Goal: Task Accomplishment & Management: Use online tool/utility

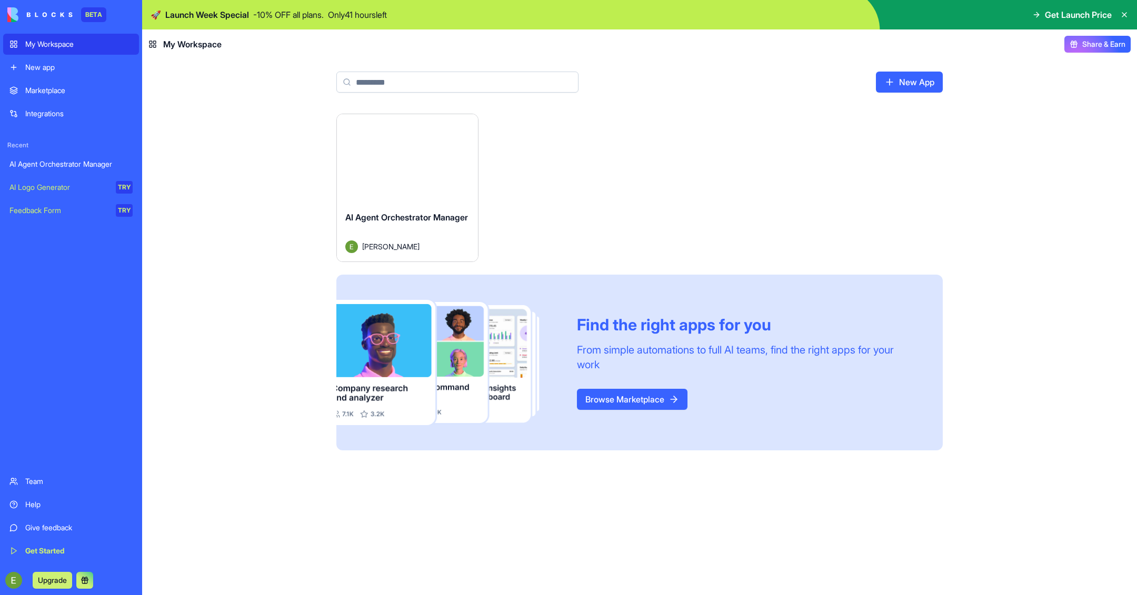
click at [33, 484] on div "Team" at bounding box center [78, 481] width 107 height 11
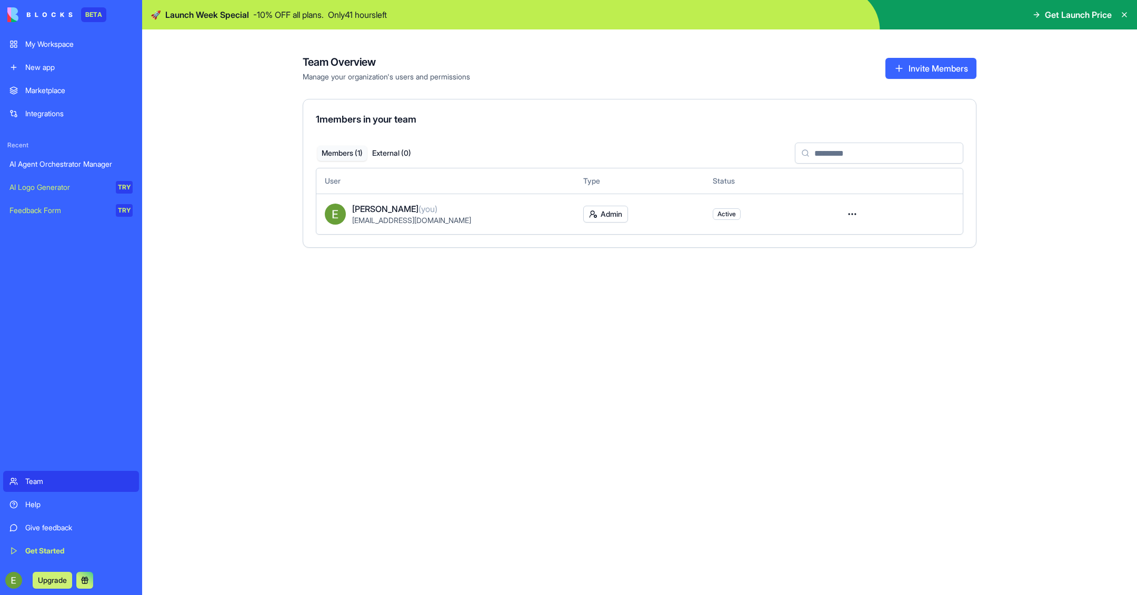
click at [53, 37] on link "My Workspace" at bounding box center [71, 44] width 136 height 21
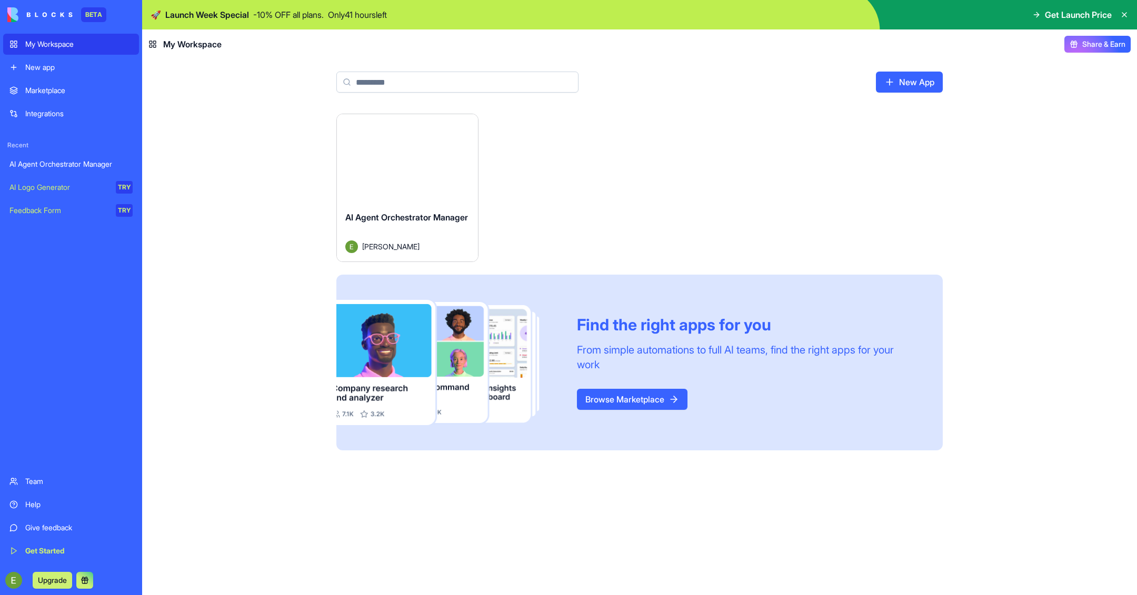
click at [38, 14] on img at bounding box center [39, 14] width 65 height 15
click at [13, 17] on img at bounding box center [39, 14] width 65 height 15
click at [1099, 11] on span "Get Launch Price" at bounding box center [1078, 14] width 67 height 13
click at [1068, 17] on span "Get Launch Price" at bounding box center [1078, 14] width 67 height 13
click at [1045, 14] on span "Get Launch Price" at bounding box center [1078, 14] width 67 height 13
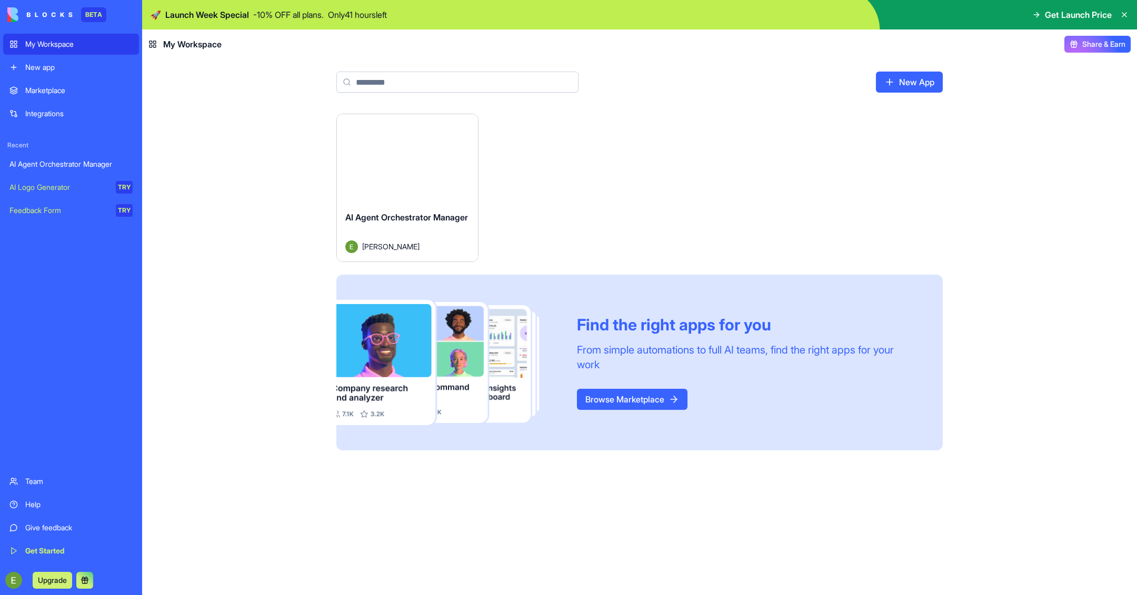
click at [1034, 14] on icon at bounding box center [1036, 15] width 8 height 8
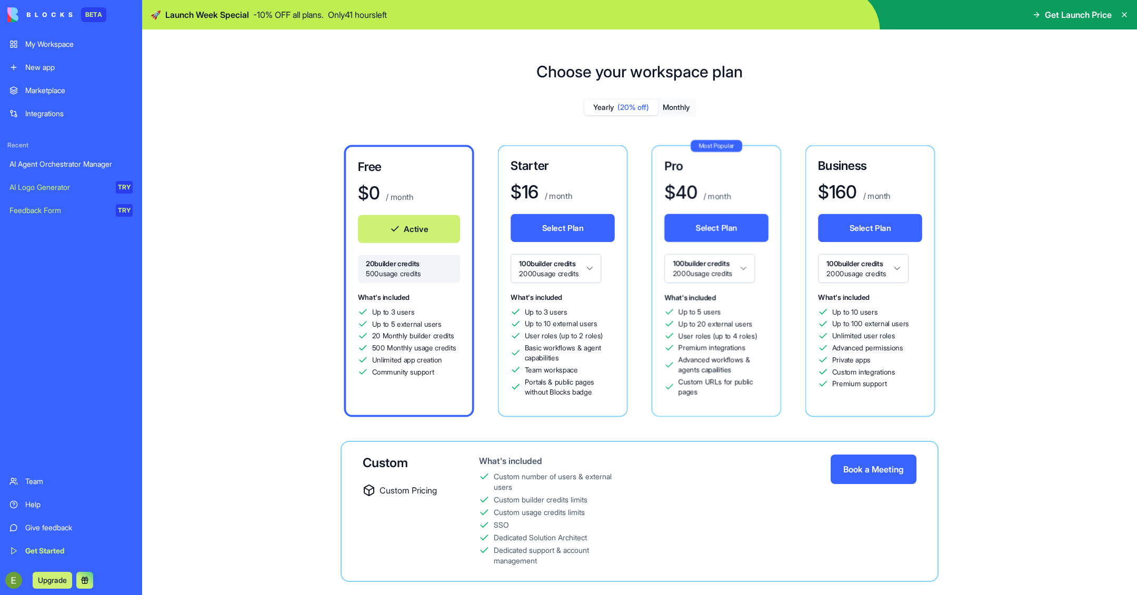
click at [1123, 16] on icon at bounding box center [1124, 15] width 8 height 8
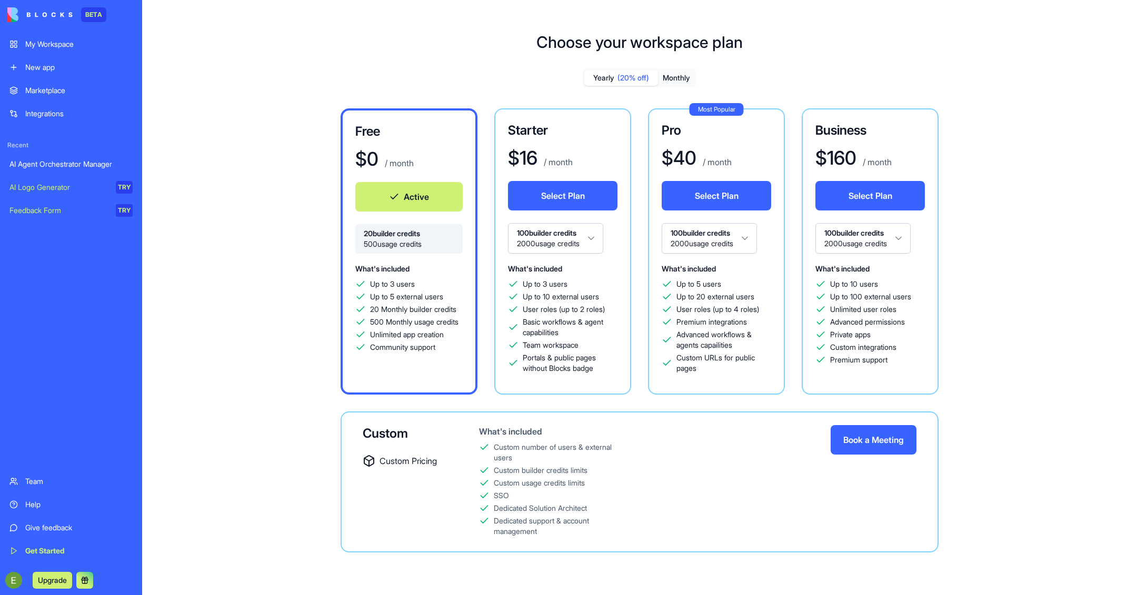
click at [51, 43] on div "My Workspace" at bounding box center [78, 44] width 107 height 11
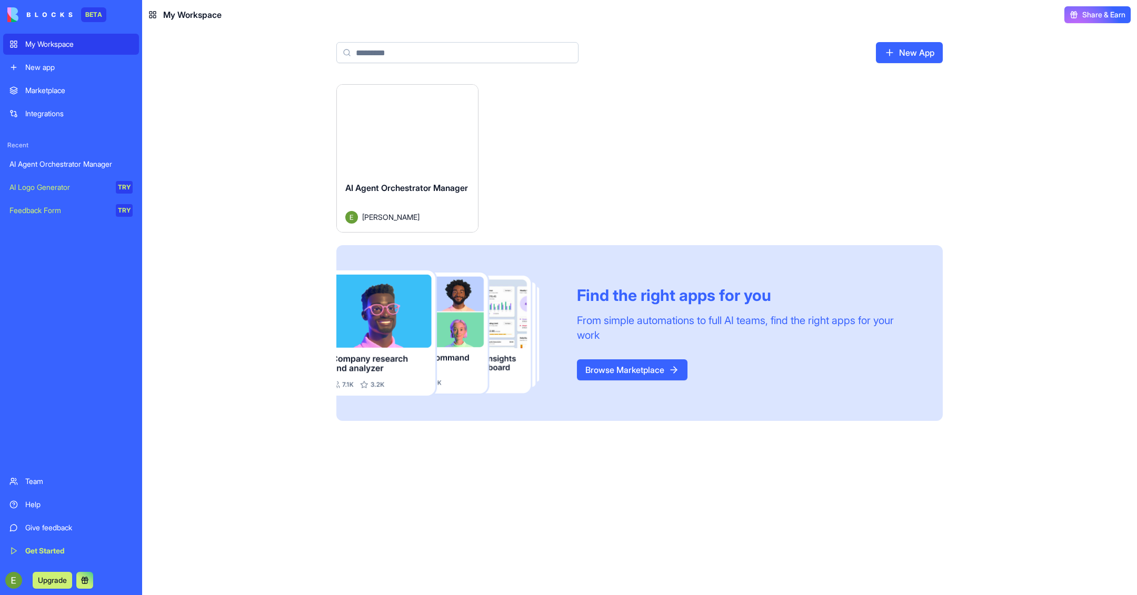
click at [406, 228] on div "AI Agent Orchestrator Manager Eyal Shoham" at bounding box center [407, 202] width 141 height 59
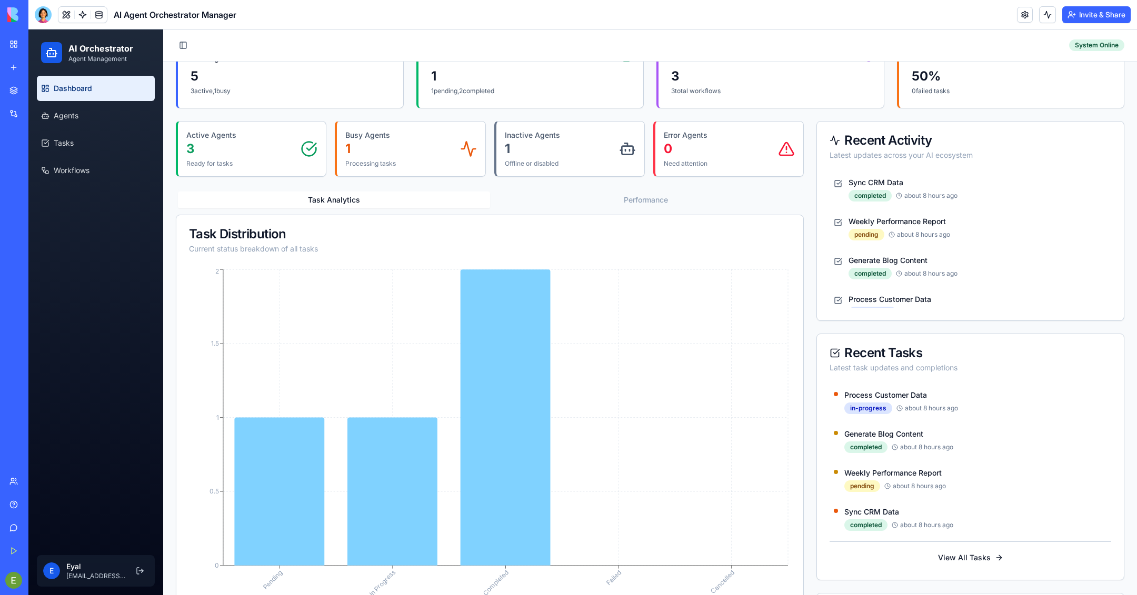
scroll to position [186, 0]
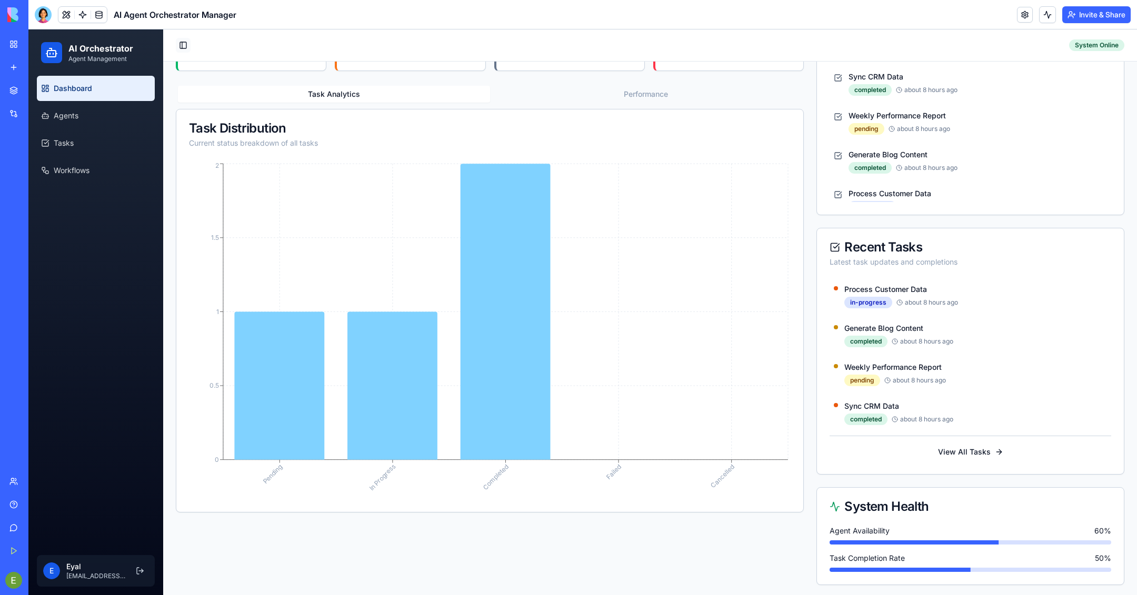
click at [177, 43] on button "Toggle Sidebar" at bounding box center [183, 45] width 15 height 15
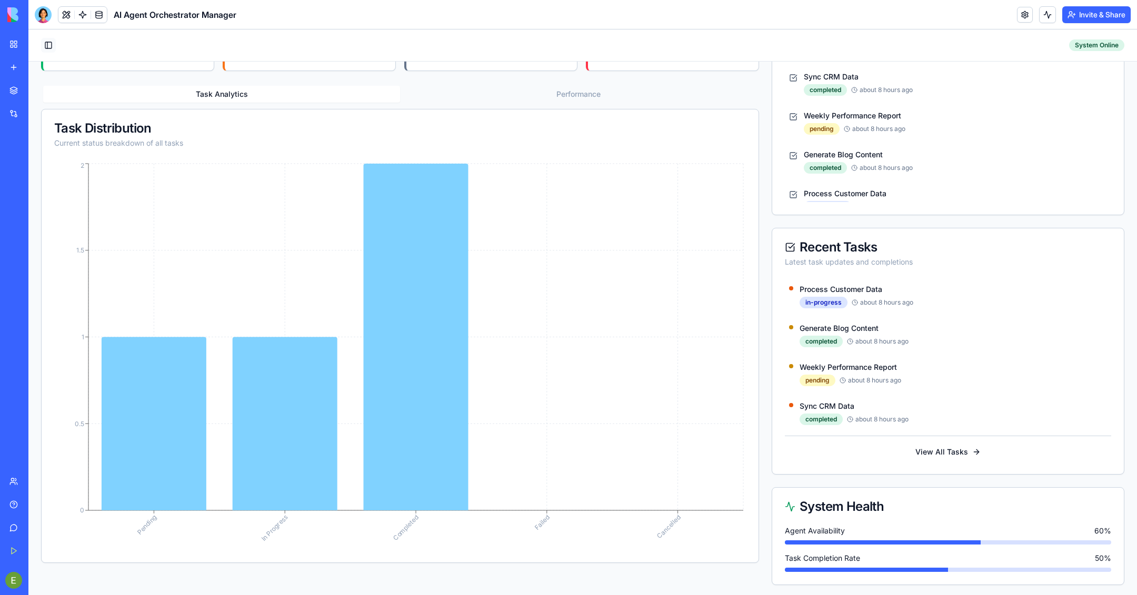
click at [43, 47] on button "Toggle Sidebar" at bounding box center [48, 45] width 15 height 15
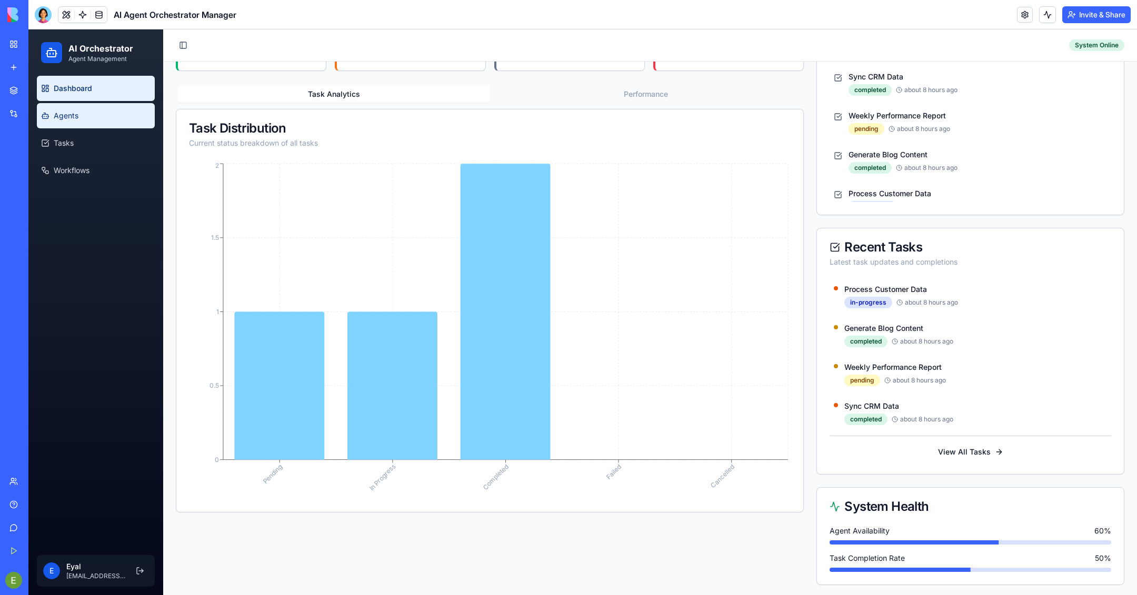
click at [94, 122] on link "Agents" at bounding box center [96, 115] width 118 height 25
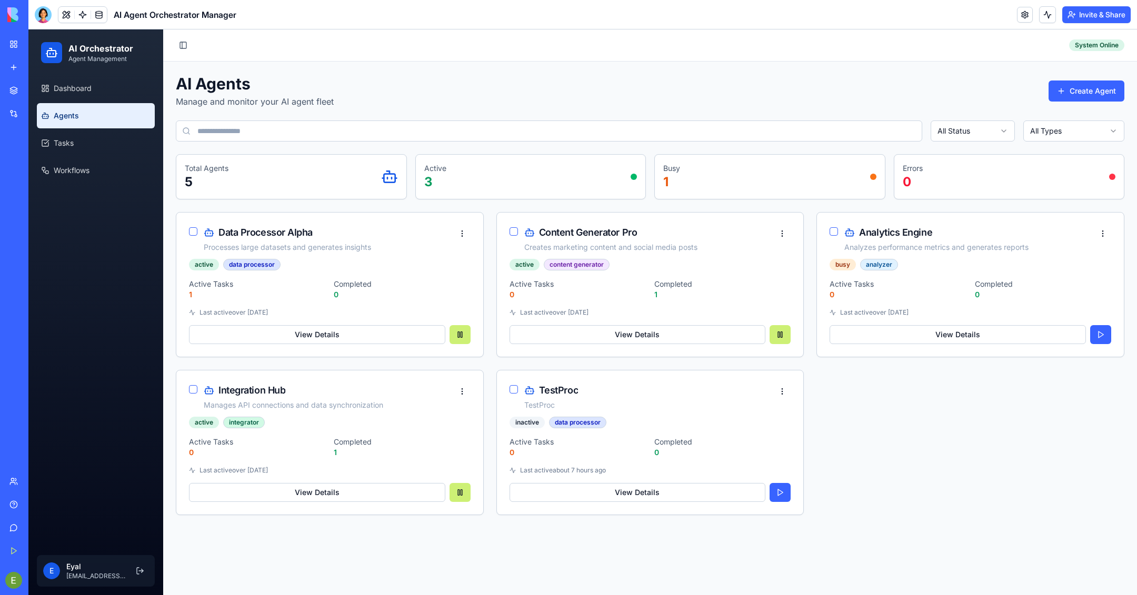
click at [314, 167] on div "Total Agents 5" at bounding box center [291, 176] width 213 height 27
click at [304, 134] on input at bounding box center [549, 131] width 746 height 21
click at [1038, 136] on html "AI Orchestrator Agent Management Dashboard Agents Tasks Workflows E Eyal eyal.s…" at bounding box center [582, 312] width 1109 height 566
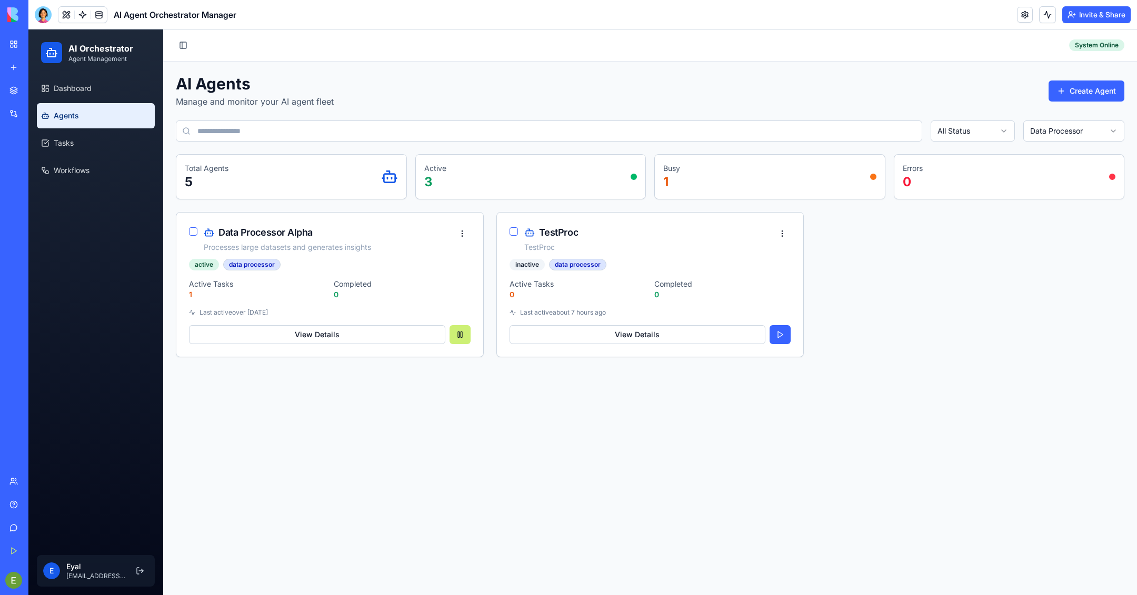
click at [1058, 138] on html "AI Orchestrator Agent Management Dashboard Agents Tasks Workflows E Eyal eyal.s…" at bounding box center [582, 312] width 1109 height 566
click at [361, 325] on button "View Details" at bounding box center [317, 334] width 256 height 19
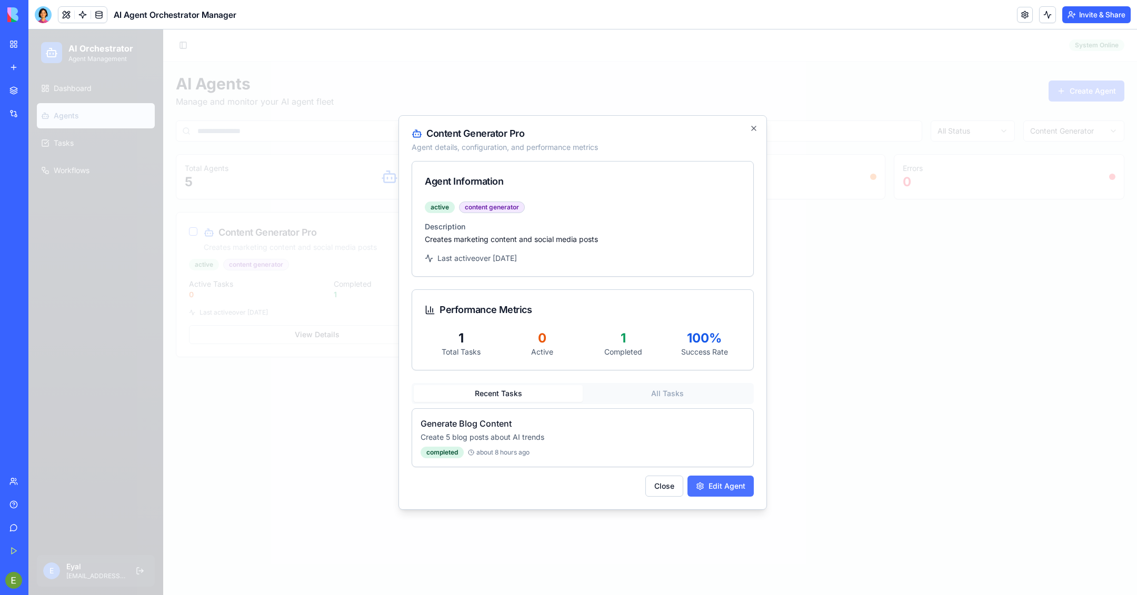
click at [719, 477] on button "Edit Agent" at bounding box center [720, 486] width 66 height 21
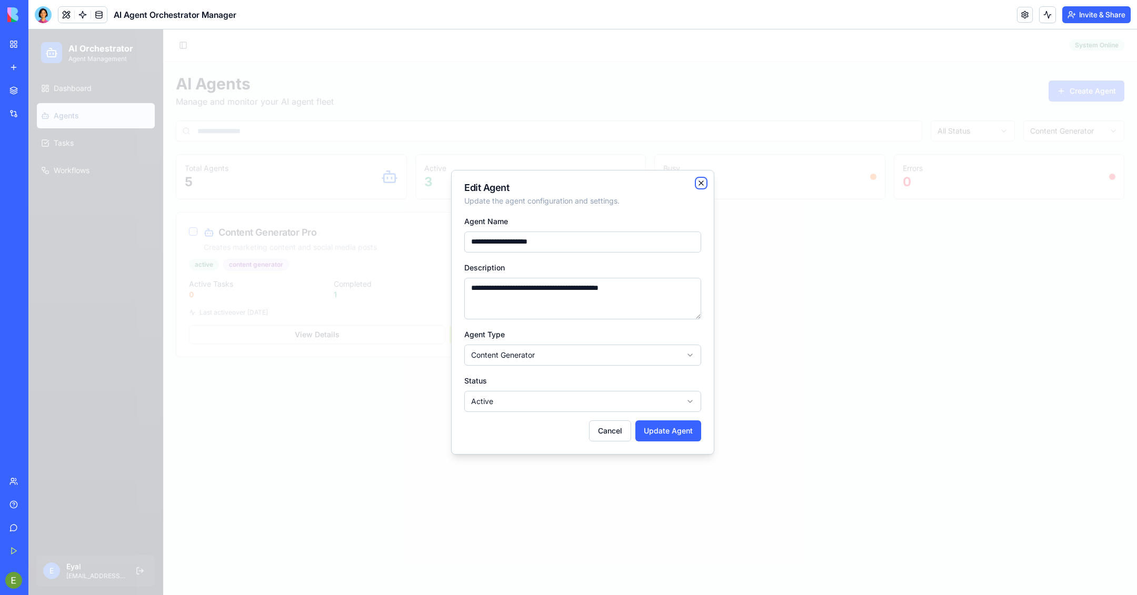
click at [699, 184] on icon "button" at bounding box center [701, 183] width 8 height 8
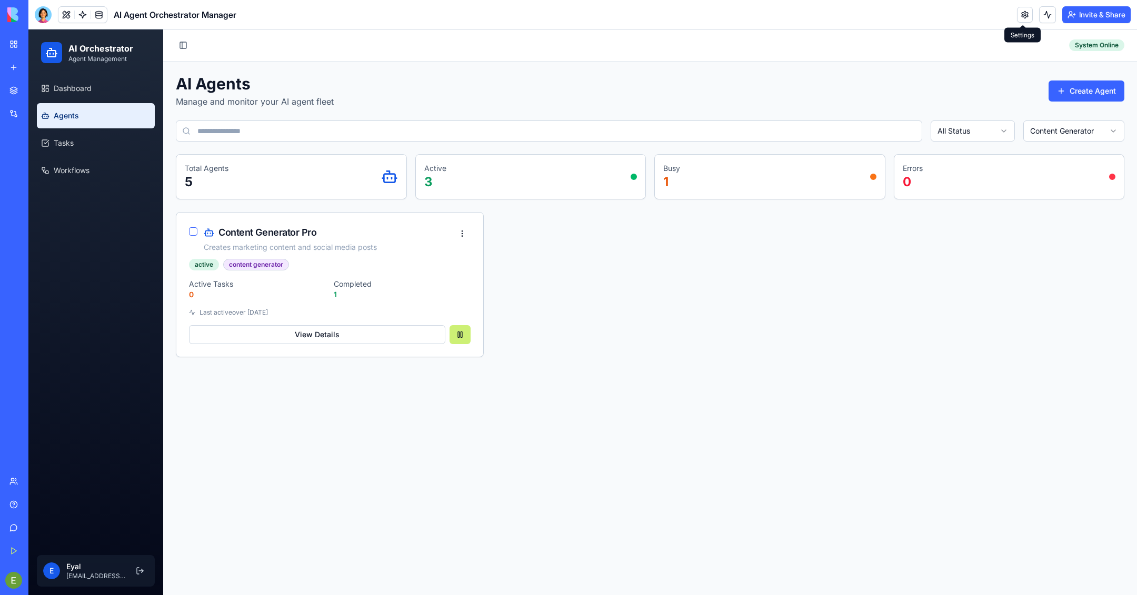
click at [1021, 17] on link at bounding box center [1025, 15] width 16 height 16
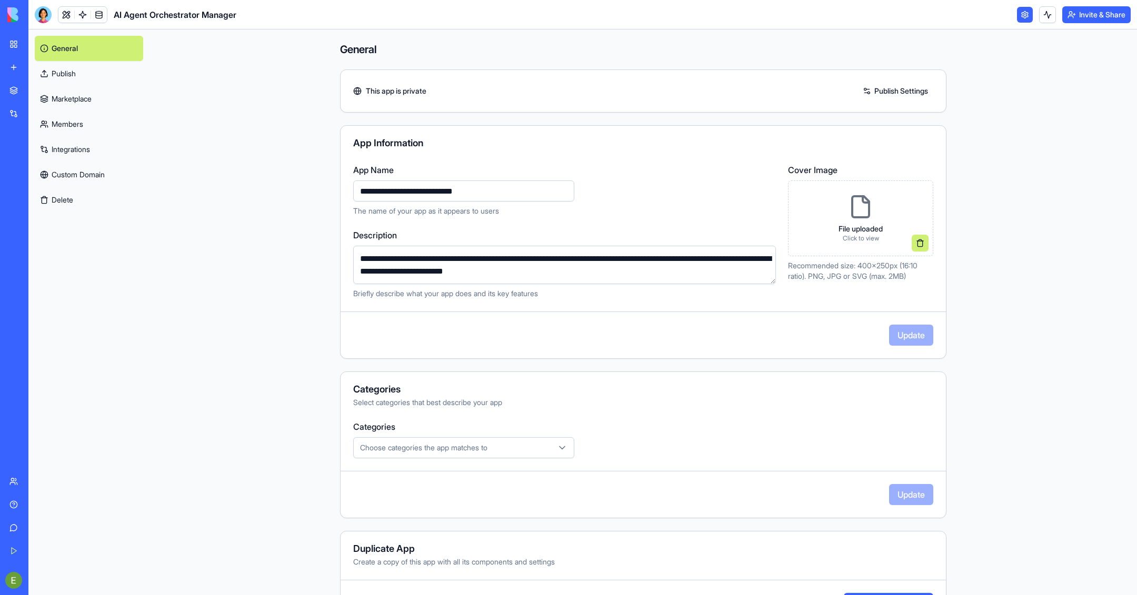
scroll to position [44, 0]
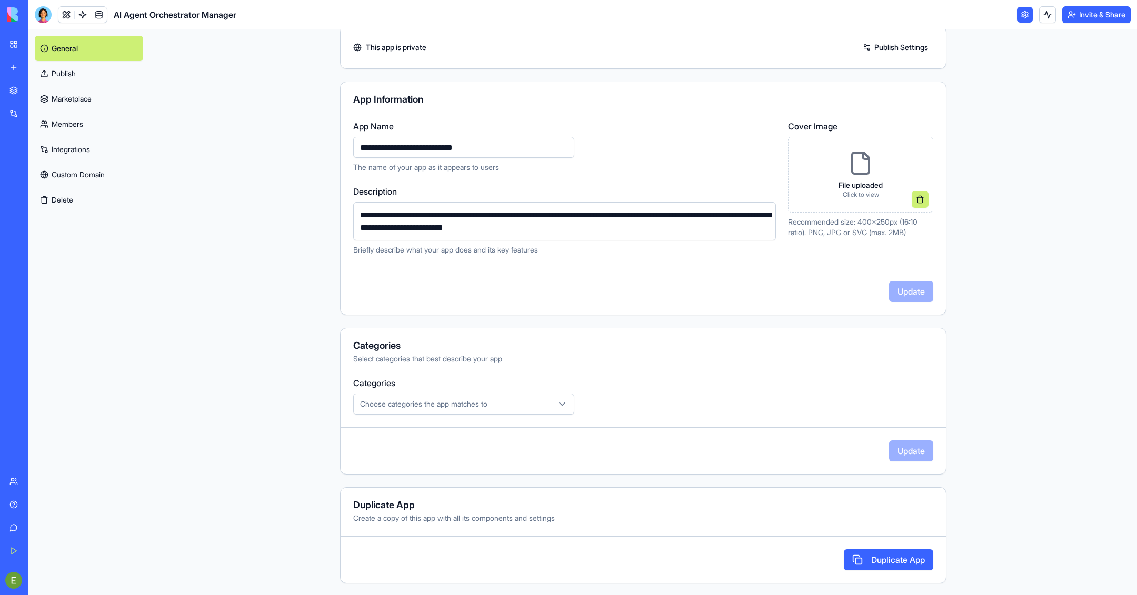
click at [564, 406] on icon "button" at bounding box center [562, 404] width 11 height 11
click at [6, 6] on html "**********" at bounding box center [568, 297] width 1137 height 595
click at [8, 11] on img at bounding box center [39, 14] width 65 height 15
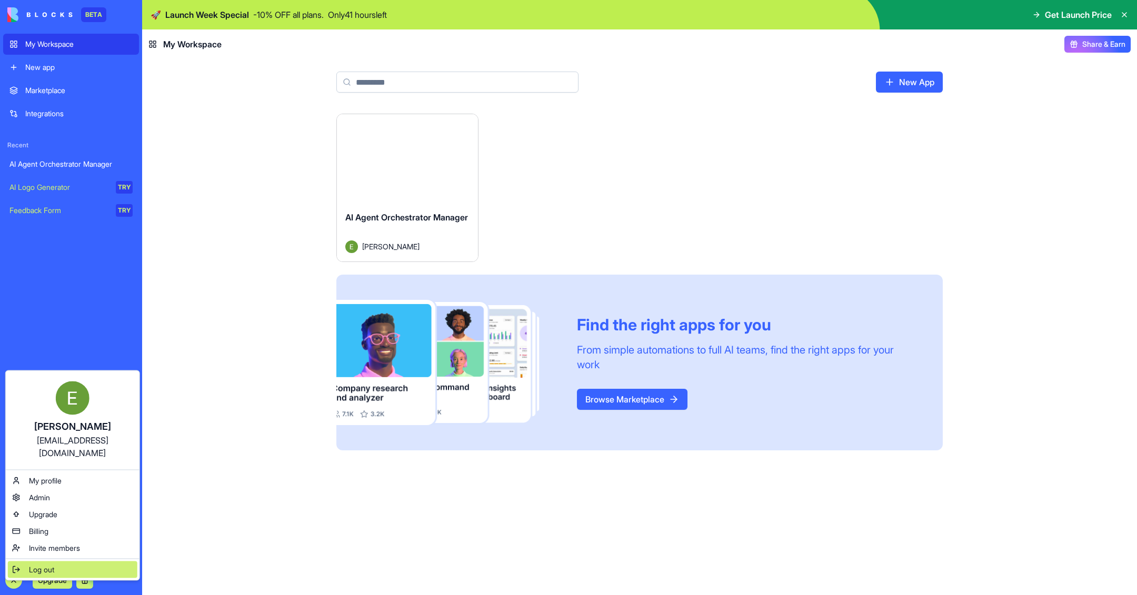
click at [32, 563] on div "Log out" at bounding box center [72, 570] width 129 height 17
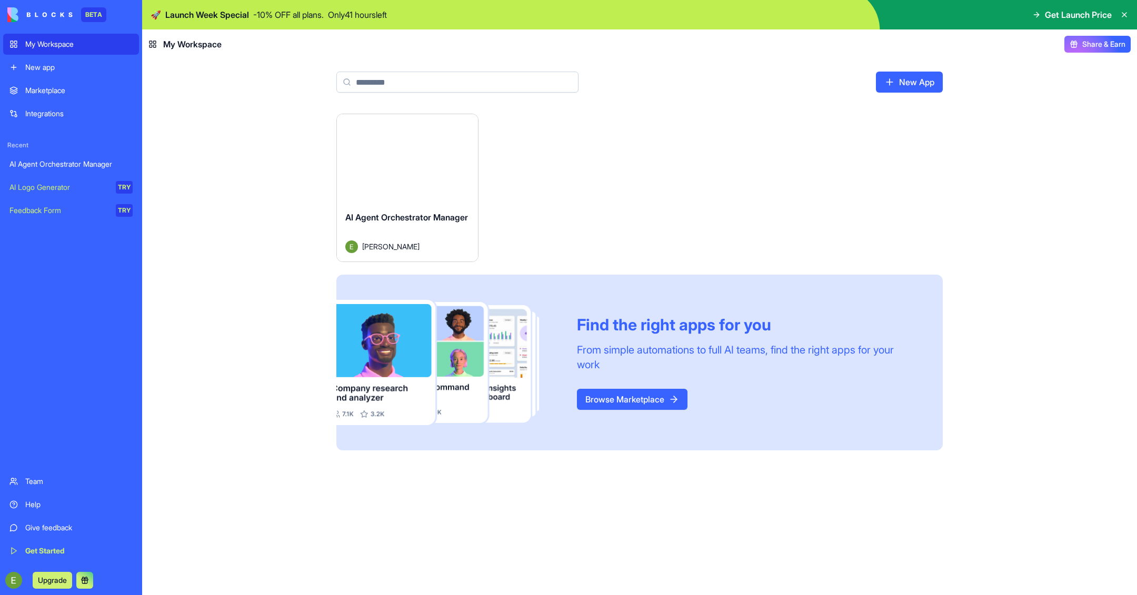
click at [48, 68] on div "New app" at bounding box center [78, 67] width 107 height 11
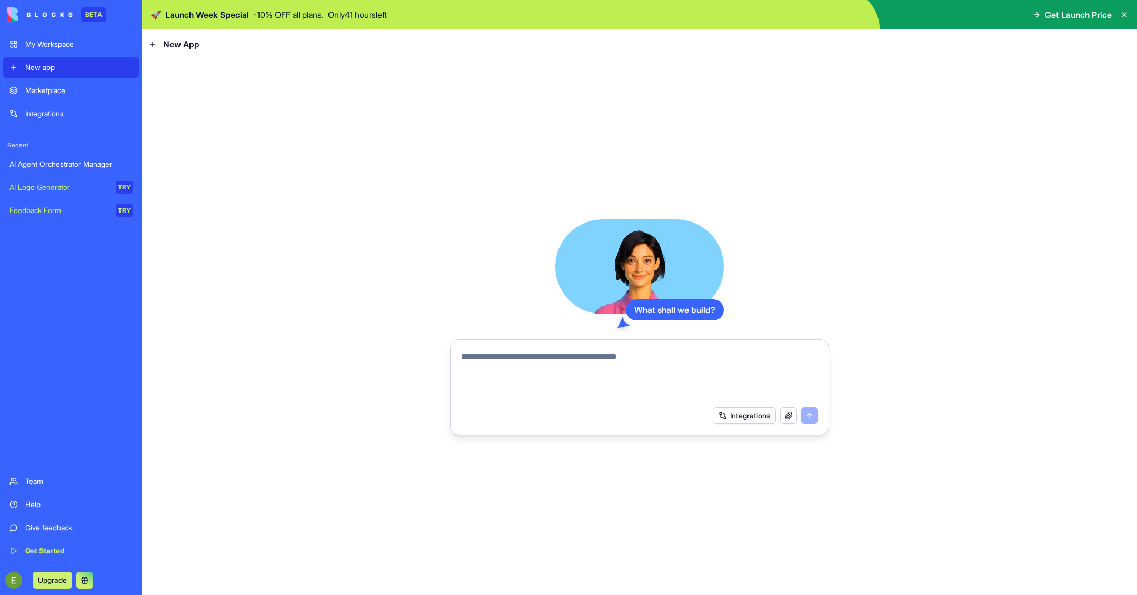
click at [71, 101] on link "Marketplace" at bounding box center [71, 90] width 136 height 21
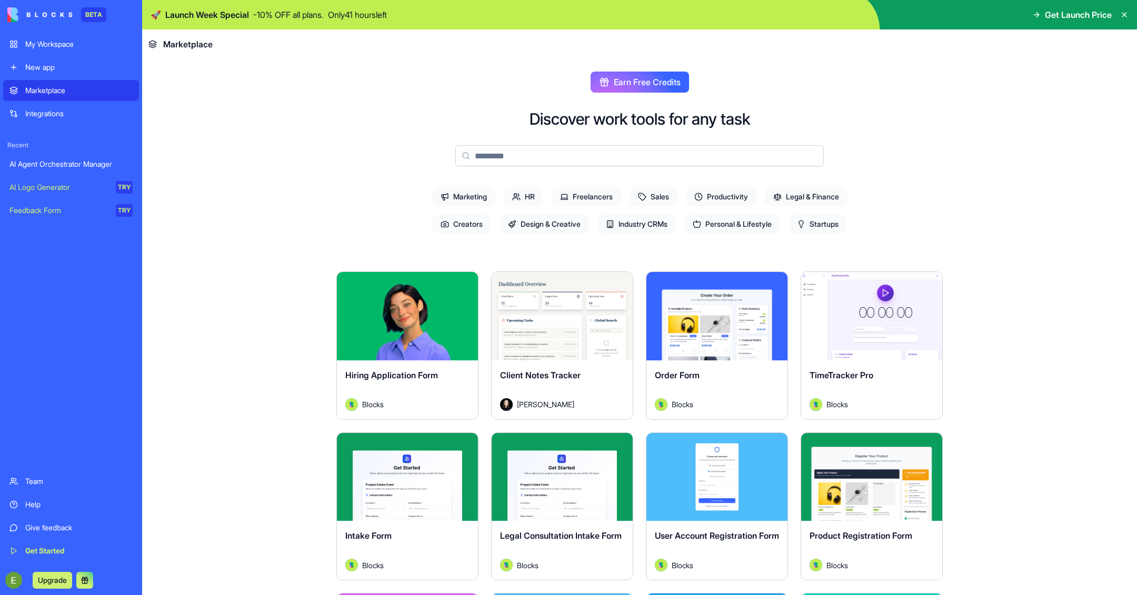
click at [599, 187] on span "Freelancers" at bounding box center [586, 196] width 69 height 19
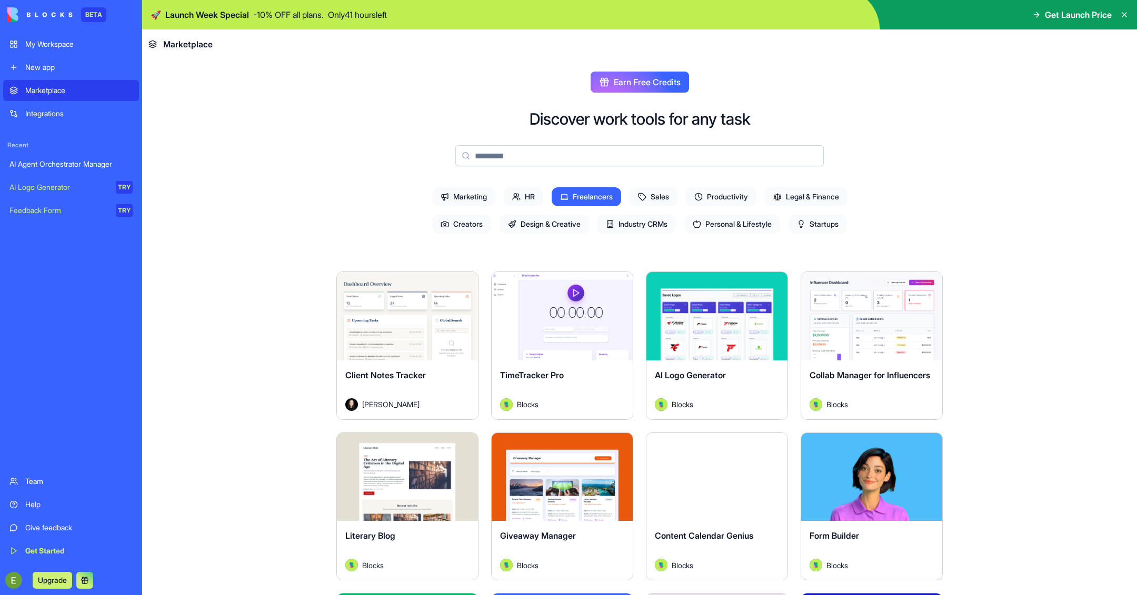
click at [604, 145] on input at bounding box center [639, 155] width 368 height 21
click at [592, 195] on span "Freelancers" at bounding box center [586, 196] width 69 height 19
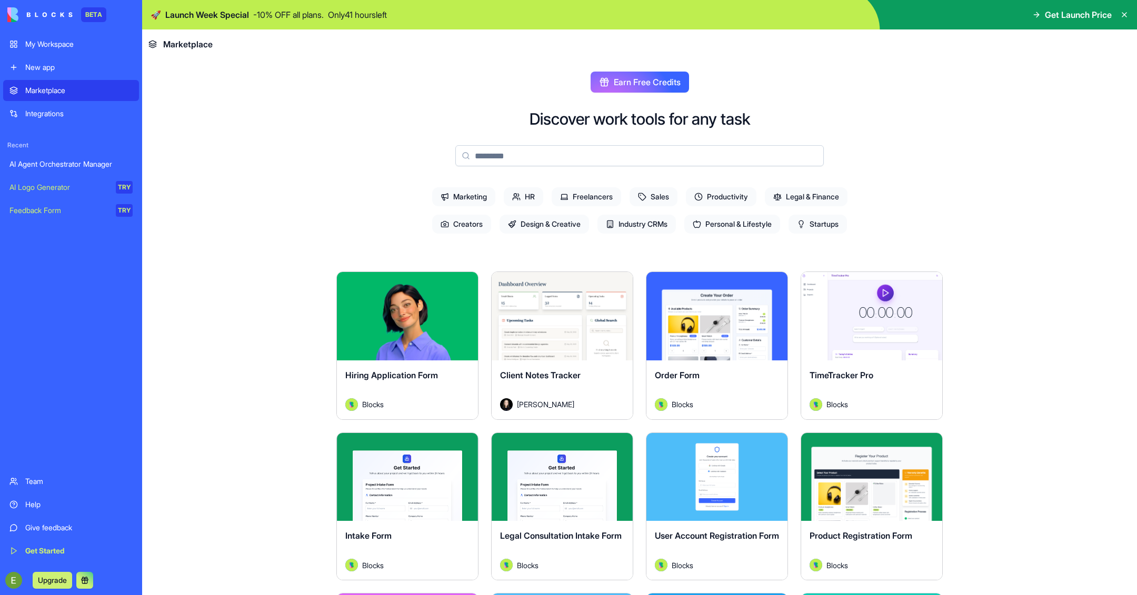
click at [601, 153] on input at bounding box center [639, 155] width 368 height 21
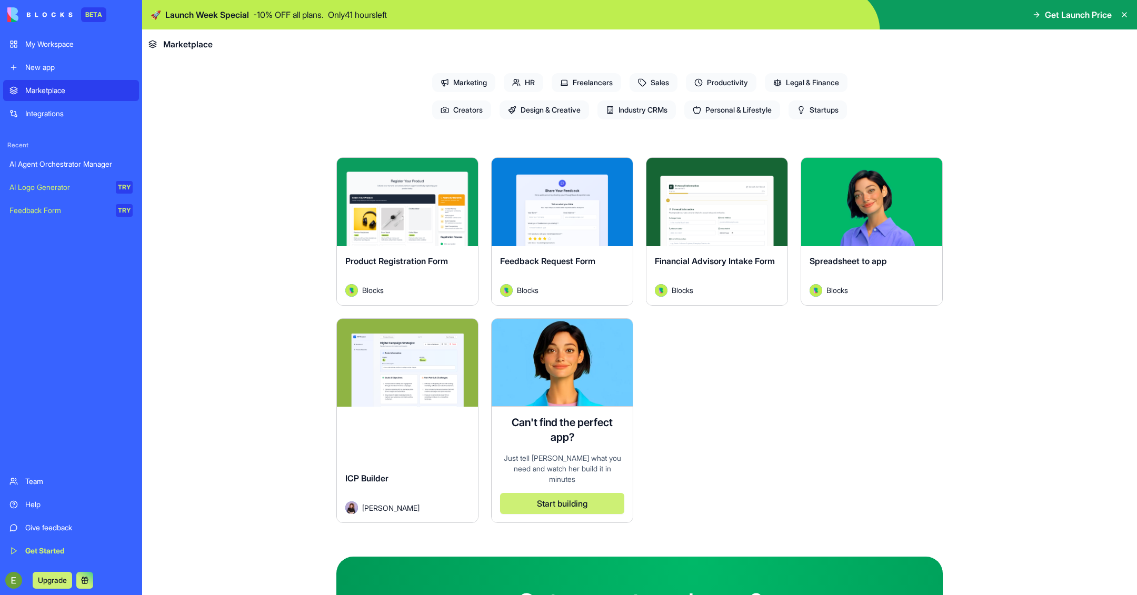
scroll to position [14, 0]
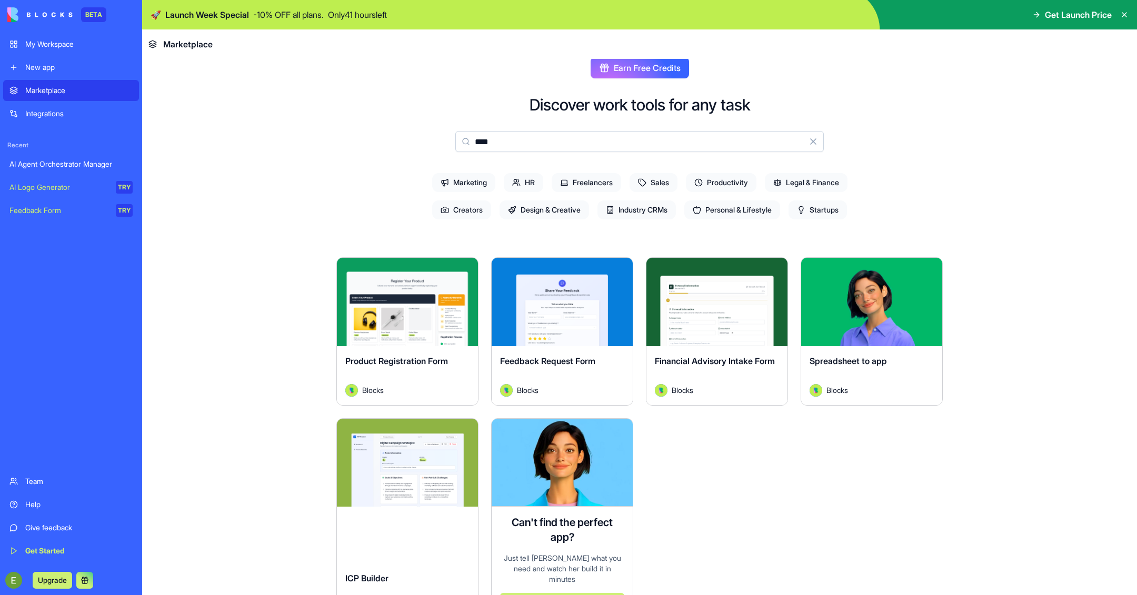
type input "****"
click at [59, 193] on link "AI Logo Generator TRY" at bounding box center [71, 187] width 136 height 21
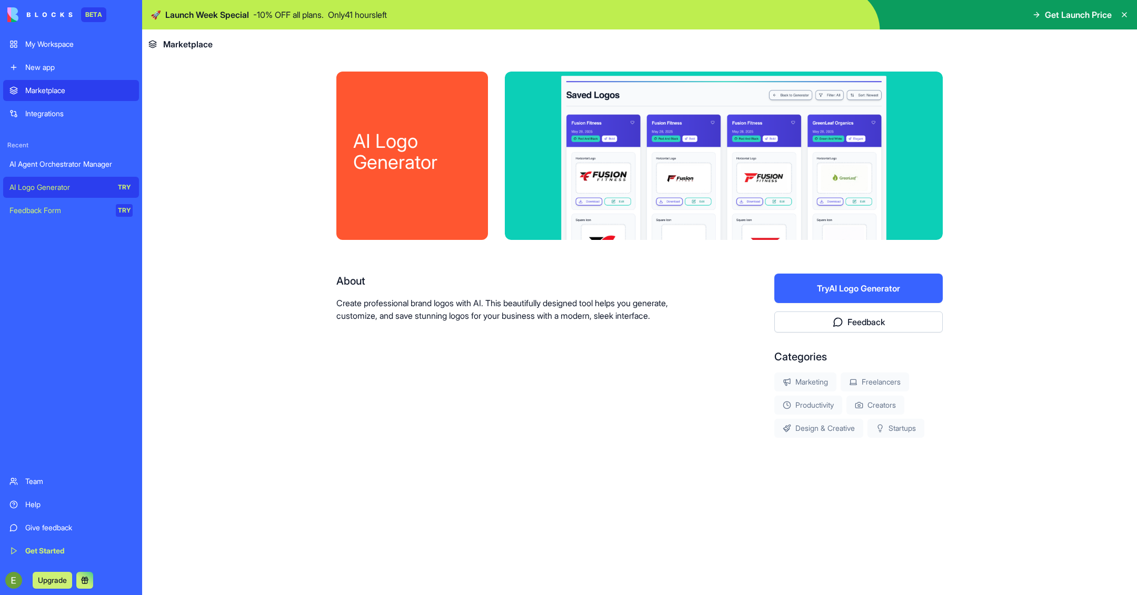
click at [890, 293] on button "Try AI Logo Generator" at bounding box center [858, 288] width 168 height 29
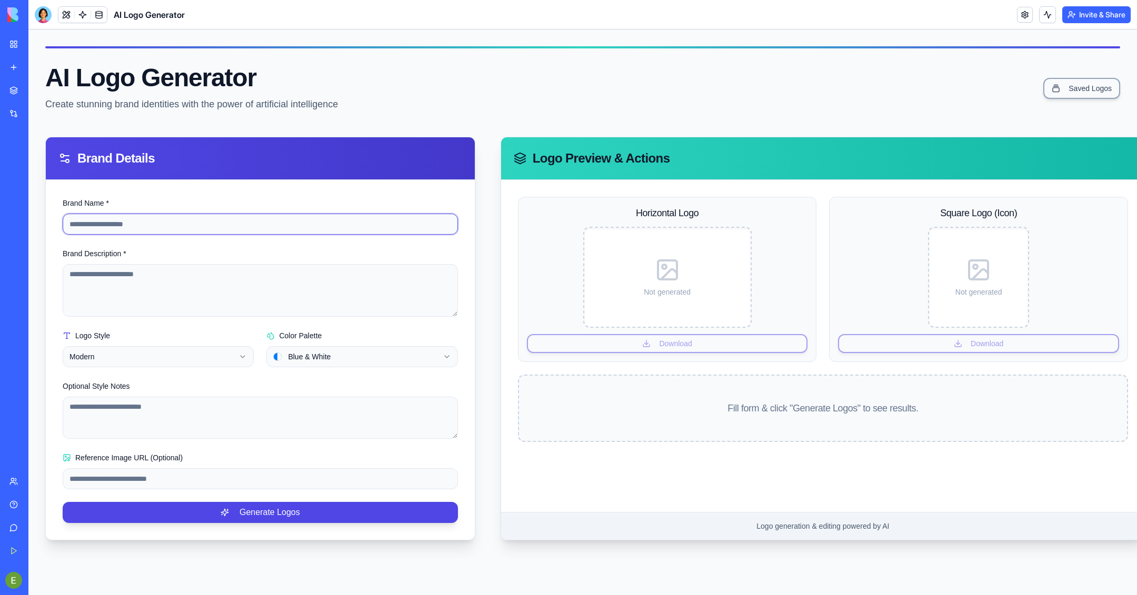
click at [184, 219] on input "Brand Name *" at bounding box center [260, 224] width 395 height 21
type input "*"
type input "**********"
click at [161, 293] on textarea "Brand Description *" at bounding box center [260, 290] width 395 height 53
type textarea "**********"
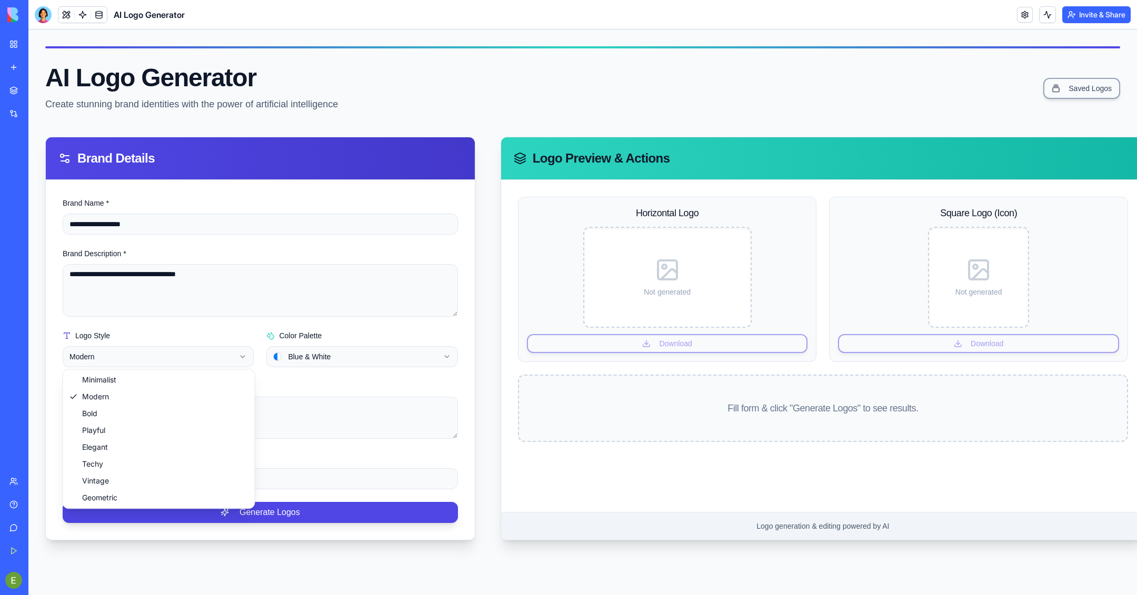
click at [192, 351] on html "**********" at bounding box center [582, 312] width 1109 height 566
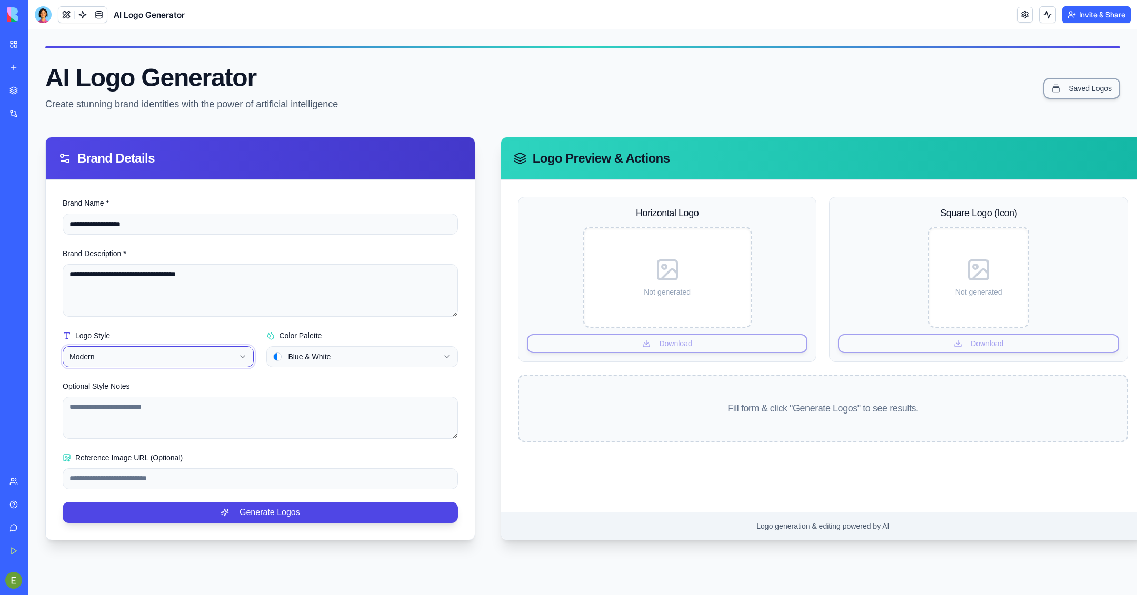
click at [190, 352] on html "**********" at bounding box center [582, 312] width 1109 height 566
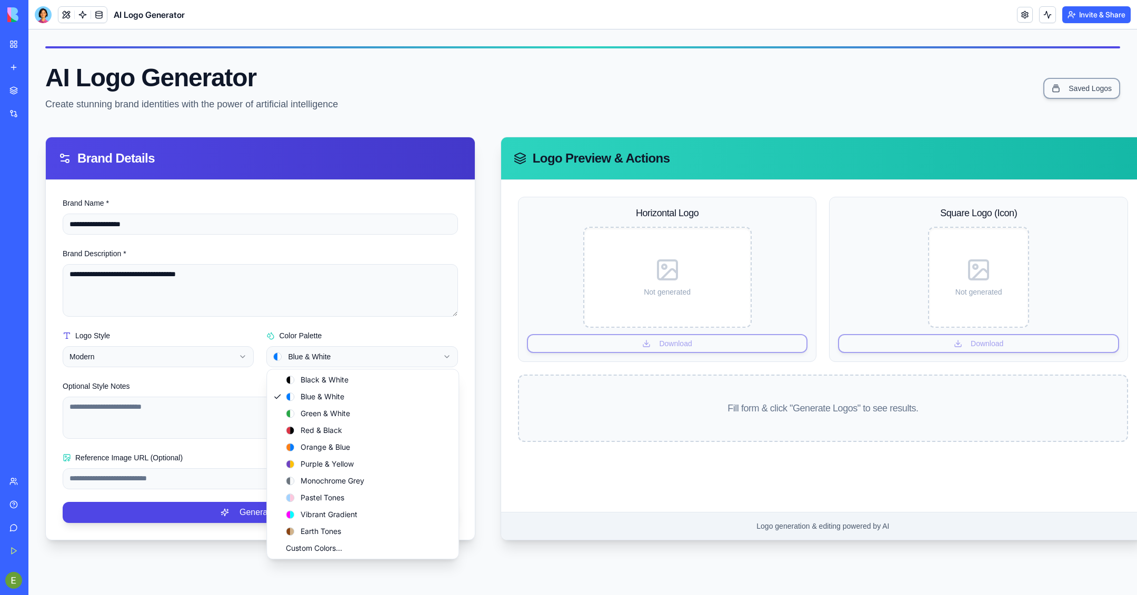
click at [343, 357] on html "**********" at bounding box center [582, 312] width 1109 height 566
select select "**********"
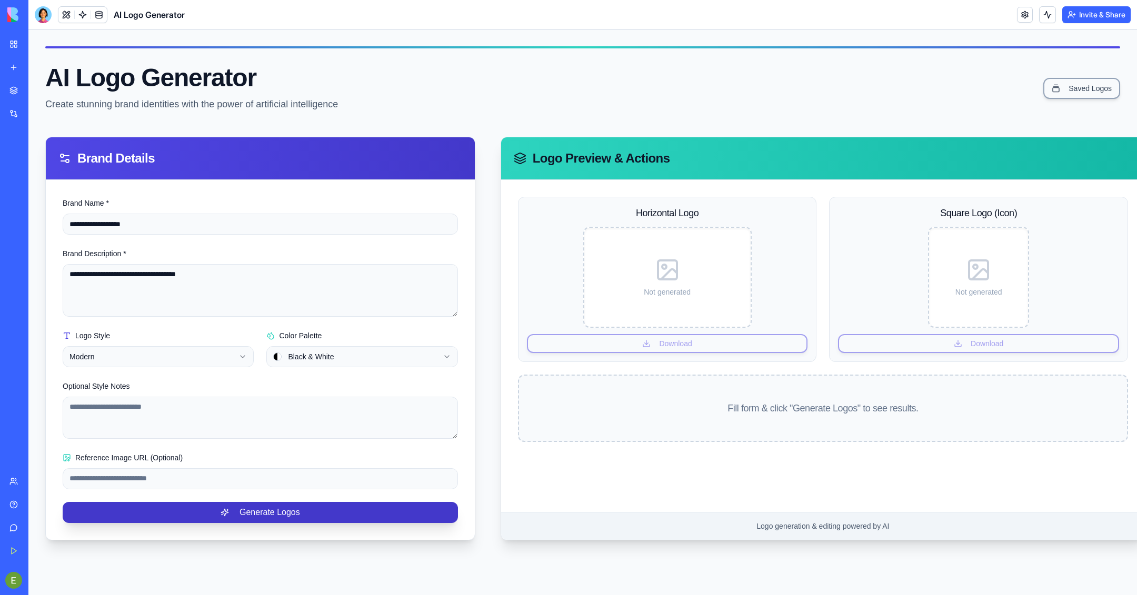
click at [304, 509] on button "Generate Logos" at bounding box center [260, 512] width 395 height 21
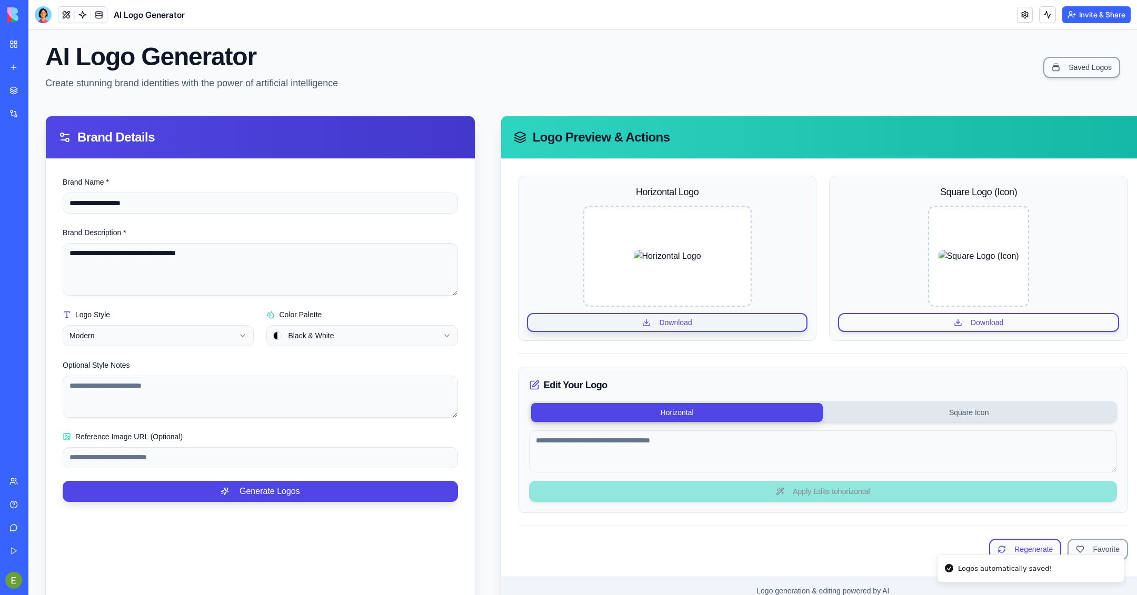
scroll to position [46, 0]
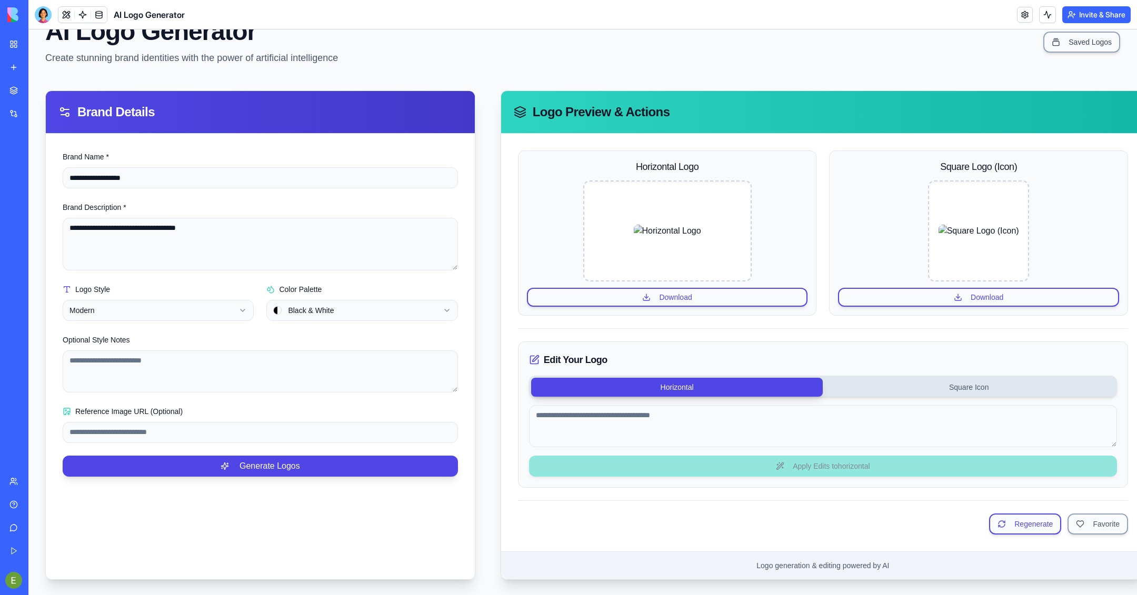
click at [162, 318] on html "**********" at bounding box center [582, 290] width 1109 height 614
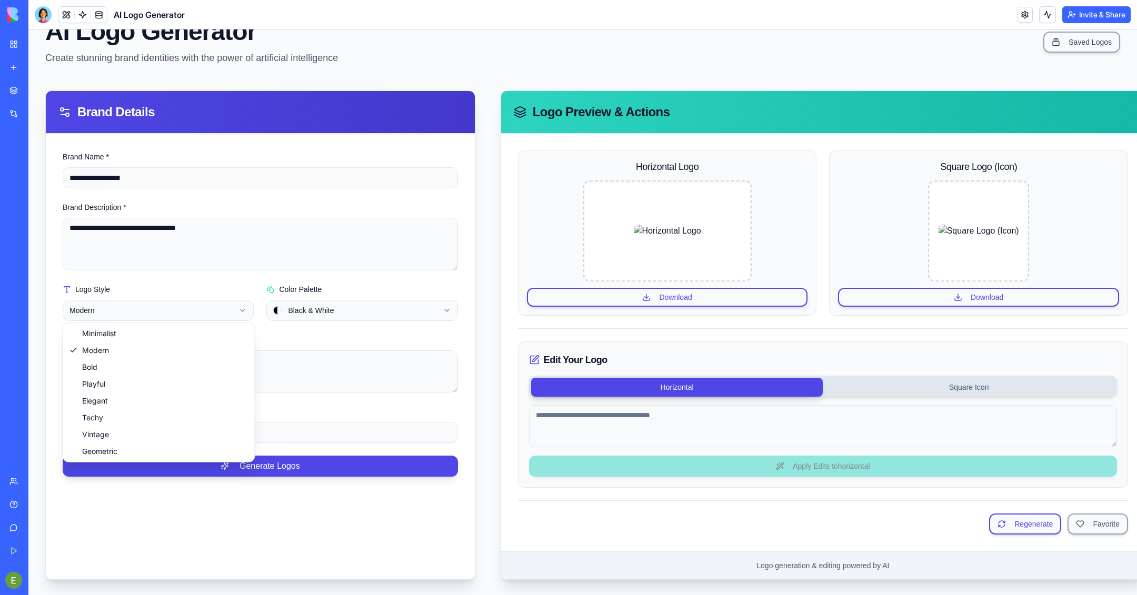
select select "*********"
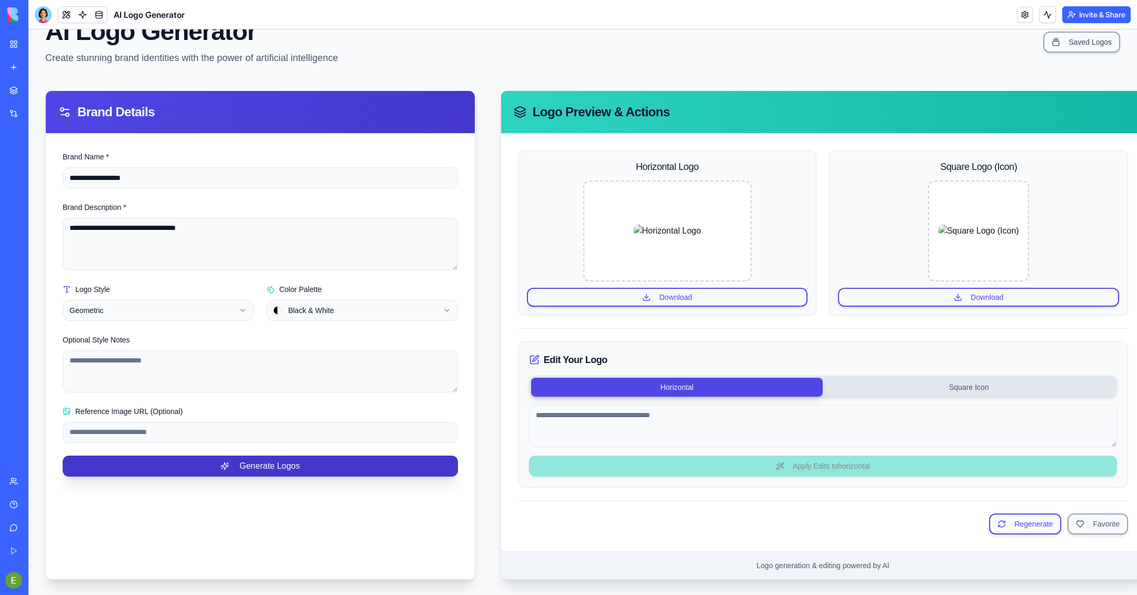
click at [254, 467] on button "Generate Logos" at bounding box center [260, 466] width 395 height 21
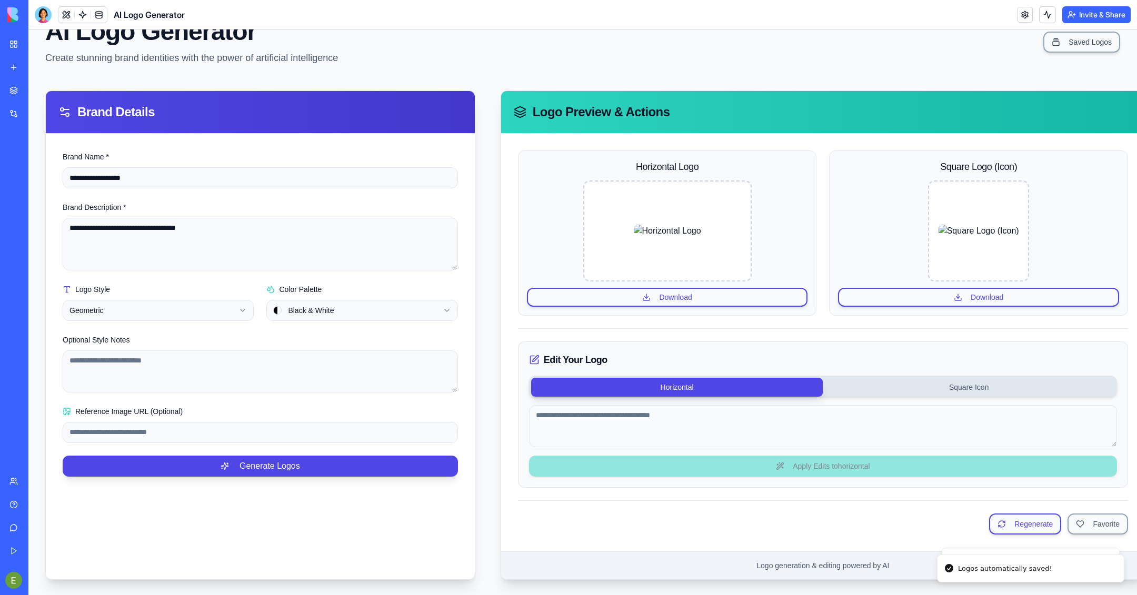
scroll to position [0, 0]
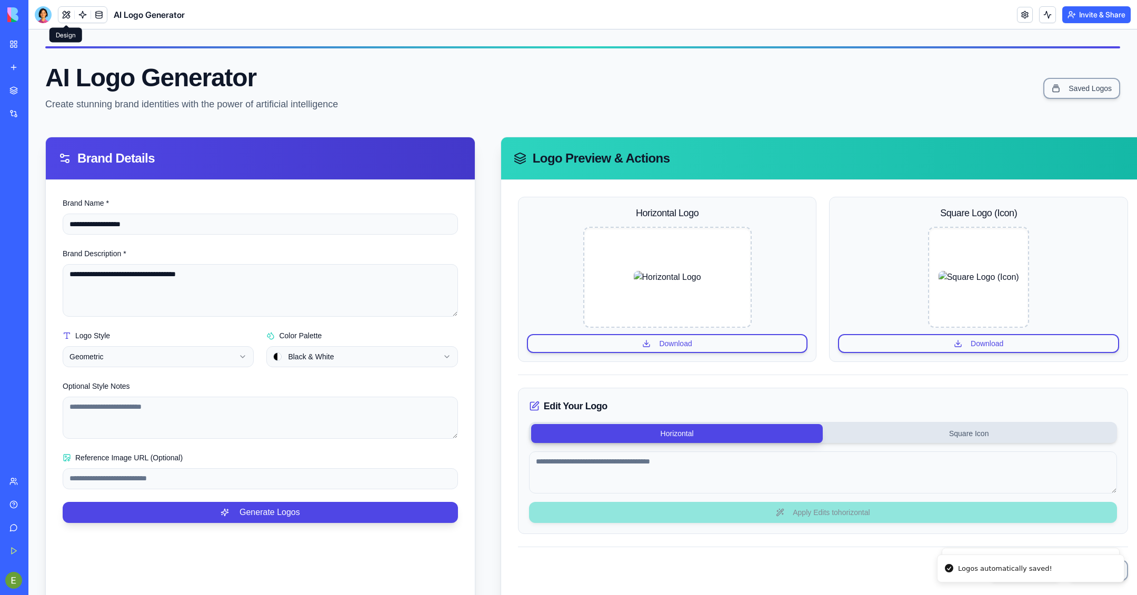
click at [71, 17] on button at bounding box center [66, 15] width 16 height 16
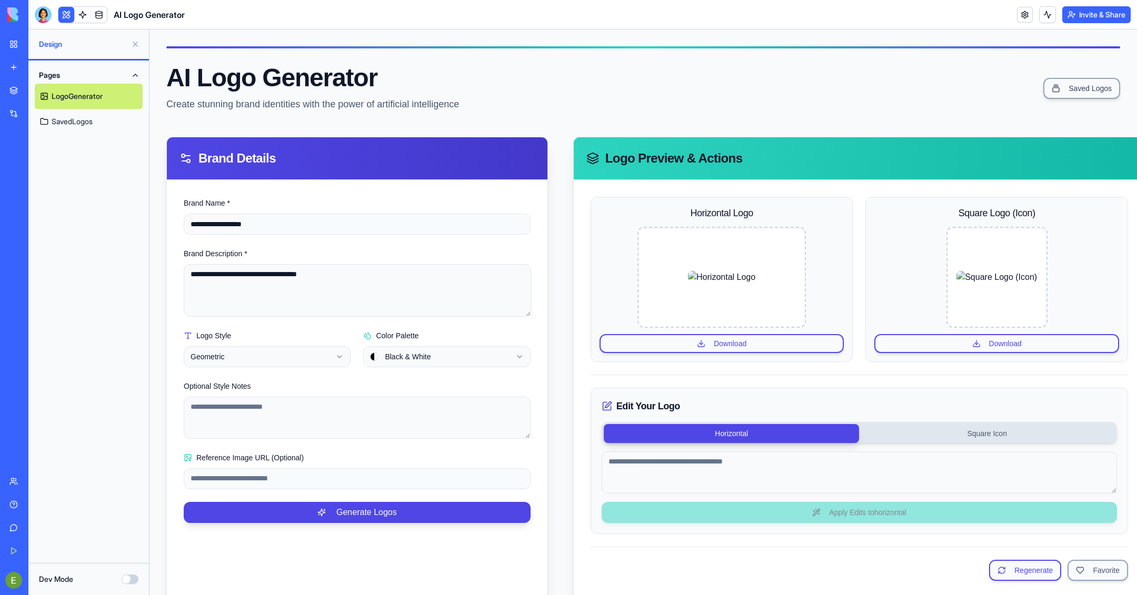
click at [132, 574] on div "Dev Mode" at bounding box center [88, 579] width 99 height 11
click at [79, 15] on link at bounding box center [83, 15] width 16 height 16
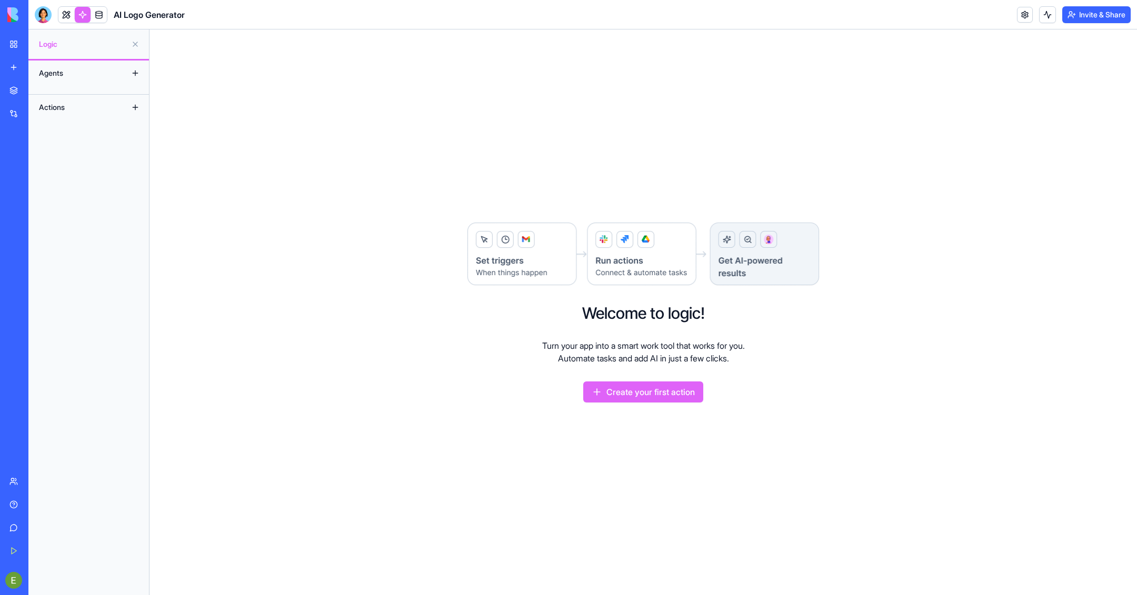
click at [61, 111] on div "Actions" at bounding box center [76, 107] width 84 height 17
click at [135, 111] on button at bounding box center [135, 107] width 17 height 17
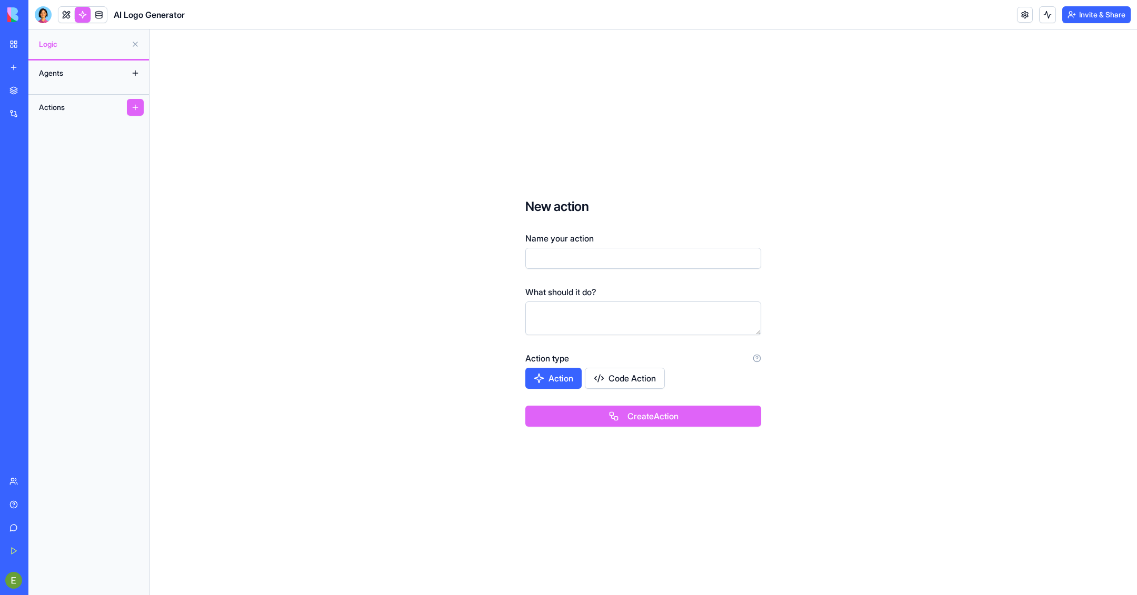
click at [134, 78] on button at bounding box center [135, 73] width 17 height 17
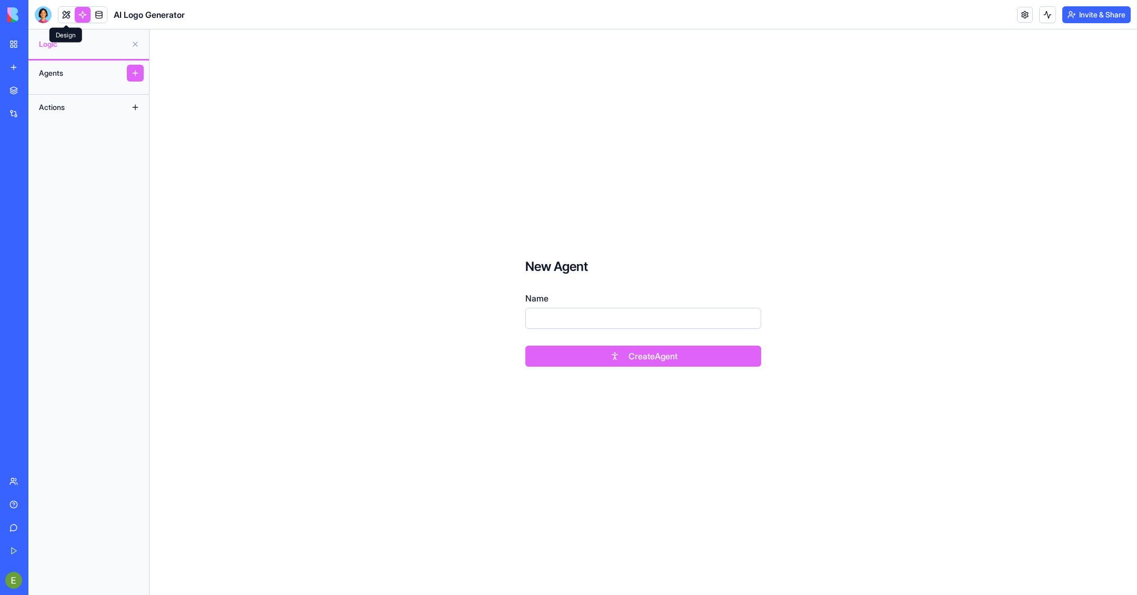
click at [64, 14] on link at bounding box center [66, 15] width 16 height 16
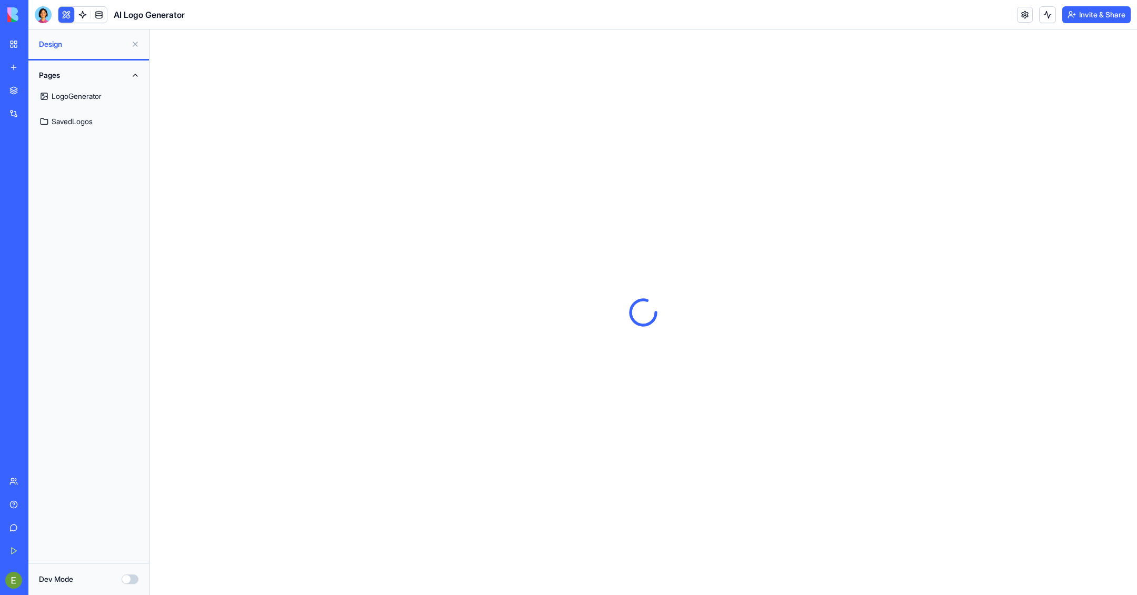
click at [39, 164] on div "AI Agent Orchestrator Manager" at bounding box center [23, 164] width 29 height 11
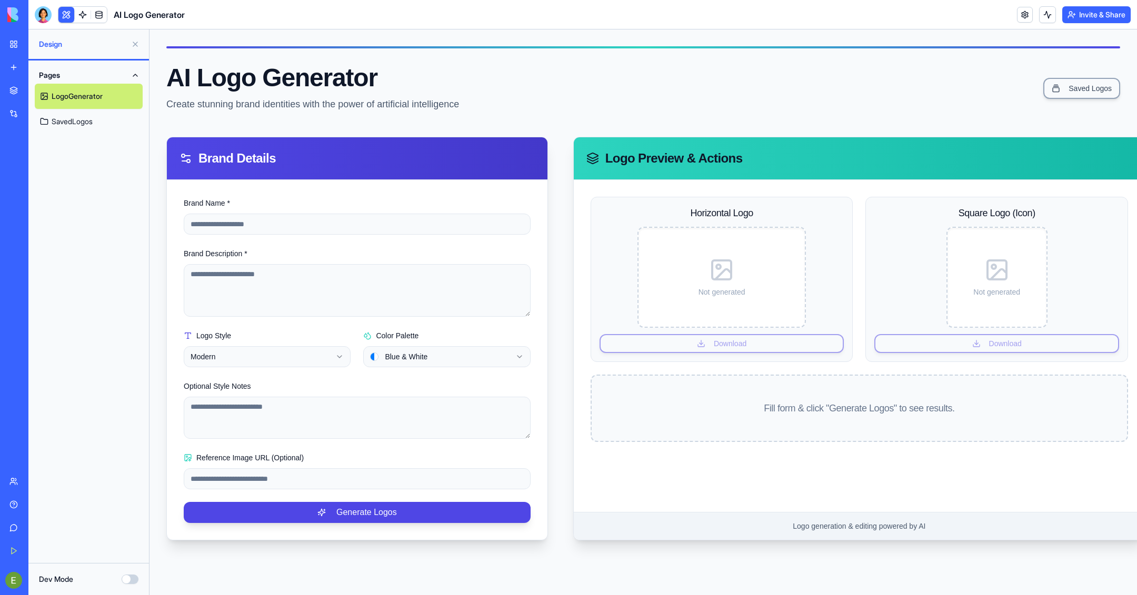
click at [33, 161] on div "AI Agent Orchestrator Manager" at bounding box center [23, 164] width 29 height 11
click at [24, 168] on div "AI Agent Orchestrator Manager" at bounding box center [23, 164] width 29 height 11
click at [11, 21] on img at bounding box center [39, 14] width 65 height 15
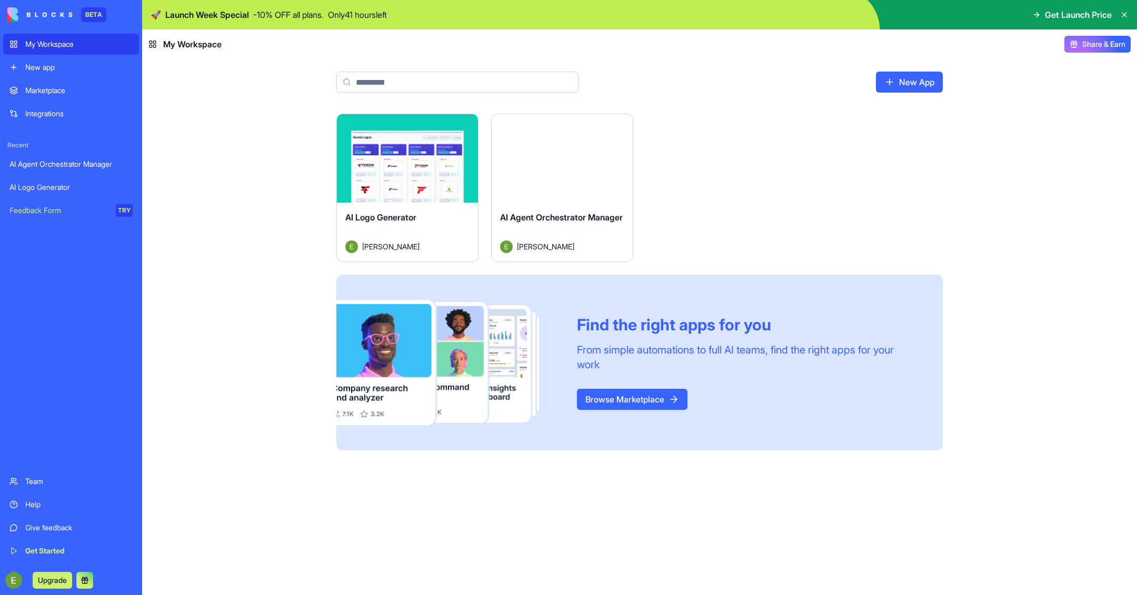
click at [36, 46] on div "My Workspace" at bounding box center [78, 44] width 107 height 11
click at [44, 161] on div "AI Agent Orchestrator Manager" at bounding box center [70, 164] width 123 height 11
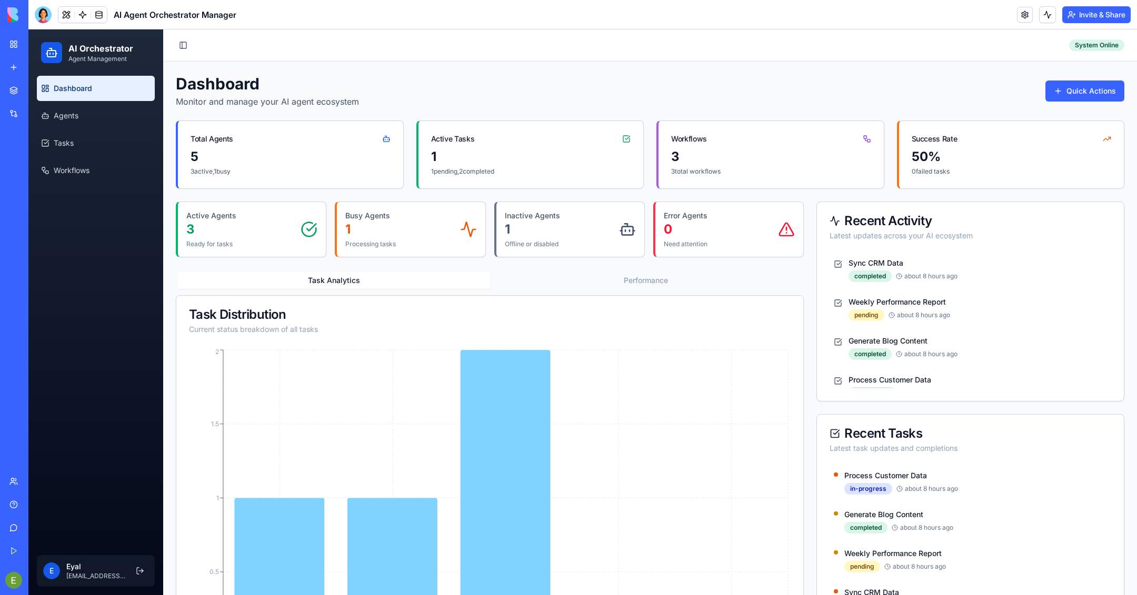
click at [1081, 102] on div "Dashboard Monitor and manage your AI agent ecosystem Quick Actions" at bounding box center [650, 91] width 949 height 34
click at [1081, 91] on html "AI Orchestrator Agent Management Dashboard Agents Tasks Workflows E Eyal eyal.s…" at bounding box center [582, 406] width 1109 height 755
click at [1074, 146] on link "Create Workflow" at bounding box center [1074, 148] width 96 height 17
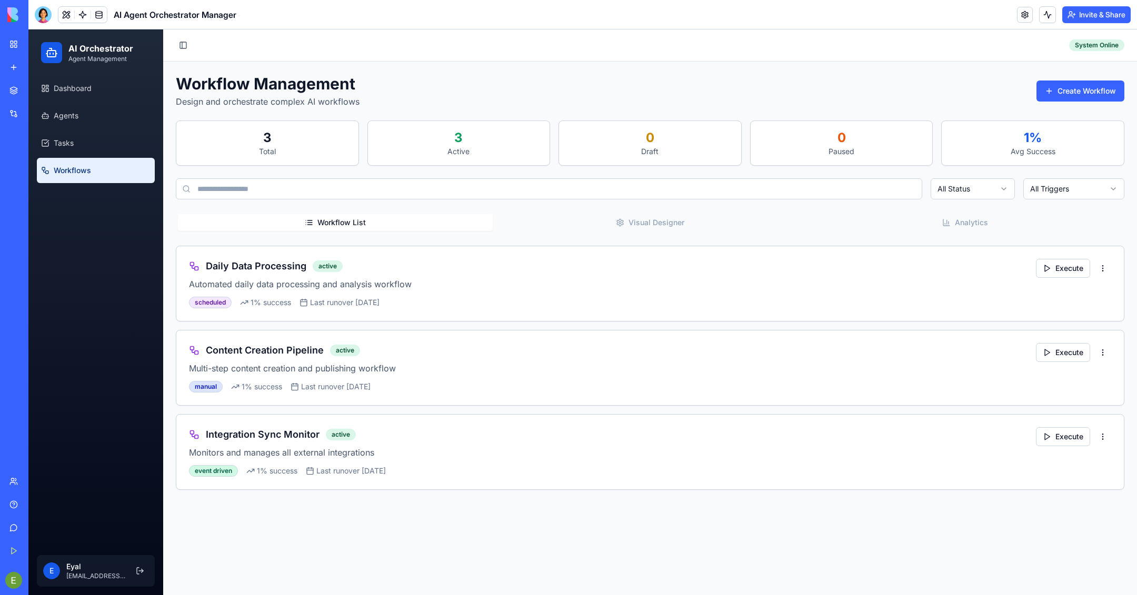
click at [661, 222] on button "Visual Designer" at bounding box center [650, 222] width 315 height 17
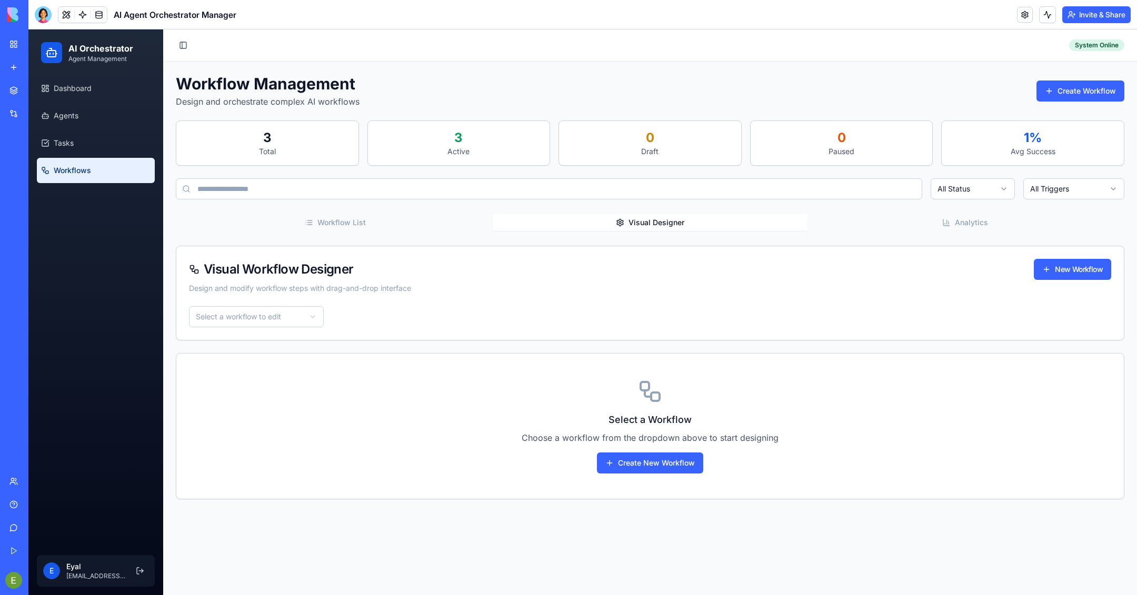
click at [659, 451] on div "Select a Workflow Choose a workflow from the dropdown above to start designing …" at bounding box center [650, 426] width 948 height 145
click at [659, 457] on button "Create New Workflow" at bounding box center [650, 463] width 106 height 21
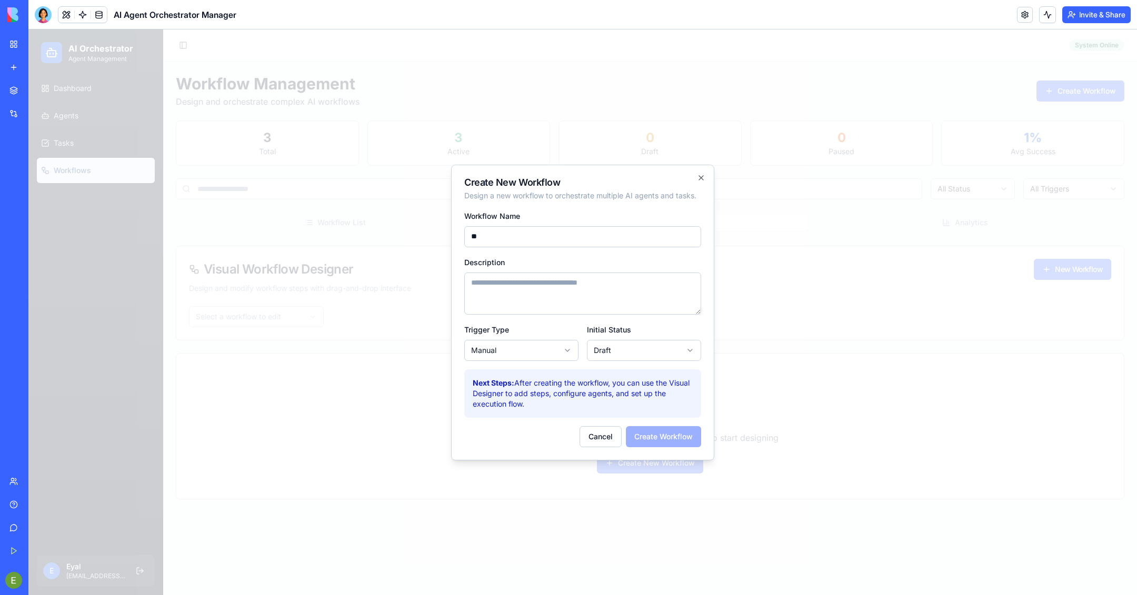
type input "*"
type input "**********"
click at [506, 355] on body "**********" at bounding box center [582, 312] width 1109 height 566
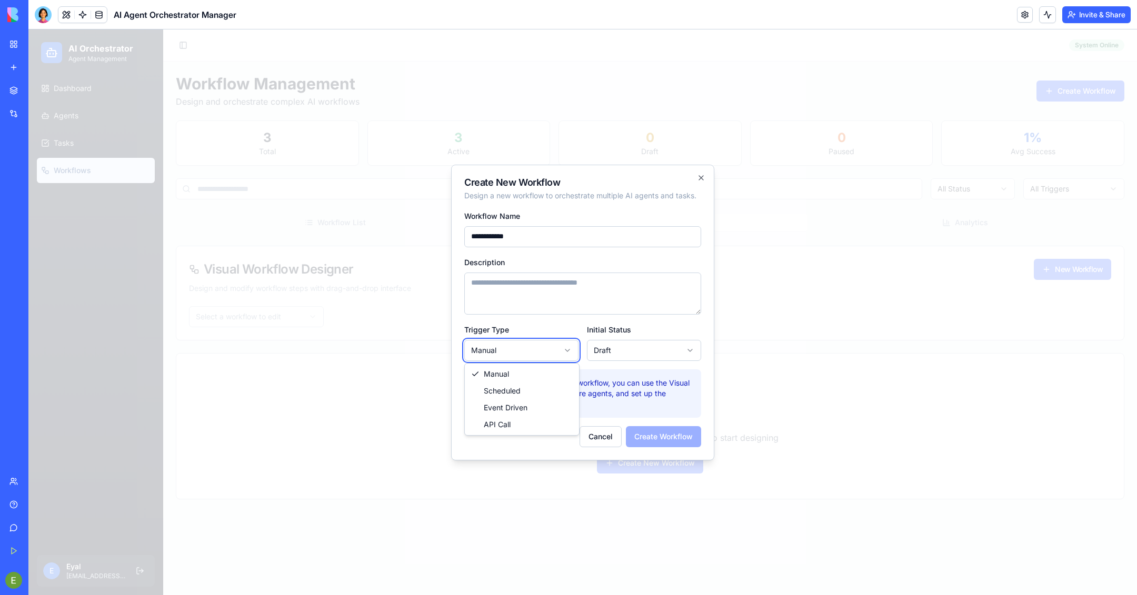
click at [506, 355] on body "**********" at bounding box center [582, 312] width 1109 height 566
click at [601, 353] on body "**********" at bounding box center [582, 312] width 1109 height 566
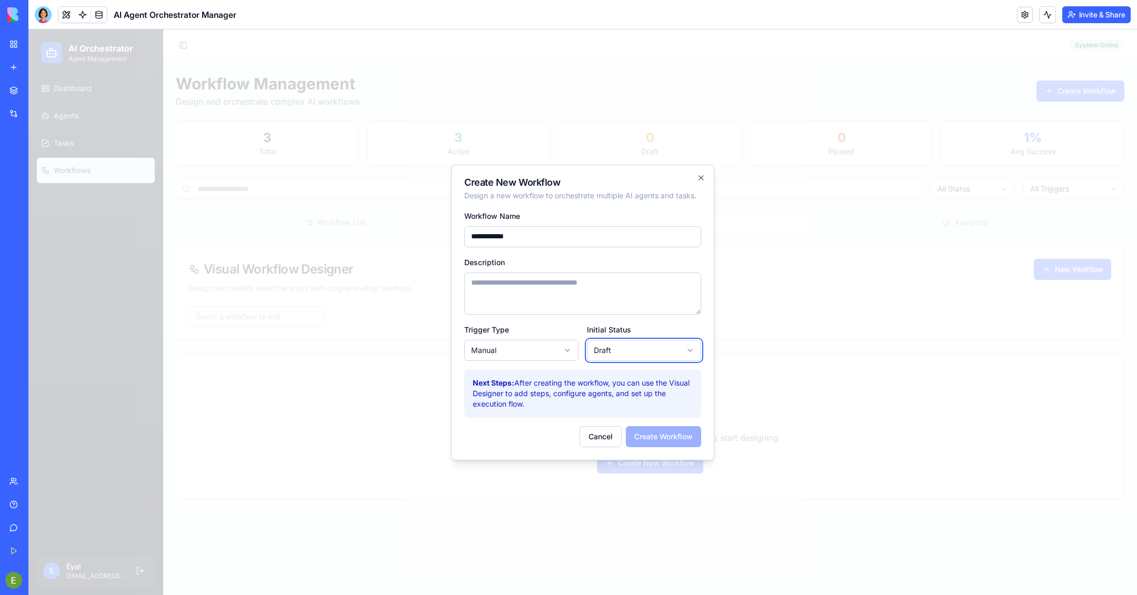
click at [601, 353] on body "**********" at bounding box center [582, 312] width 1109 height 566
click at [575, 288] on textarea "Description" at bounding box center [582, 294] width 237 height 42
click at [546, 244] on input "**********" at bounding box center [582, 236] width 237 height 21
click at [555, 283] on textarea "Description" at bounding box center [582, 294] width 237 height 42
paste textarea "**********"
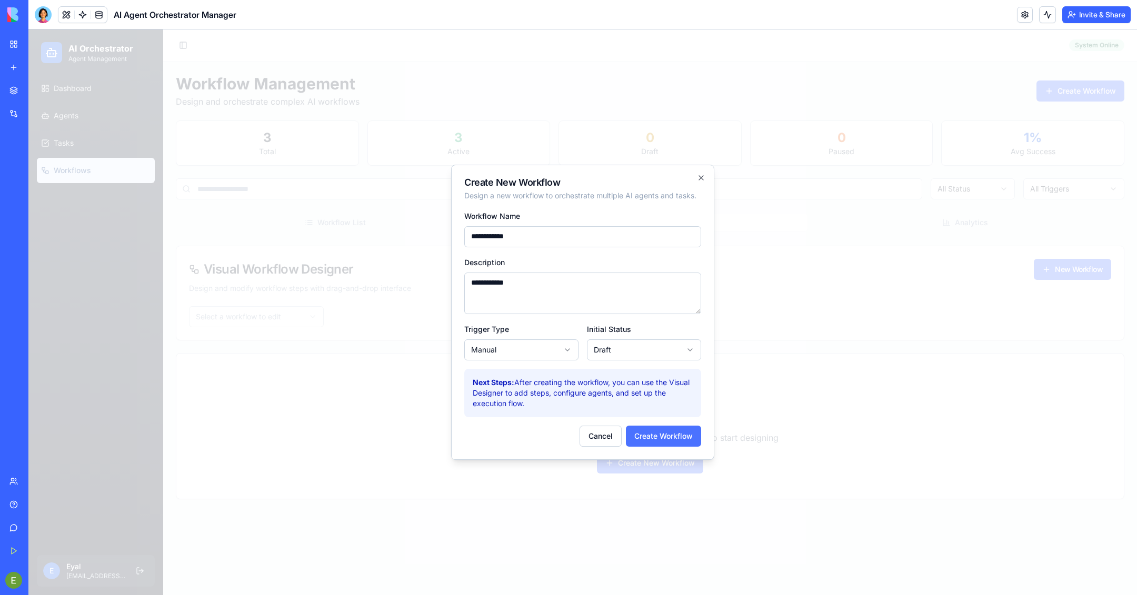
type textarea "**********"
click at [667, 442] on button "Create Workflow" at bounding box center [663, 436] width 75 height 21
click at [608, 391] on p "Next Steps: After creating the workflow, you can use the Visual Designer to add…" at bounding box center [583, 393] width 220 height 32
click at [696, 180] on h2 "Create New Workflow" at bounding box center [582, 182] width 237 height 9
click at [702, 180] on icon "button" at bounding box center [701, 178] width 8 height 8
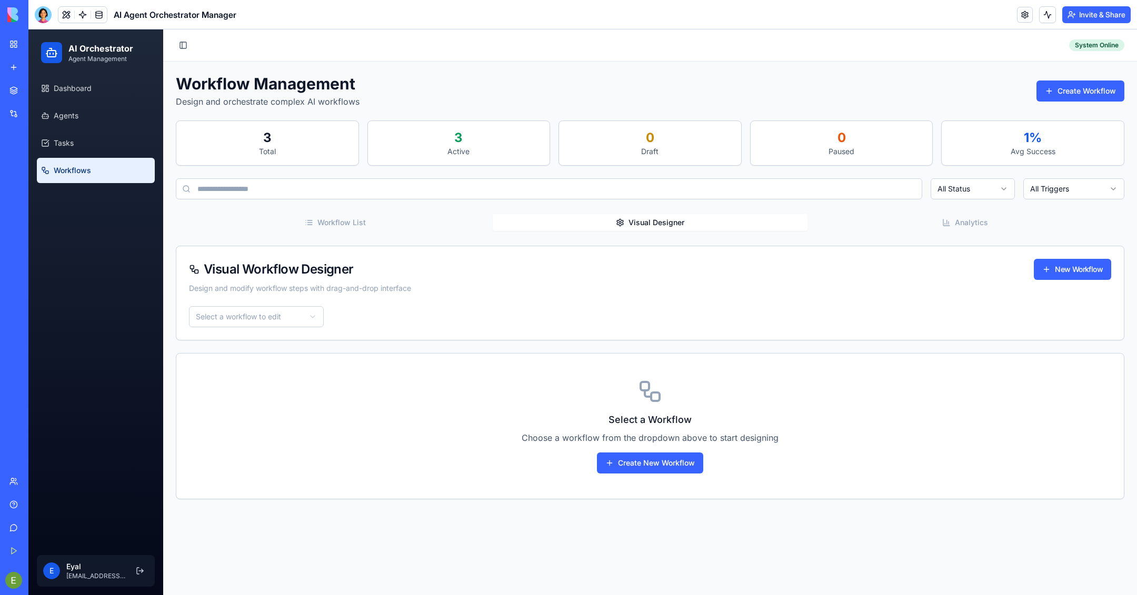
click at [294, 267] on span "Visual Workflow Designer" at bounding box center [271, 269] width 165 height 13
click at [274, 325] on html "AI Orchestrator Agent Management Dashboard Agents Tasks Workflows E Eyal eyal.s…" at bounding box center [582, 312] width 1109 height 566
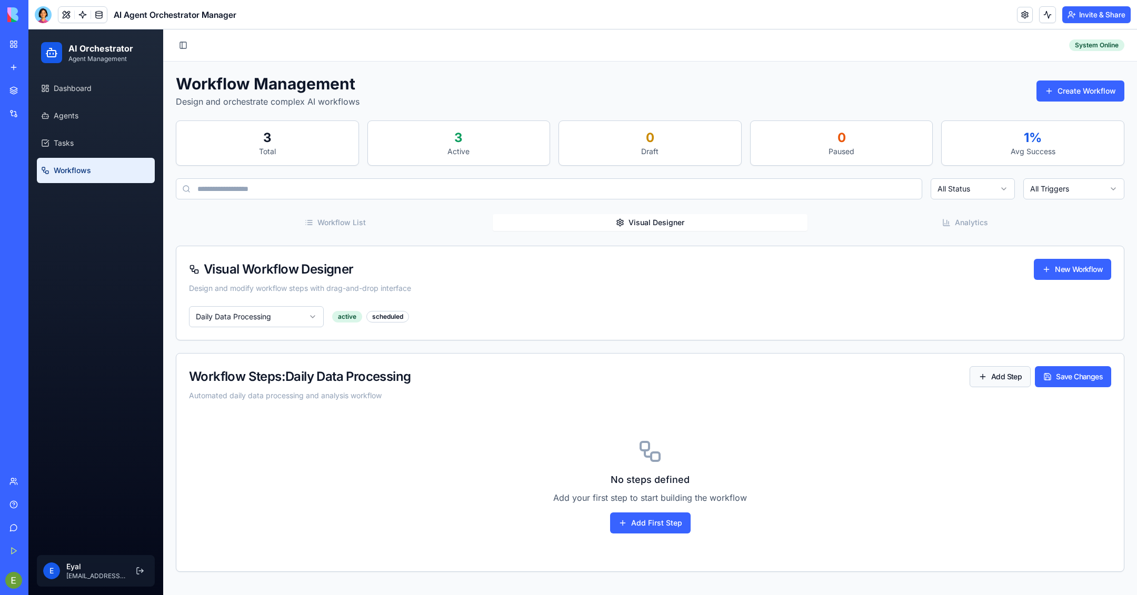
click at [999, 377] on button "Add Step" at bounding box center [1000, 376] width 61 height 21
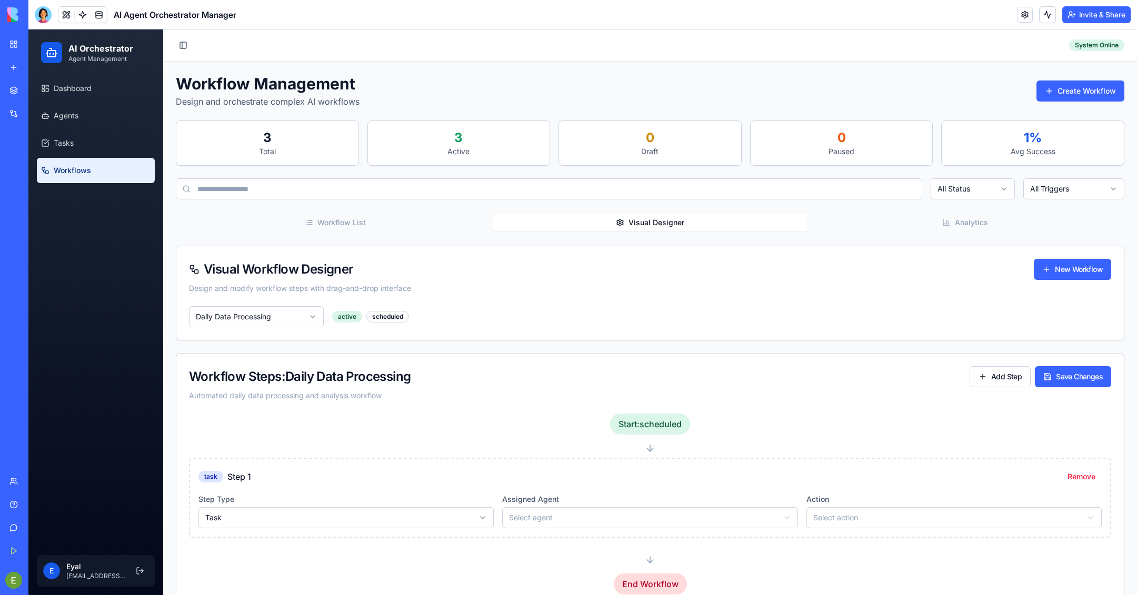
scroll to position [23, 0]
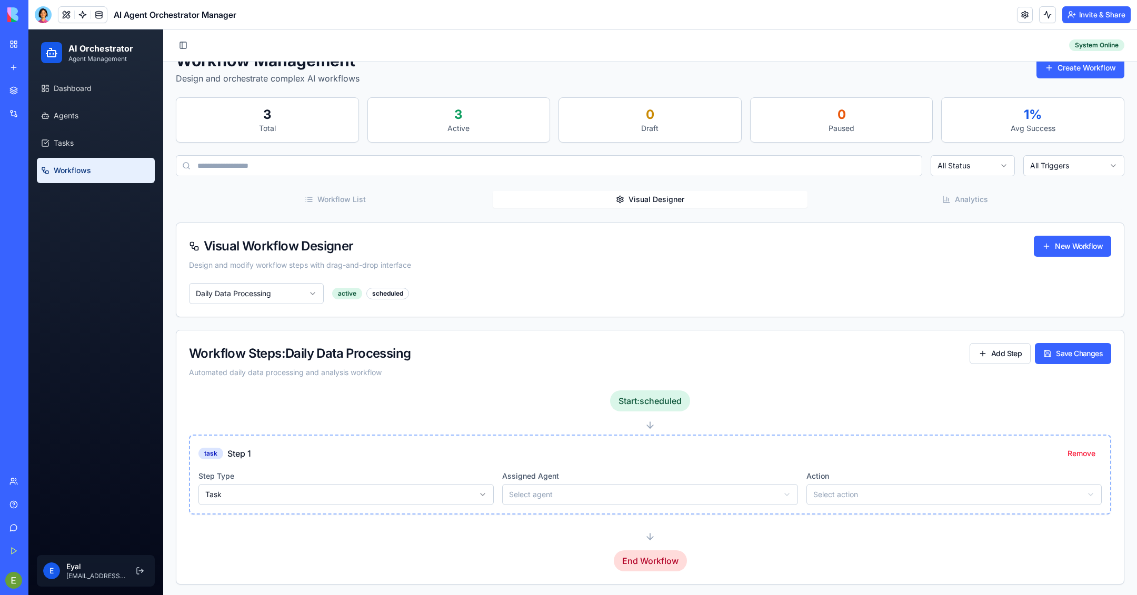
click at [353, 492] on html "AI Orchestrator Agent Management Dashboard Agents Tasks Workflows E Eyal eyal.s…" at bounding box center [582, 301] width 1109 height 591
click at [545, 485] on html "AI Orchestrator Agent Management Dashboard Agents Tasks Workflows E Eyal eyal.s…" at bounding box center [582, 301] width 1109 height 591
click at [549, 498] on html "AI Orchestrator Agent Management Dashboard Agents Tasks Workflows E Eyal eyal.s…" at bounding box center [582, 301] width 1109 height 591
click at [852, 496] on html "AI Orchestrator Agent Management Dashboard Agents Tasks Workflows E Eyal eyal.s…" at bounding box center [582, 301] width 1109 height 591
click at [990, 348] on button "Add Step" at bounding box center [1000, 353] width 61 height 21
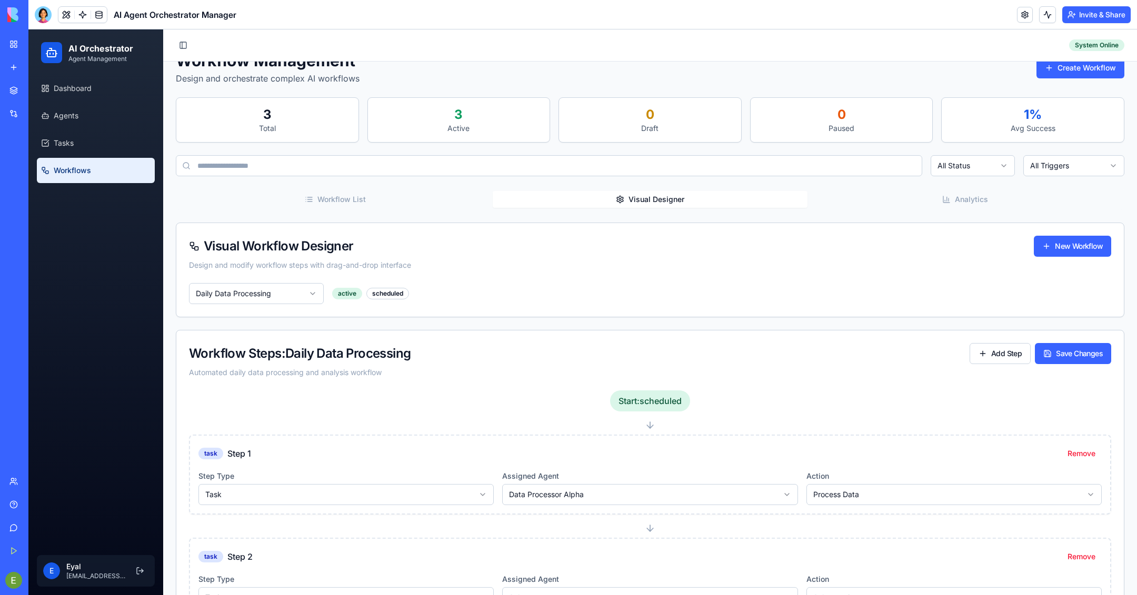
scroll to position [126, 0]
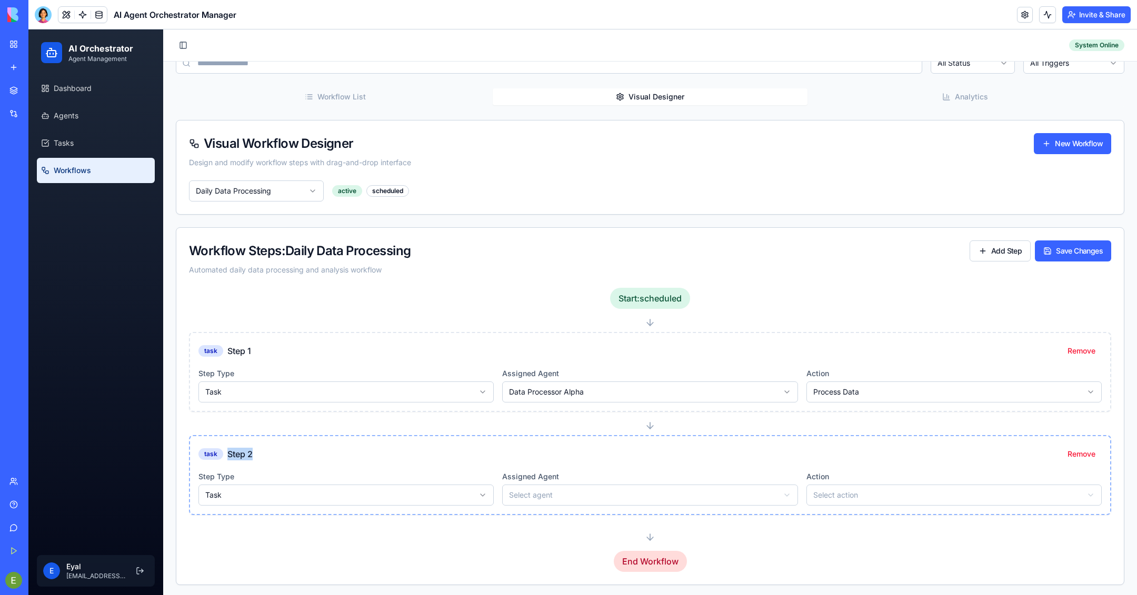
drag, startPoint x: 654, startPoint y: 448, endPoint x: 653, endPoint y: 438, distance: 10.1
click at [653, 433] on div "task Step 2 Remove Step Type Task Assigned Agent Select agent Action Select act…" at bounding box center [650, 468] width 922 height 95
click at [394, 485] on html "AI Orchestrator Agent Management Dashboard Agents Tasks Workflows E Eyal eyal.s…" at bounding box center [582, 251] width 1109 height 694
click at [595, 486] on html "AI Orchestrator Agent Management Dashboard Agents Tasks Workflows E Eyal eyal.s…" at bounding box center [582, 251] width 1109 height 694
click at [850, 493] on html "AI Orchestrator Agent Management Dashboard Agents Tasks Workflows E Eyal eyal.s…" at bounding box center [582, 251] width 1109 height 694
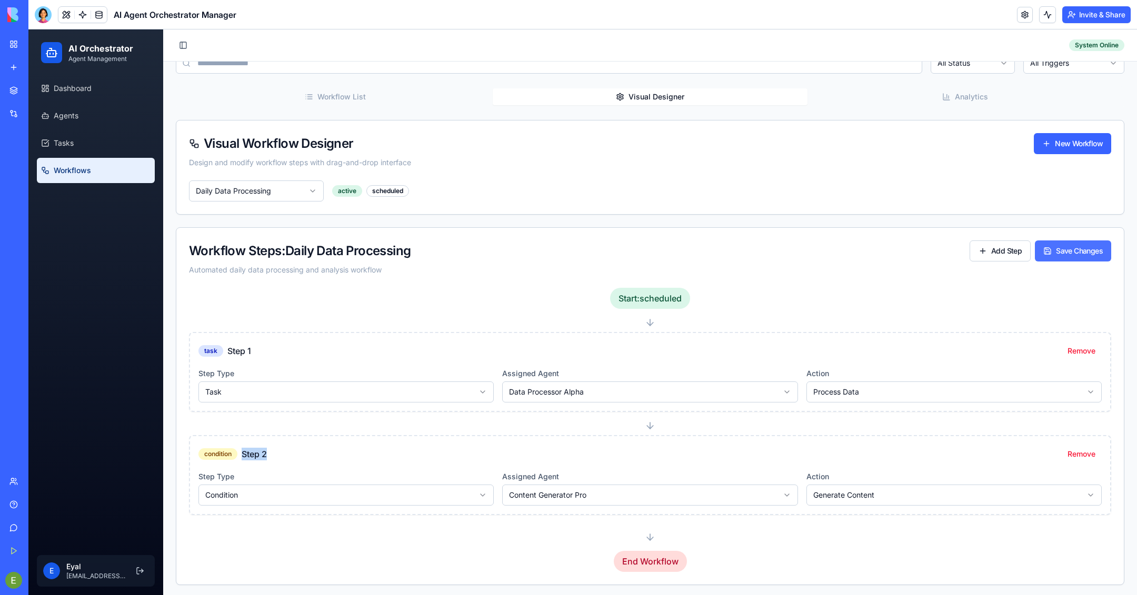
click at [1079, 247] on button "Save Changes" at bounding box center [1073, 251] width 76 height 21
click at [689, 394] on html "AI Orchestrator Agent Management Dashboard Agents Tasks Workflows E Eyal eyal.s…" at bounding box center [582, 251] width 1109 height 694
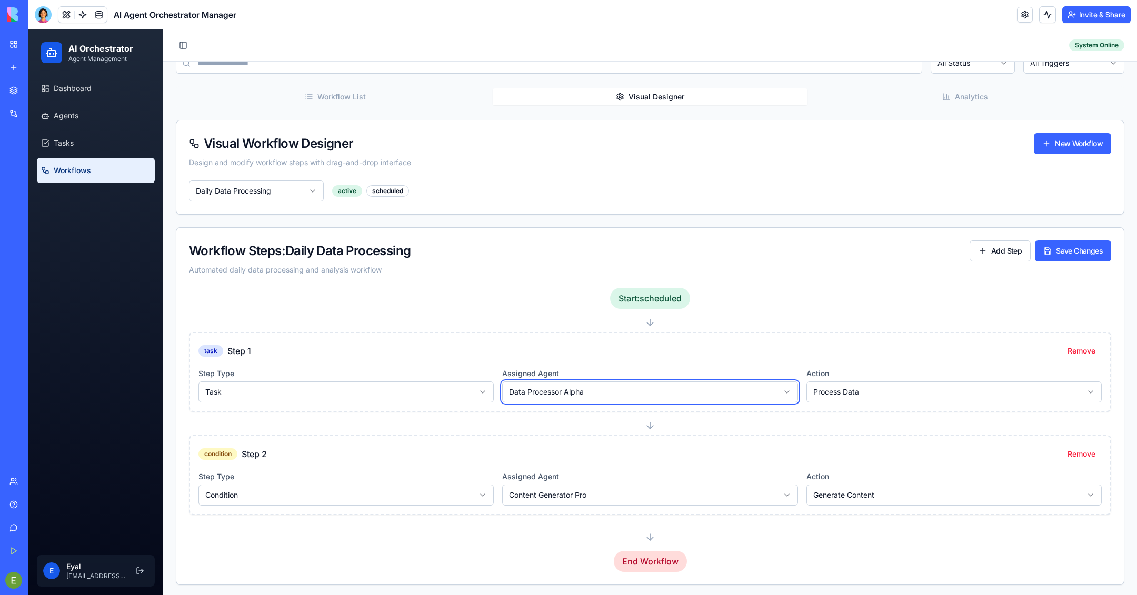
click at [688, 394] on html "AI Orchestrator Agent Management Dashboard Agents Tasks Workflows E Eyal eyal.s…" at bounding box center [582, 251] width 1109 height 694
click at [1079, 256] on button "Save Changes" at bounding box center [1073, 251] width 76 height 21
click at [1079, 255] on button "Save Changes" at bounding box center [1073, 251] width 76 height 21
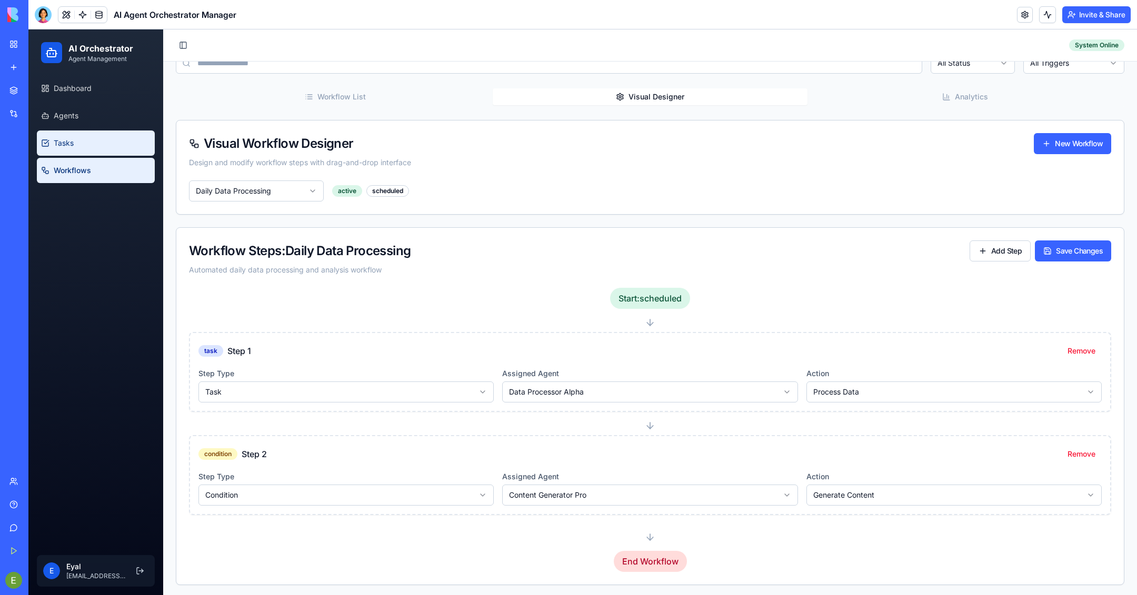
click at [40, 131] on link "Tasks" at bounding box center [96, 143] width 118 height 25
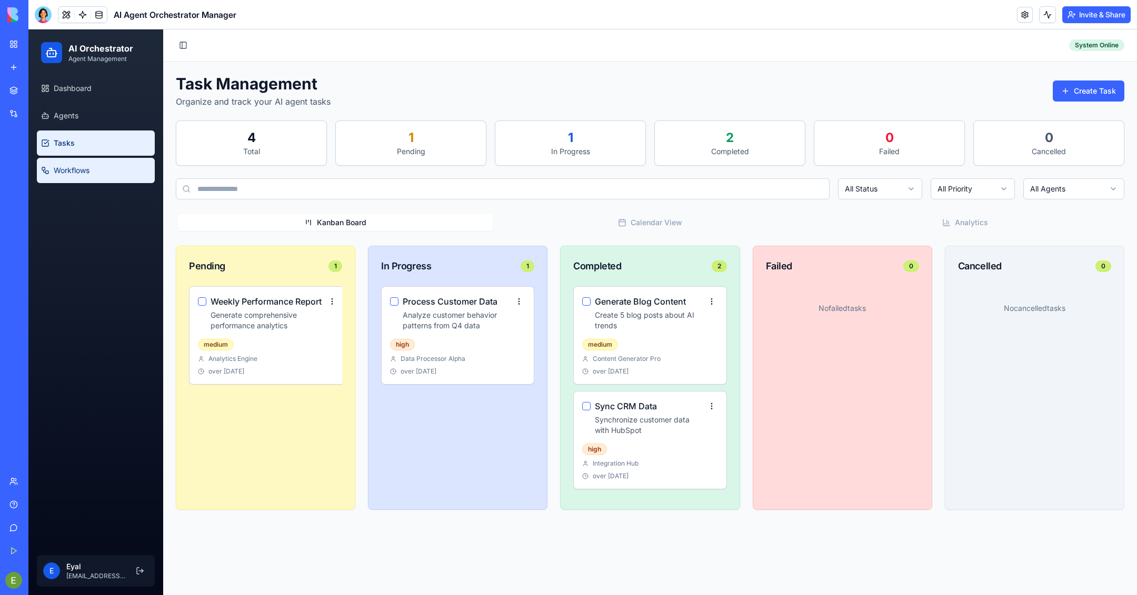
click at [69, 161] on link "Workflows" at bounding box center [96, 170] width 118 height 25
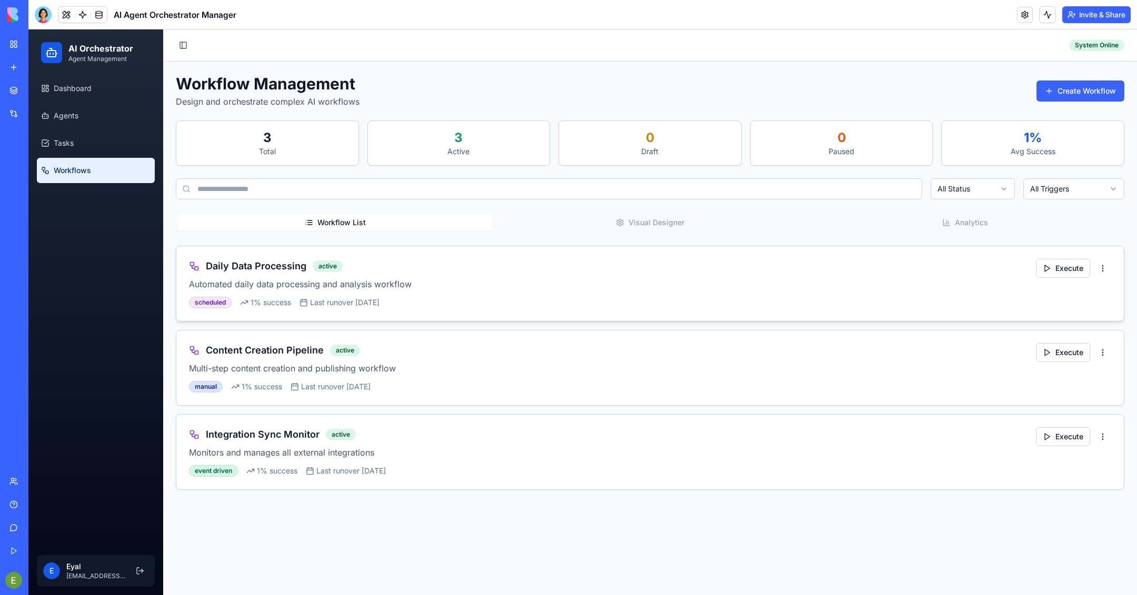
click at [262, 259] on h3 "Daily Data Processing" at bounding box center [256, 266] width 101 height 15
click at [1107, 272] on html "AI Orchestrator Agent Management Dashboard Agents Tasks Workflows E Eyal eyal.s…" at bounding box center [582, 312] width 1109 height 566
click at [1084, 308] on div "Edit Workflow" at bounding box center [1074, 306] width 68 height 17
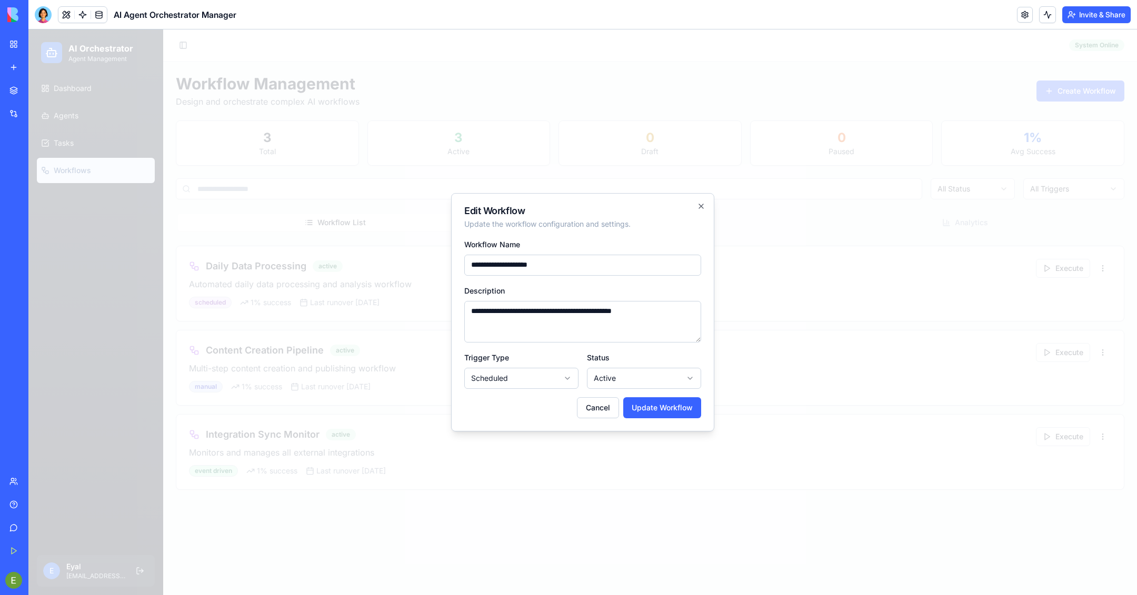
click at [574, 405] on div "Cancel Update Workflow" at bounding box center [582, 407] width 237 height 21
click at [581, 411] on button "Cancel" at bounding box center [598, 407] width 42 height 21
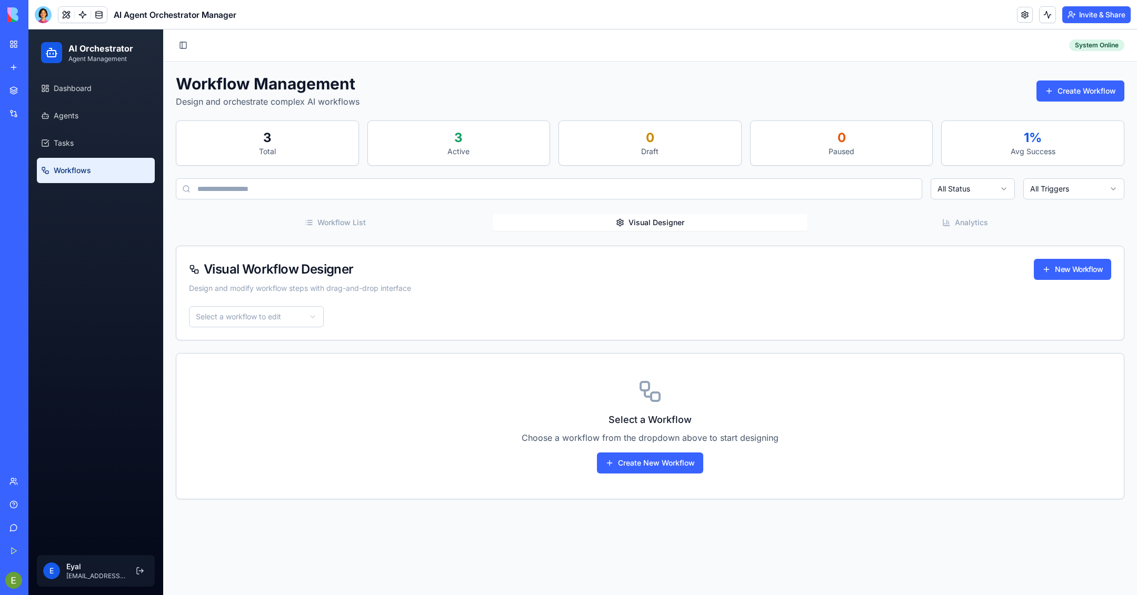
click at [647, 230] on button "Visual Designer" at bounding box center [650, 222] width 315 height 17
click at [298, 276] on span "Visual Workflow Designer" at bounding box center [271, 269] width 165 height 13
click at [287, 302] on div "Visual Workflow Designer New Workflow Design and modify workflow steps with dra…" at bounding box center [650, 276] width 948 height 60
click at [287, 322] on html "AI Orchestrator Agent Management Dashboard Agents Tasks Workflows E Eyal eyal.s…" at bounding box center [582, 312] width 1109 height 566
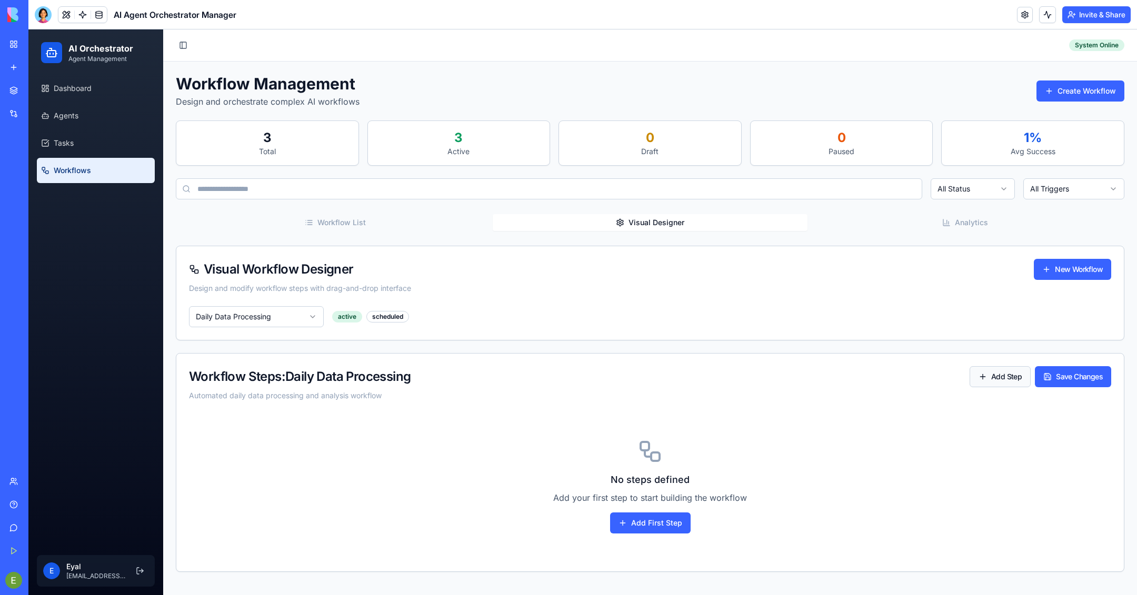
click at [1024, 380] on button "Add Step" at bounding box center [1000, 376] width 61 height 21
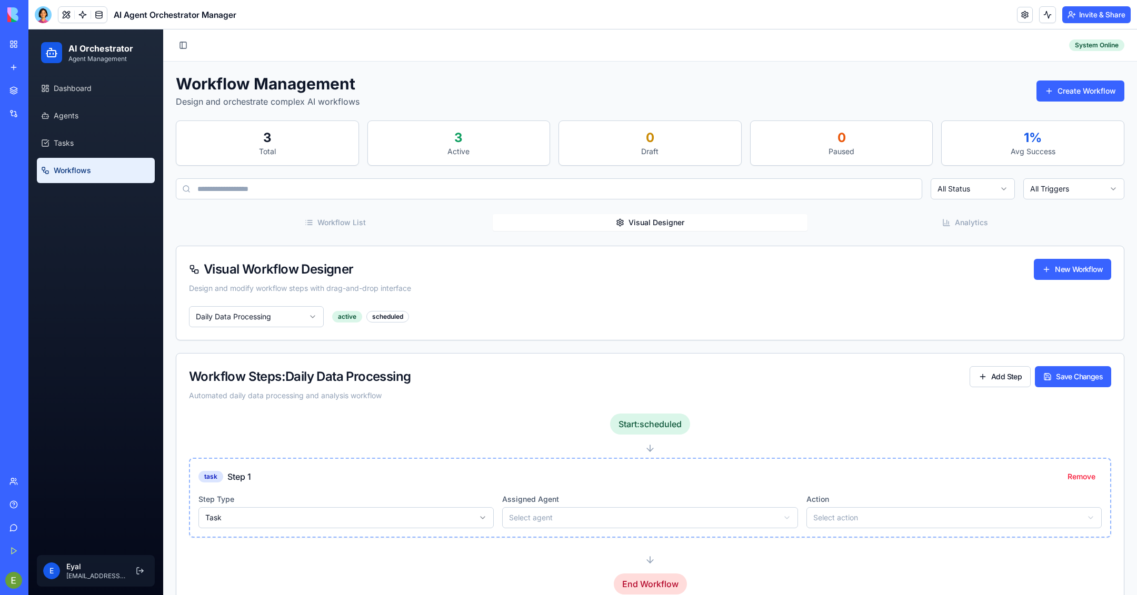
scroll to position [23, 0]
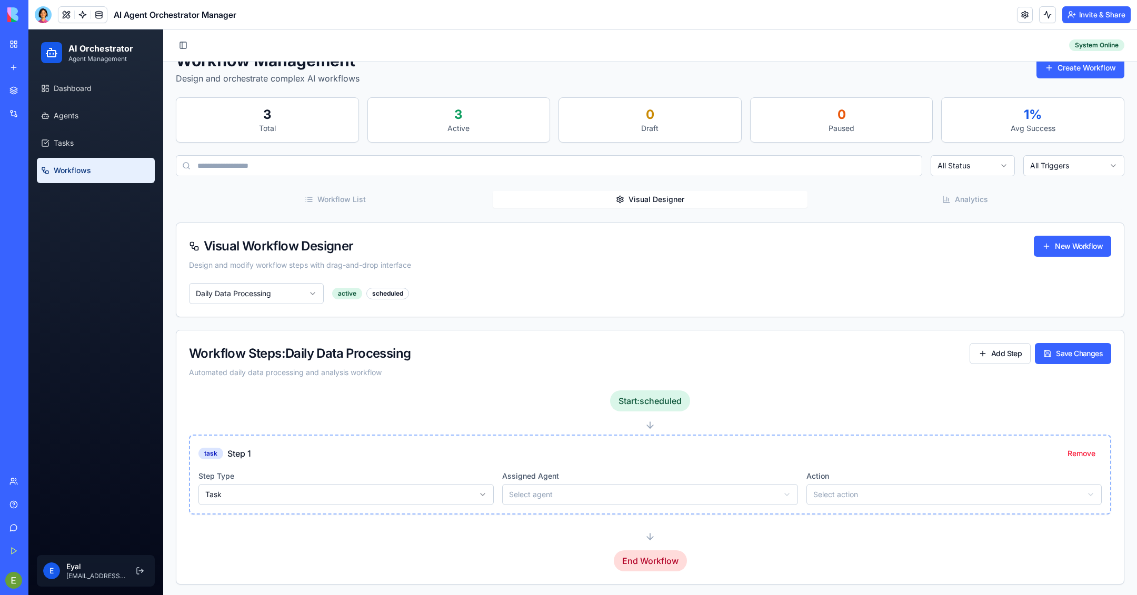
click at [391, 509] on div "task Step 1 Remove Step Type Task Assigned Agent Select agent Action Select act…" at bounding box center [650, 475] width 920 height 78
click at [577, 483] on html "AI Orchestrator Agent Management Dashboard Agents Tasks Workflows E Eyal eyal.s…" at bounding box center [582, 301] width 1109 height 591
click at [874, 495] on html "AI Orchestrator Agent Management Dashboard Agents Tasks Workflows E Eyal eyal.s…" at bounding box center [582, 301] width 1109 height 591
click at [1071, 358] on button "Save Changes" at bounding box center [1073, 353] width 76 height 21
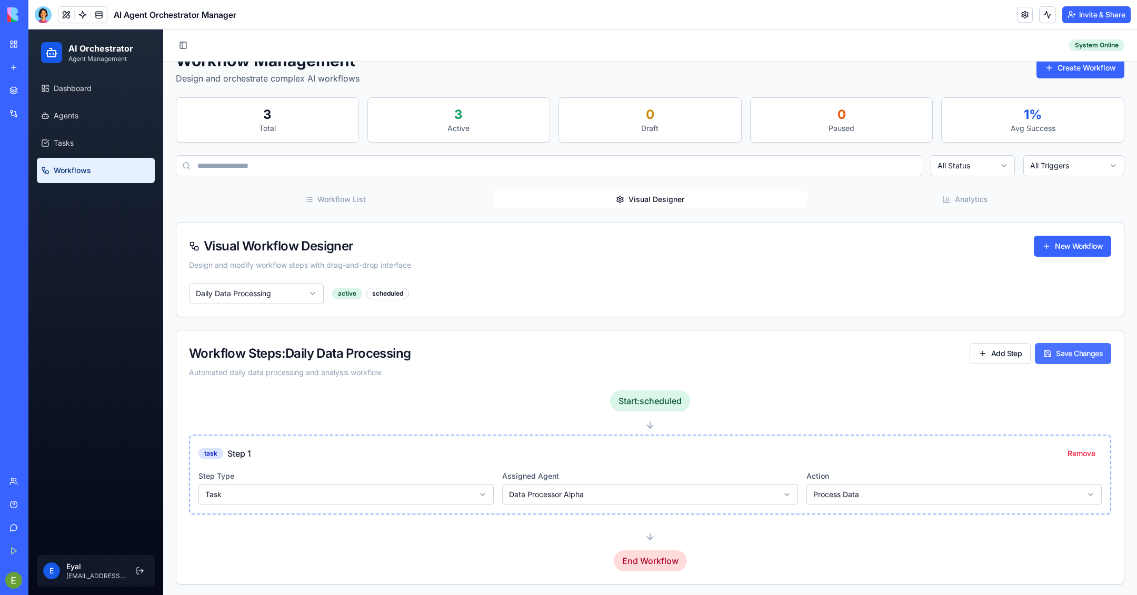
click at [1071, 358] on button "Save Changes" at bounding box center [1073, 353] width 76 height 21
click at [652, 561] on div "End Workflow" at bounding box center [650, 561] width 73 height 21
click at [652, 547] on div "Start: scheduled task Step 1 Remove Step Type Task Assigned Agent Data Processo…" at bounding box center [650, 481] width 922 height 181
click at [976, 204] on div "Workflow Management Design and orchestrate complex AI workflows Create Workflow…" at bounding box center [650, 318] width 949 height 534
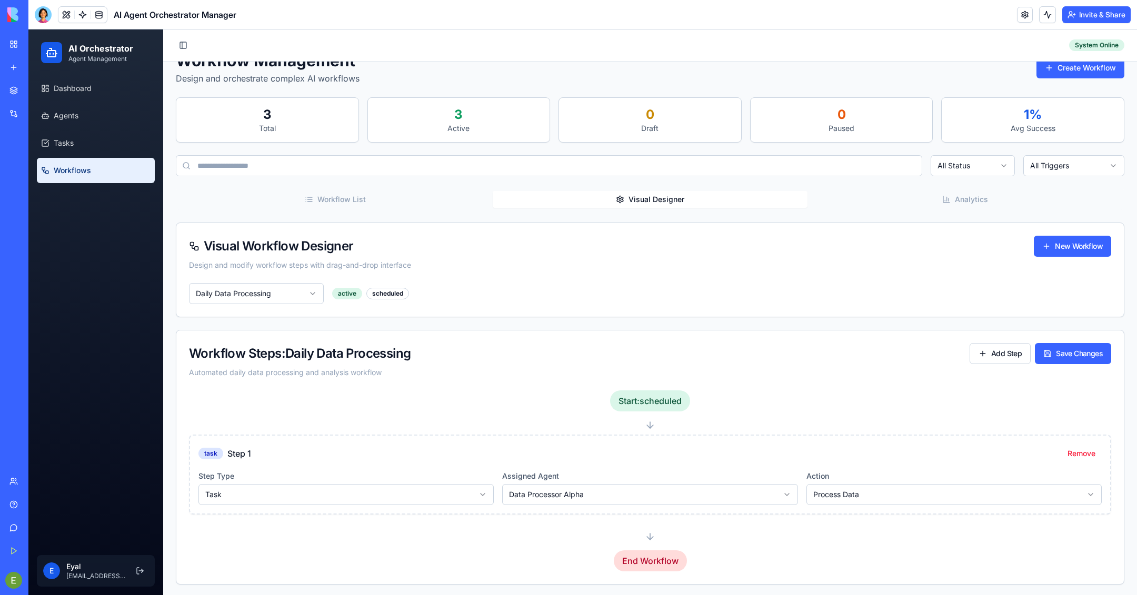
scroll to position [0, 0]
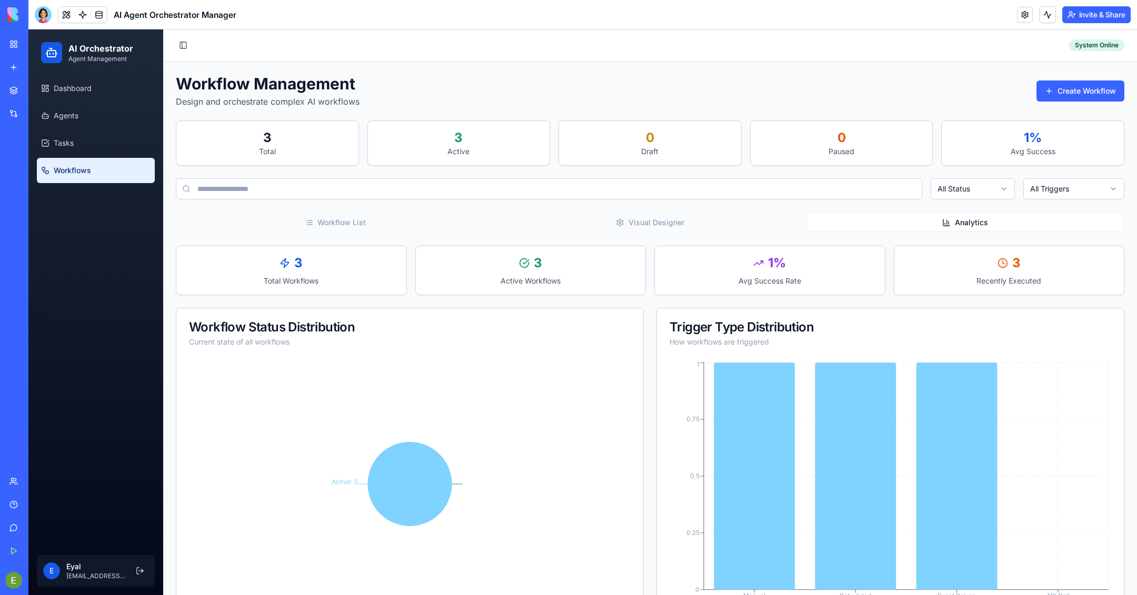
click at [644, 232] on div "Workflow List Visual Designer Analytics" at bounding box center [650, 222] width 949 height 21
click at [646, 220] on button "Visual Designer" at bounding box center [650, 222] width 315 height 17
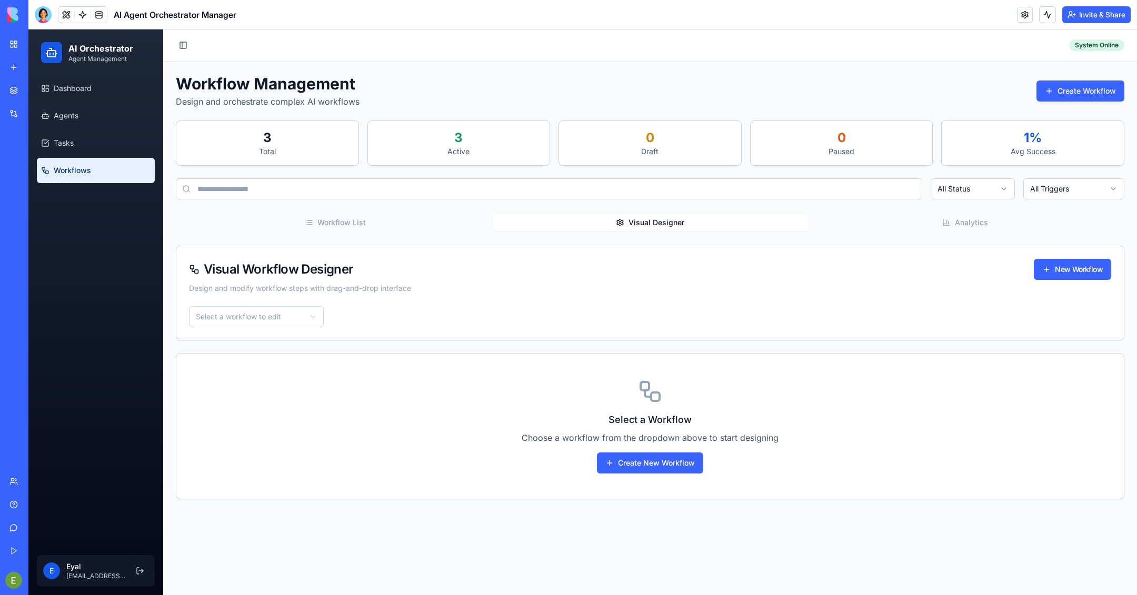
click at [355, 227] on button "Workflow List" at bounding box center [335, 222] width 315 height 17
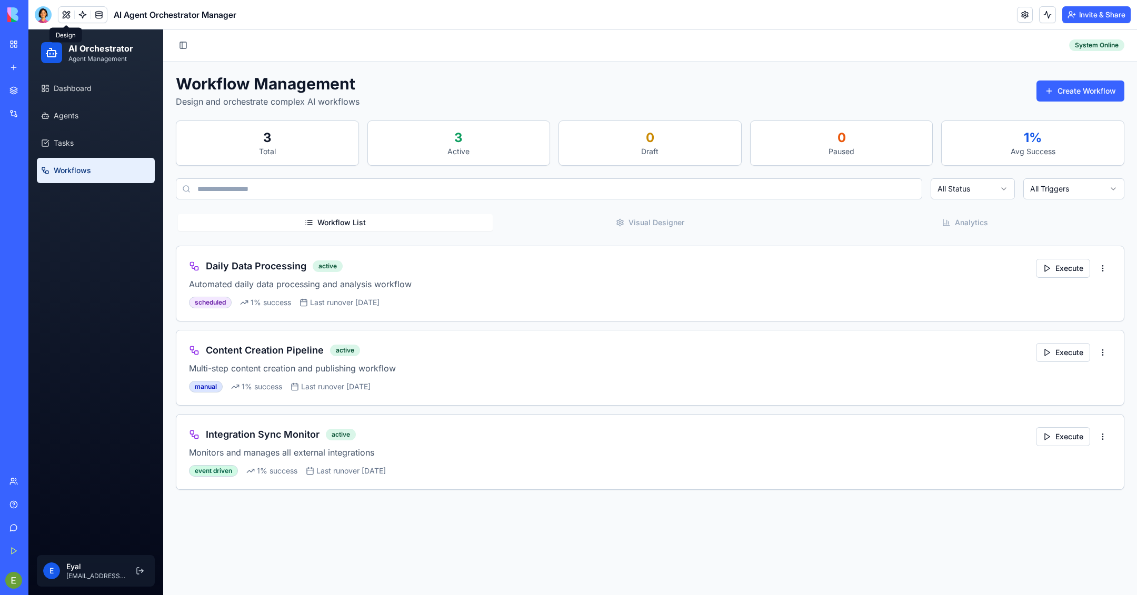
click at [65, 12] on button at bounding box center [66, 15] width 16 height 16
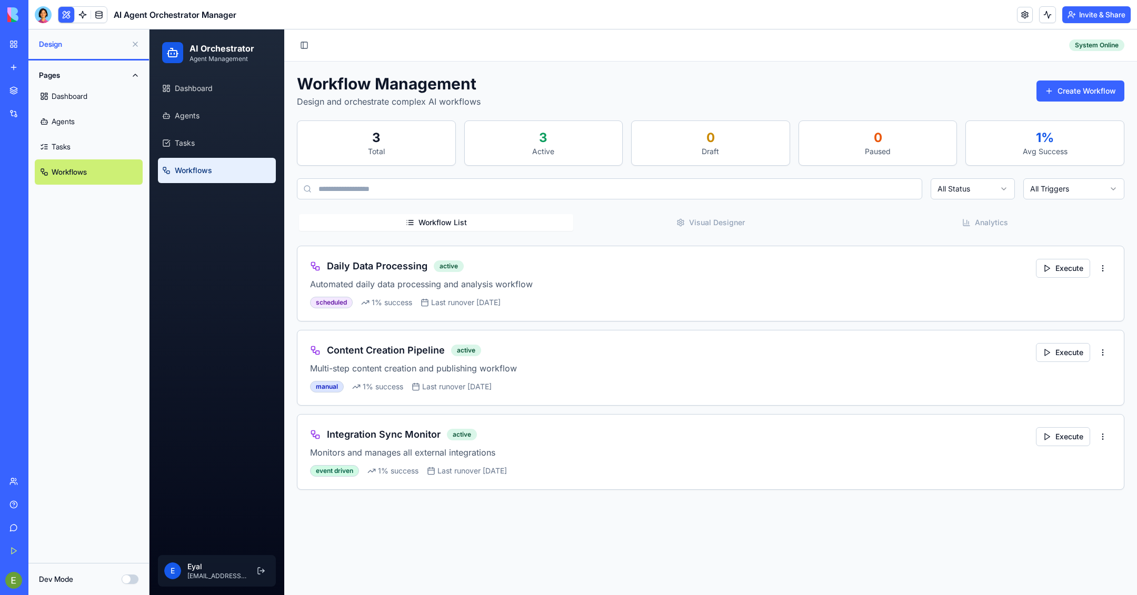
click at [127, 577] on button "Dev Mode" at bounding box center [130, 579] width 17 height 9
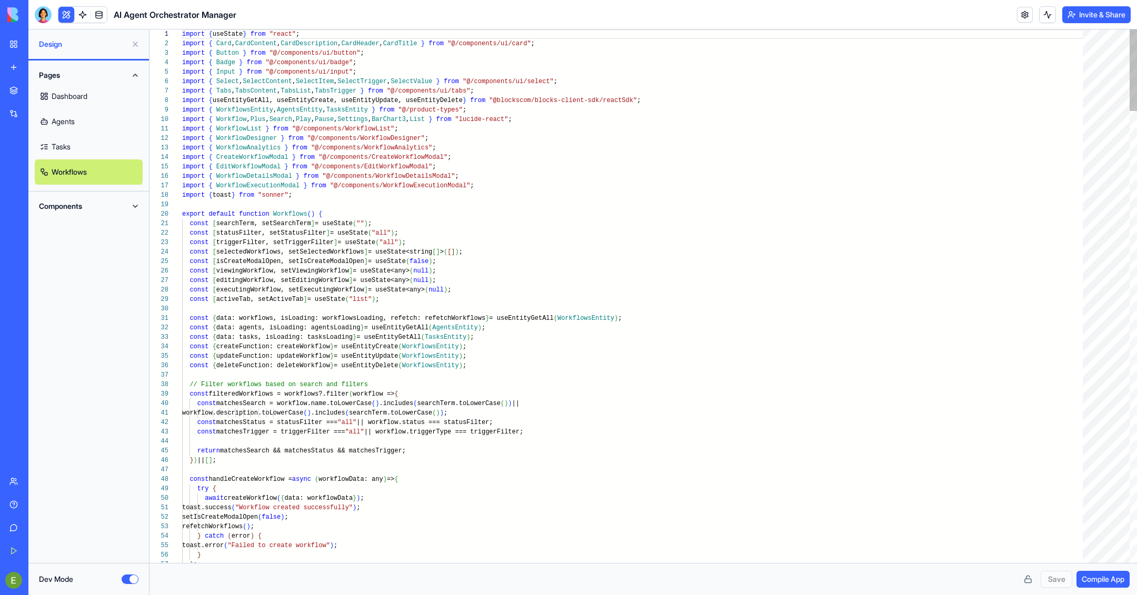
scroll to position [66, 0]
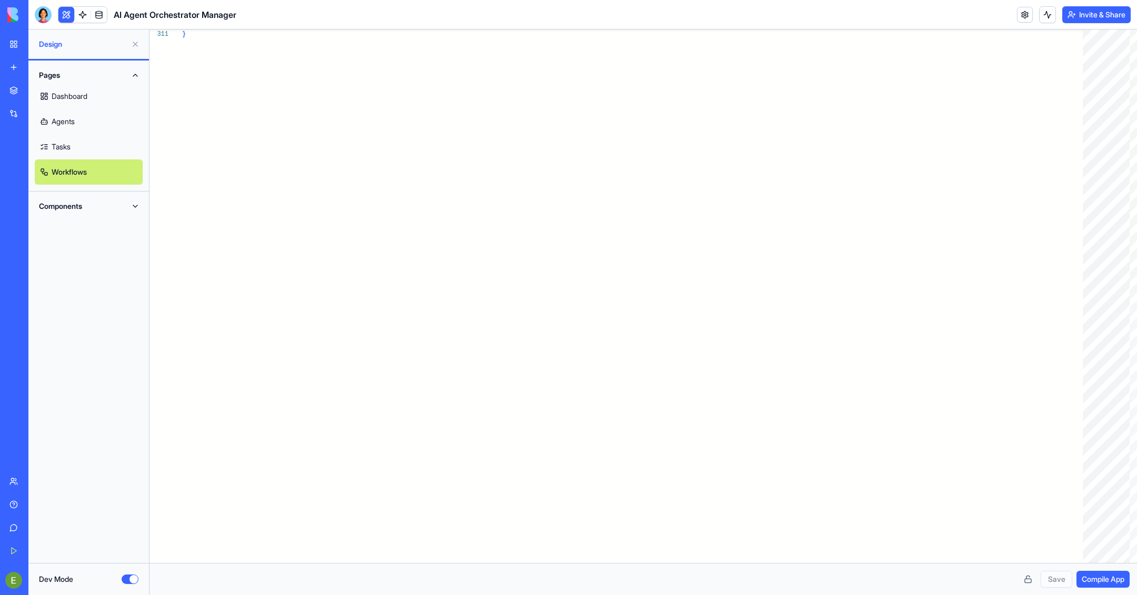
click at [127, 201] on button "Components" at bounding box center [89, 206] width 108 height 17
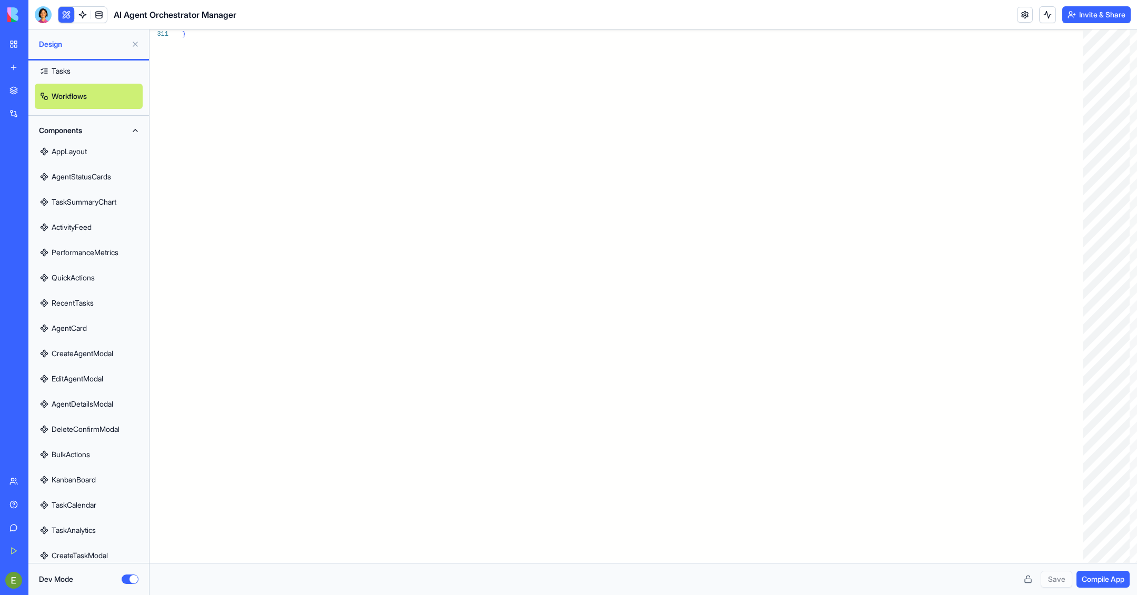
scroll to position [0, 0]
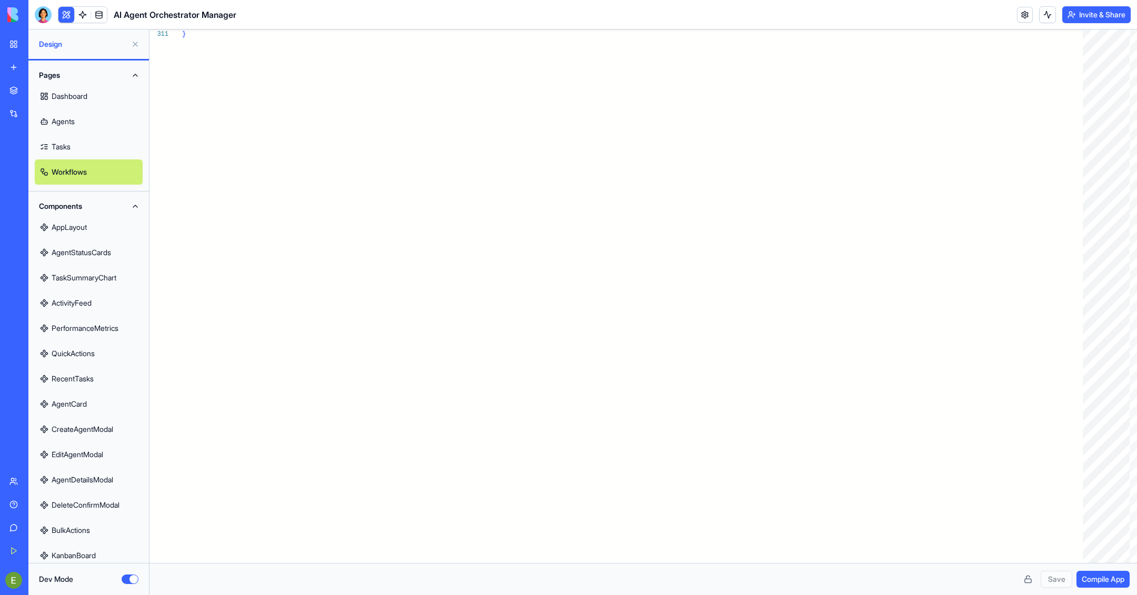
click at [136, 78] on button "Pages" at bounding box center [89, 75] width 108 height 17
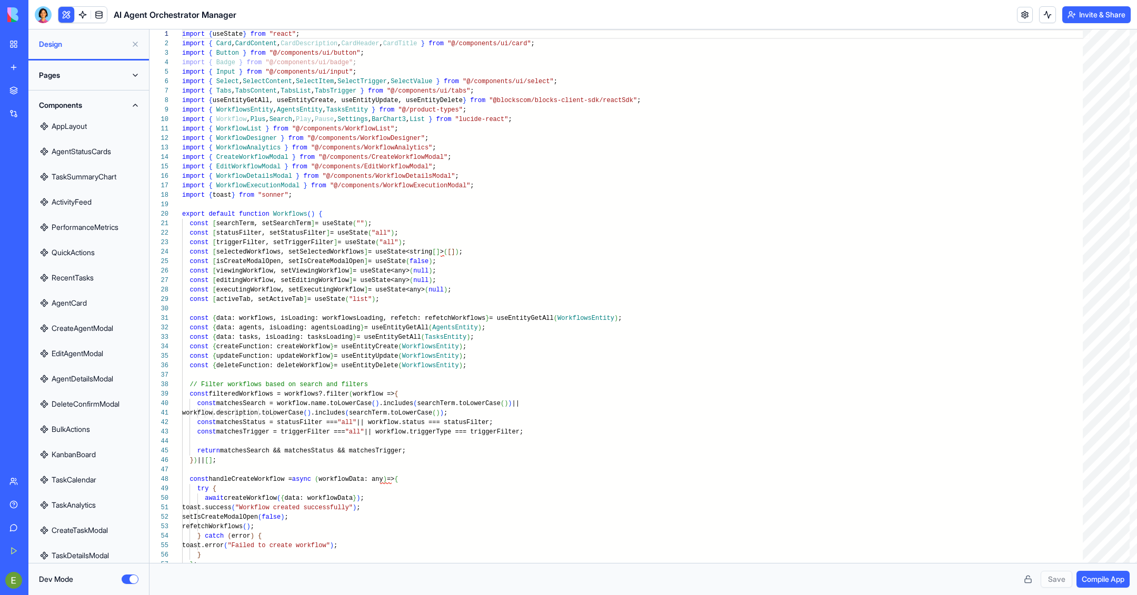
click at [99, 74] on button "Pages" at bounding box center [89, 75] width 108 height 17
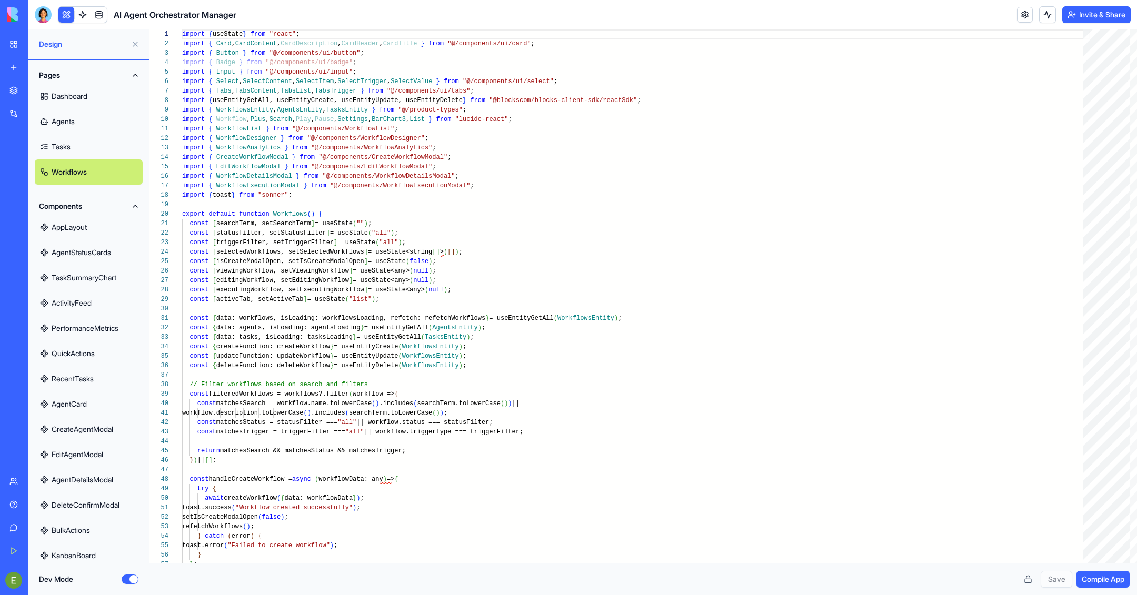
click at [80, 129] on link "Agents" at bounding box center [89, 121] width 108 height 25
type textarea "**********"
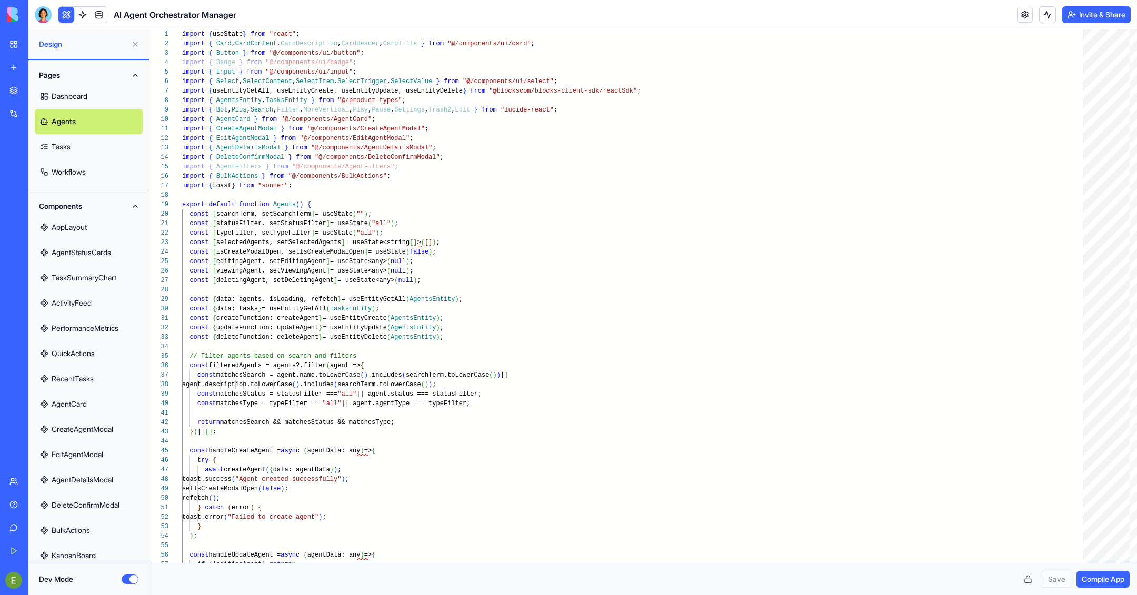
scroll to position [118, 0]
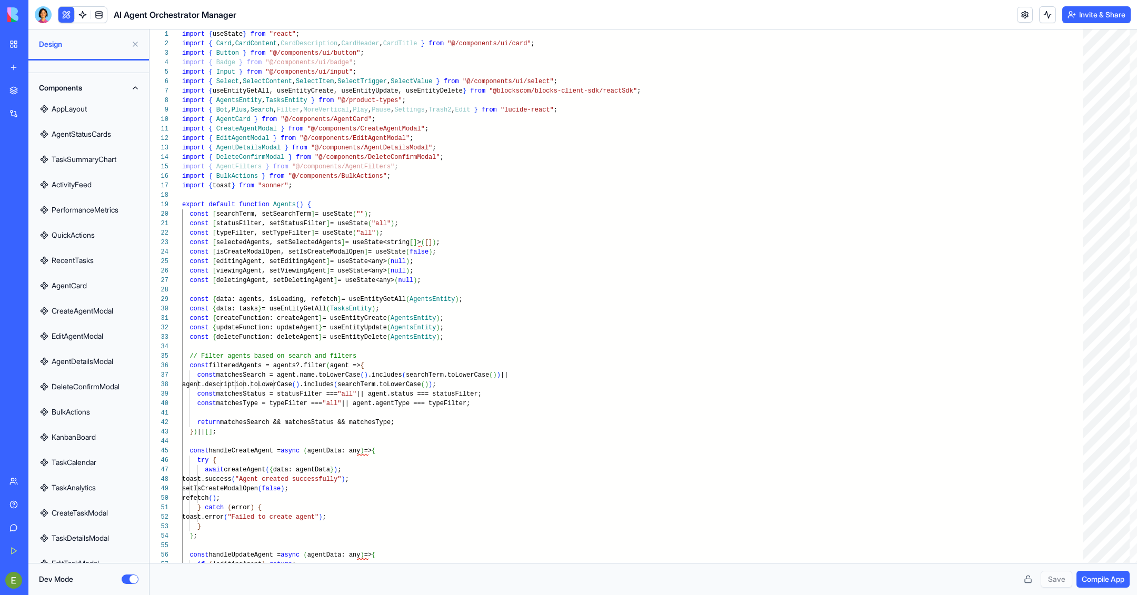
click at [129, 577] on button "Dev Mode" at bounding box center [130, 579] width 17 height 9
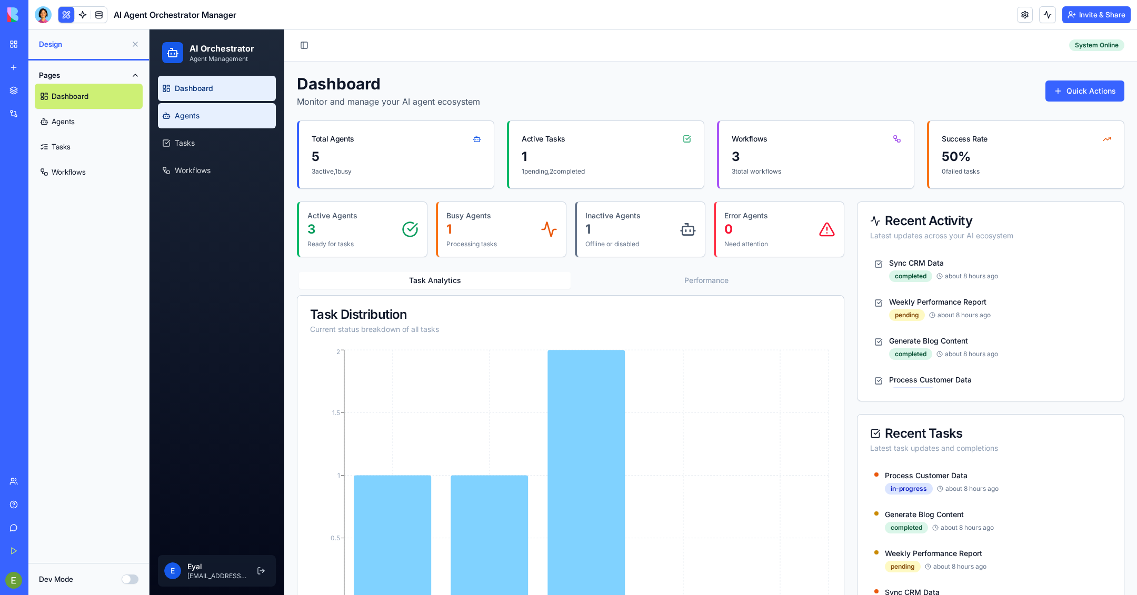
click at [212, 114] on link "Agents" at bounding box center [217, 115] width 118 height 25
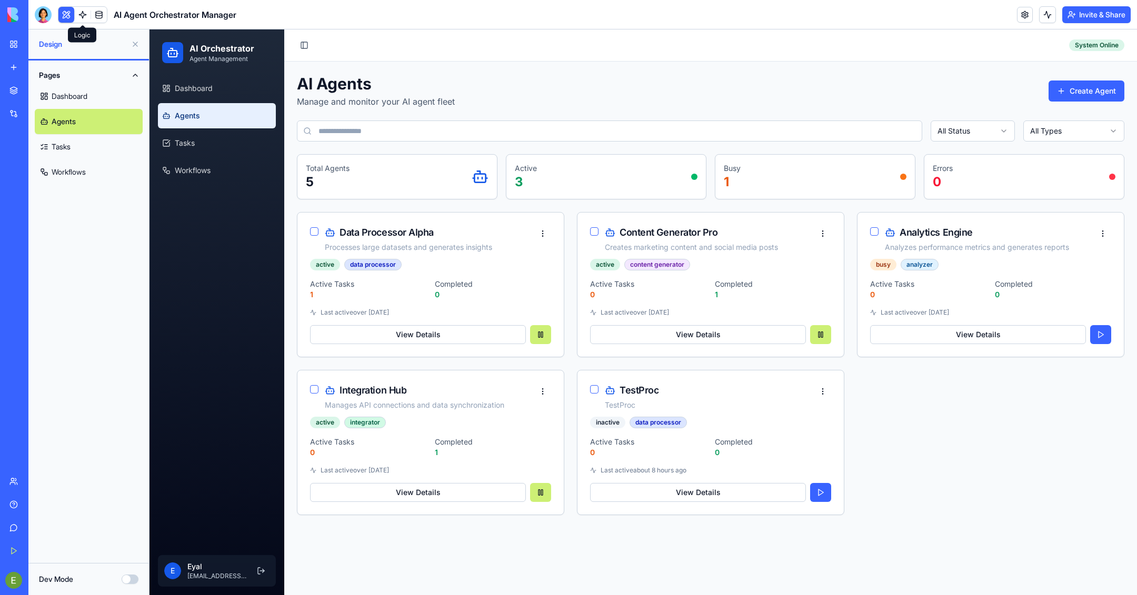
click at [81, 14] on link at bounding box center [83, 15] width 16 height 16
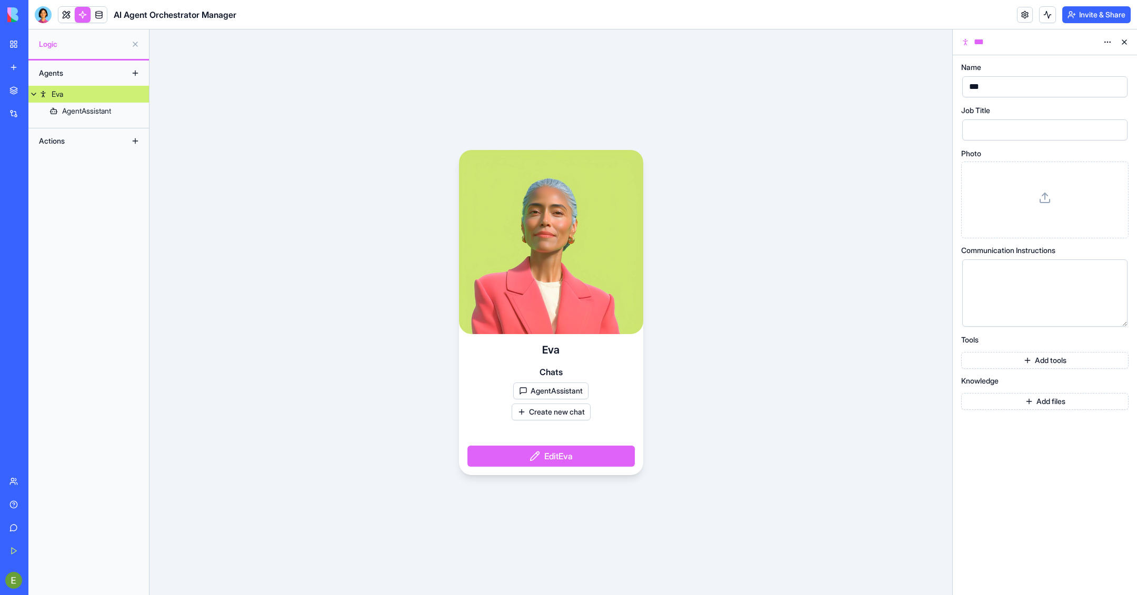
click at [555, 391] on button "AgentAssistant" at bounding box center [550, 391] width 75 height 17
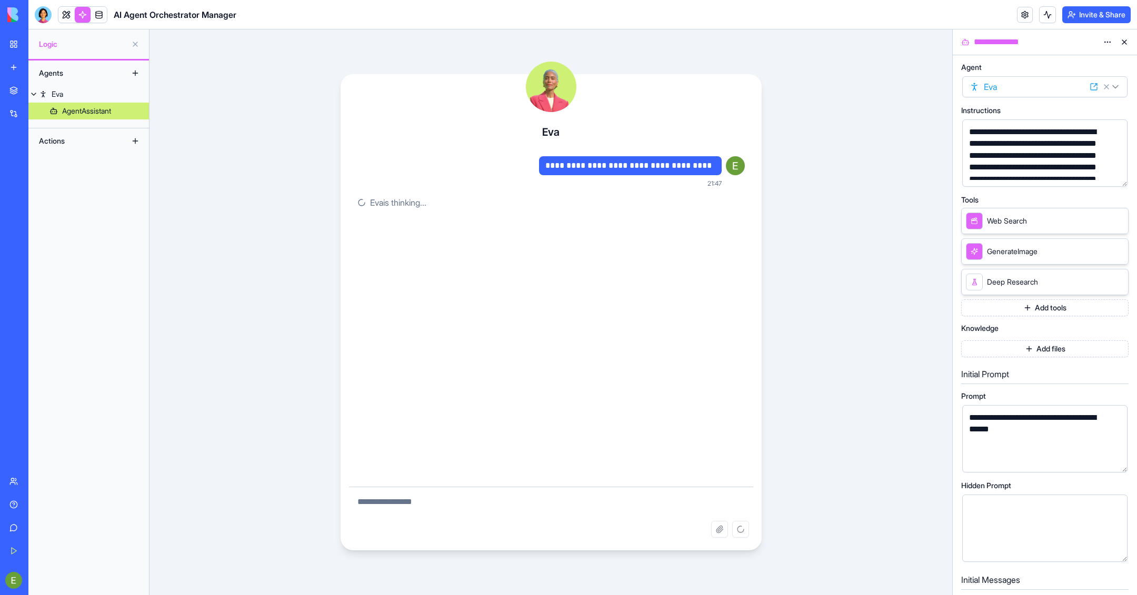
click at [135, 140] on button at bounding box center [135, 141] width 17 height 17
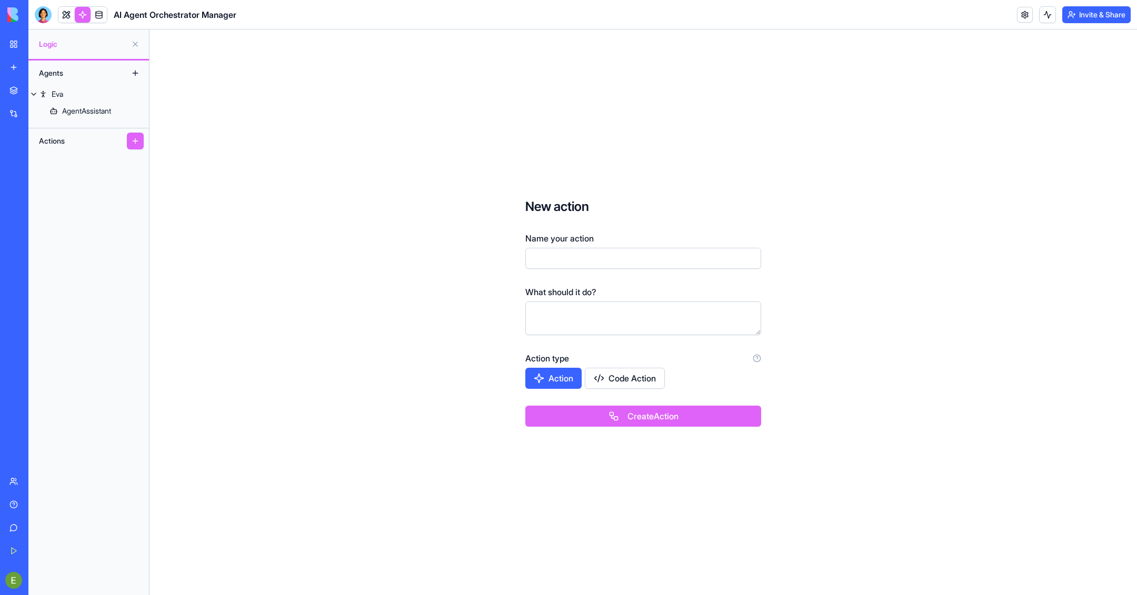
click at [570, 382] on button "Action" at bounding box center [553, 378] width 56 height 21
click at [570, 382] on button "Action" at bounding box center [553, 378] width 57 height 21
click at [634, 375] on button "Code Action" at bounding box center [625, 378] width 80 height 21
click at [575, 380] on button "Action" at bounding box center [553, 378] width 57 height 21
click at [601, 262] on input "Name your action" at bounding box center [643, 258] width 236 height 21
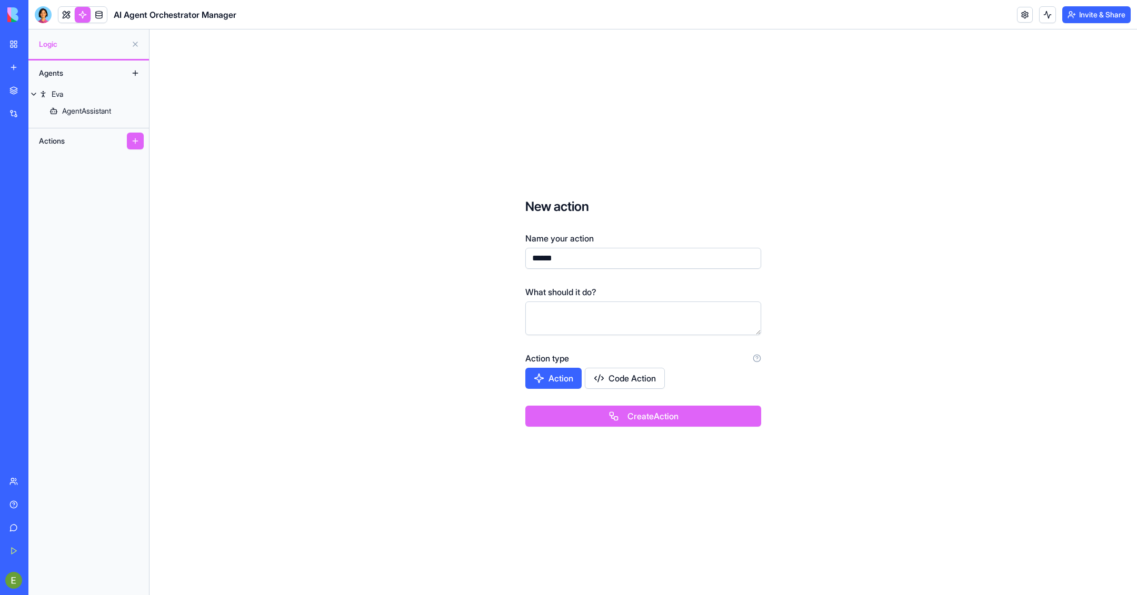
type input "******"
type textarea "******"
click at [615, 423] on button "Create Action" at bounding box center [643, 415] width 236 height 21
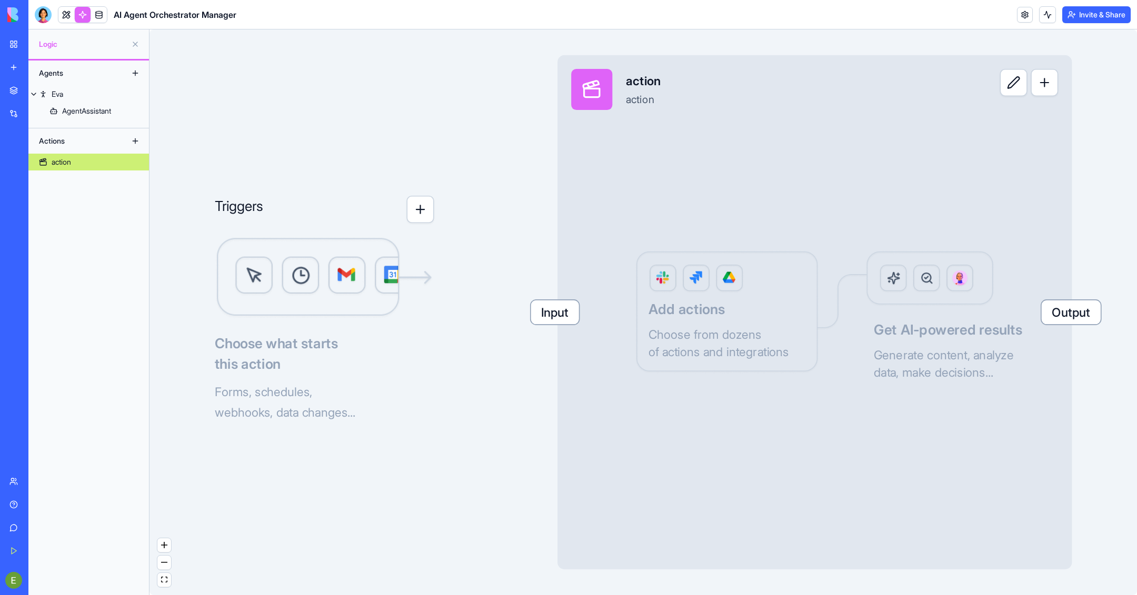
click at [429, 212] on button "button" at bounding box center [419, 209] width 27 height 27
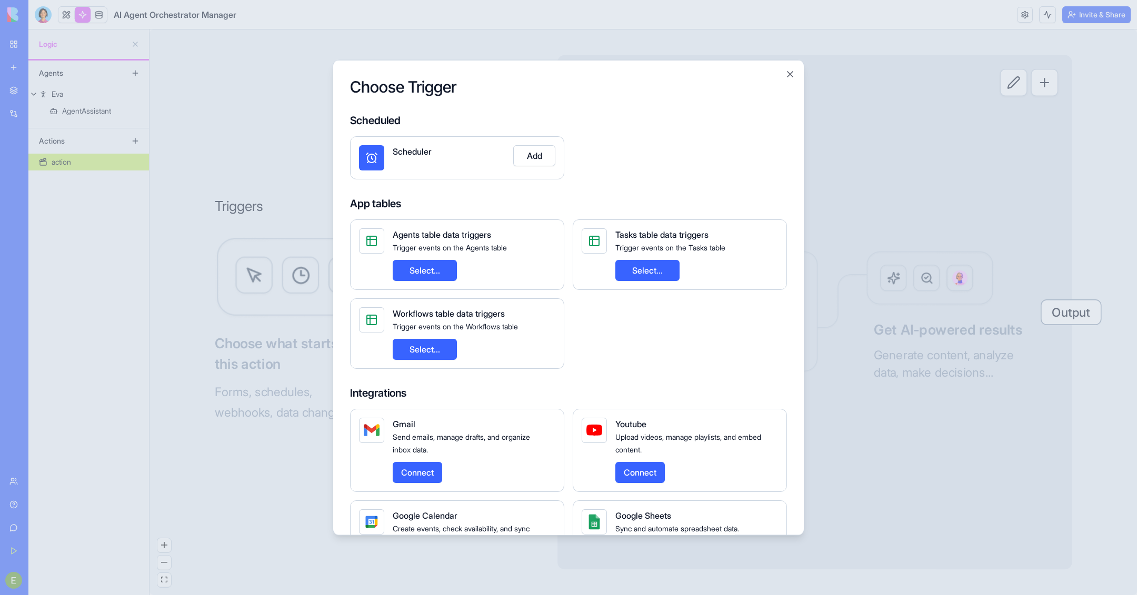
click at [447, 273] on button "Select..." at bounding box center [425, 270] width 64 height 21
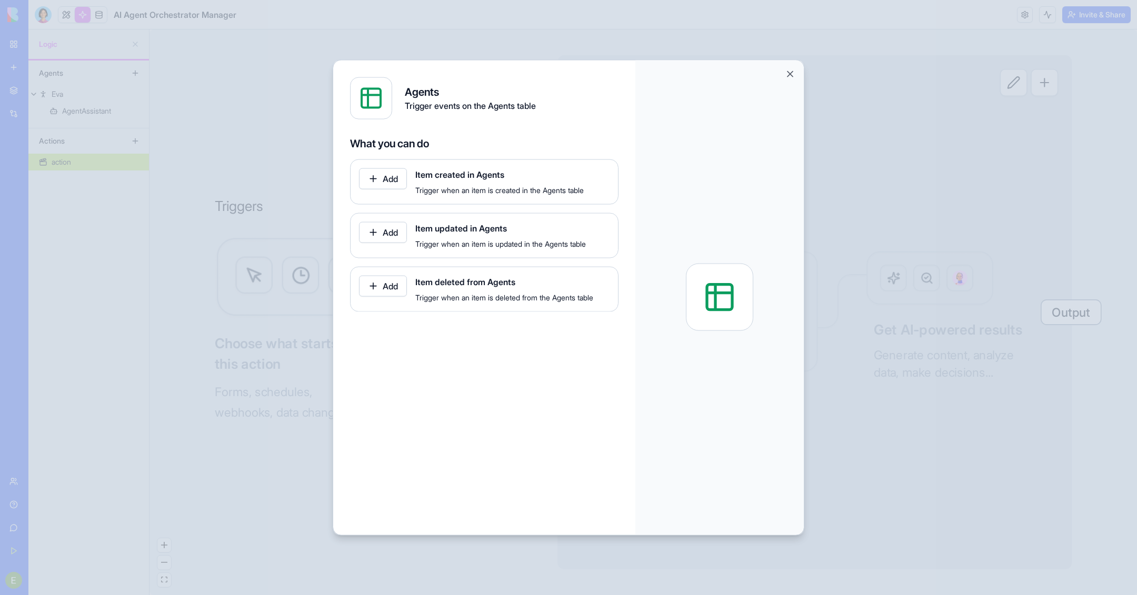
click at [393, 187] on button "Add" at bounding box center [383, 178] width 48 height 21
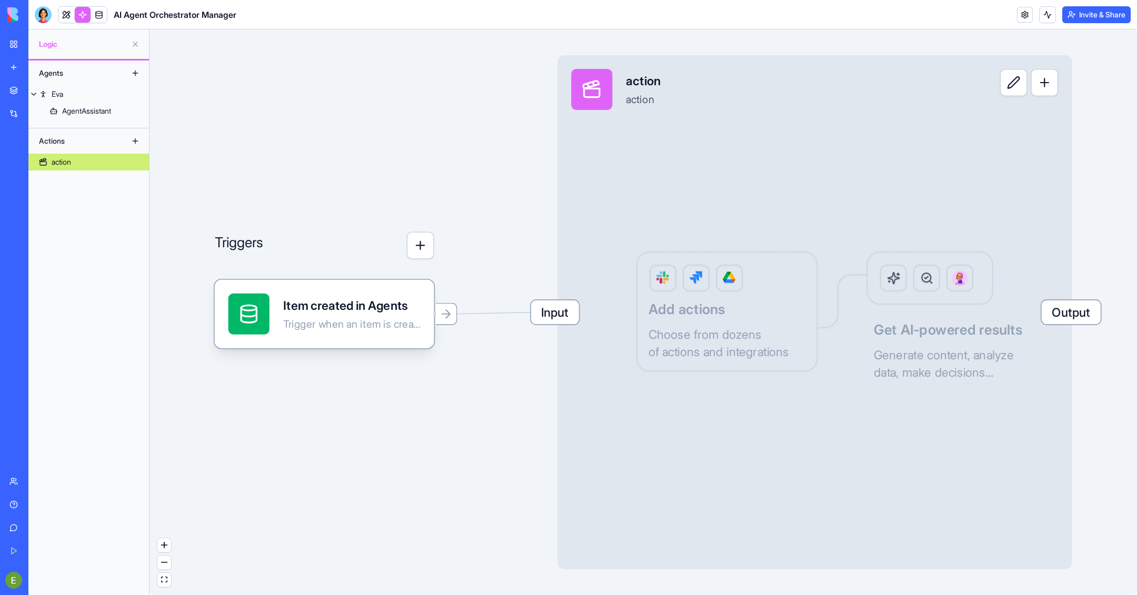
drag, startPoint x: 547, startPoint y: 317, endPoint x: 545, endPoint y: 200, distance: 117.4
click at [545, 200] on div "Triggers Item created in Agents Trigger when an item is created in the Agents t…" at bounding box center [644, 312] width 988 height 566
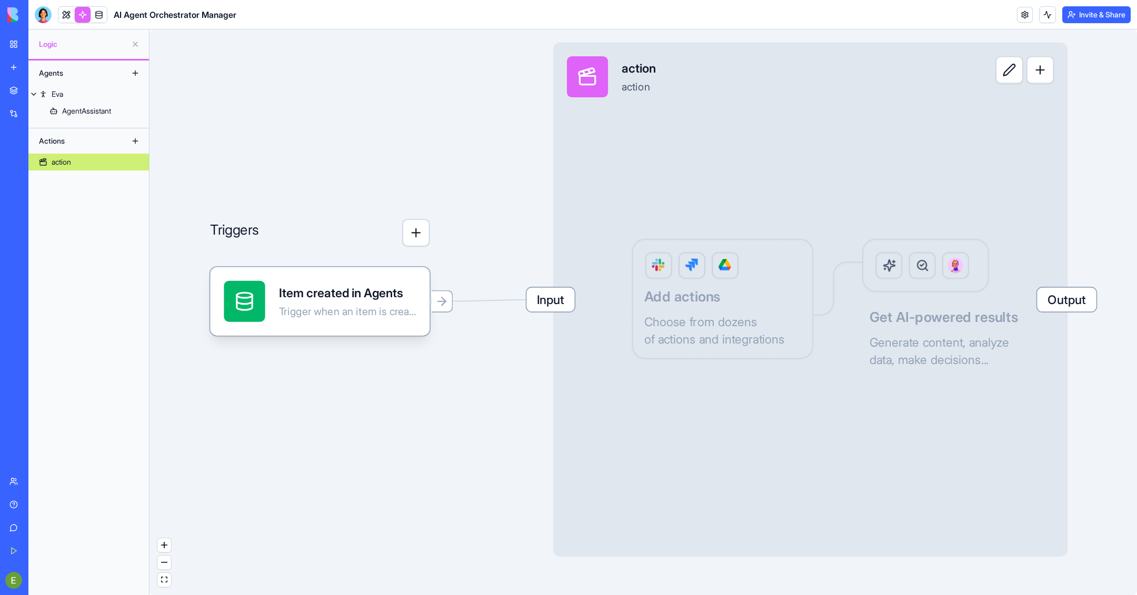
click at [732, 292] on div "Input action action Output Add actions Choose from dozens of actions and integr…" at bounding box center [810, 300] width 514 height 514
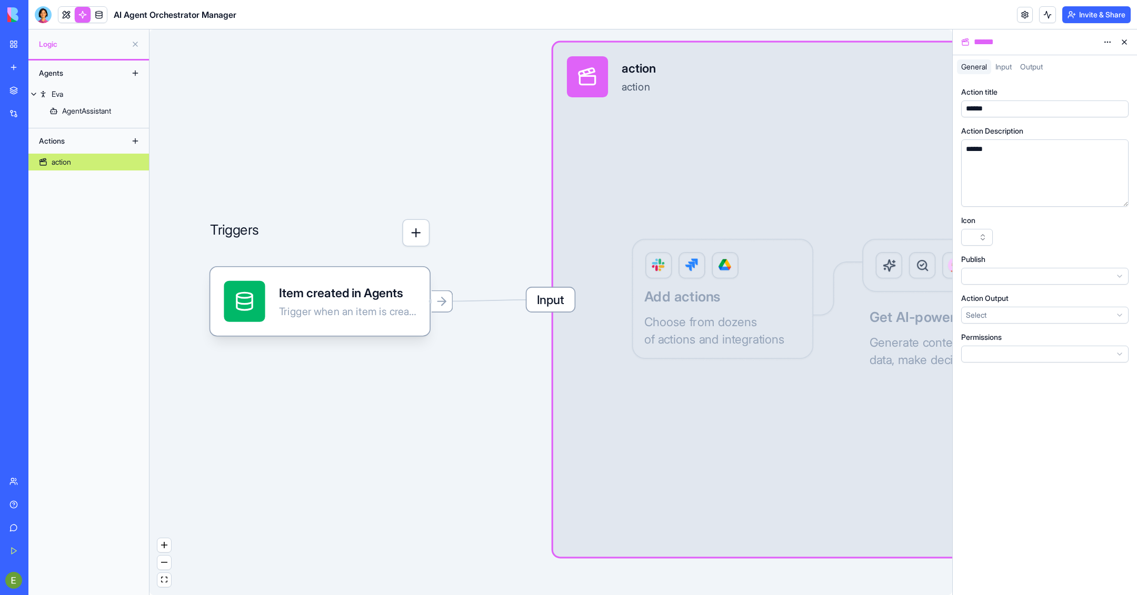
click at [1005, 65] on span "Input" at bounding box center [1003, 66] width 16 height 9
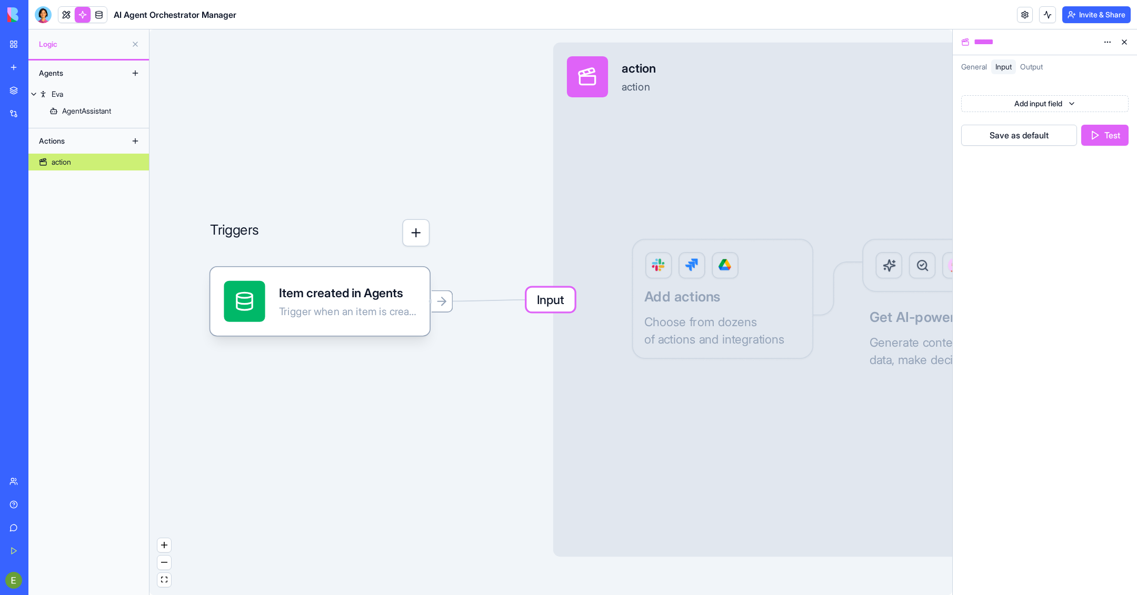
click at [1011, 109] on html "BETA My Workspace New app Marketplace Integrations Recent AI Agent Orchestrator…" at bounding box center [568, 297] width 1137 height 595
click at [1001, 105] on html "BETA My Workspace New app Marketplace Integrations Recent AI Agent Orchestrator…" at bounding box center [568, 297] width 1137 height 595
click at [1023, 74] on div "General Input Output" at bounding box center [1045, 68] width 184 height 19
click at [1123, 42] on button at bounding box center [1124, 42] width 17 height 17
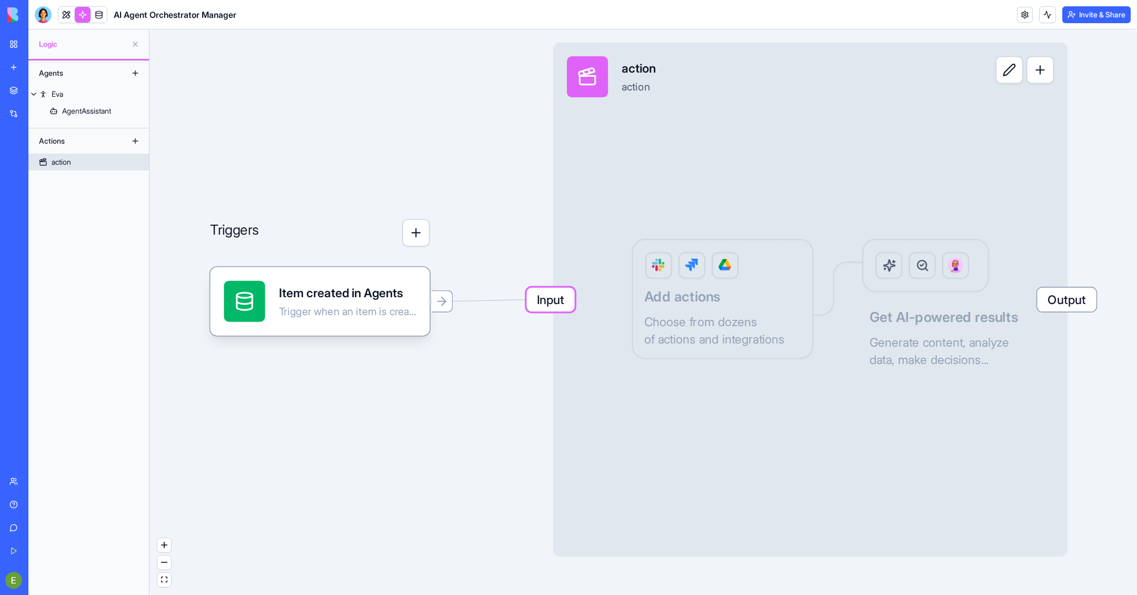
click at [908, 278] on div "Input action action Output Add actions Choose from dozens of actions and integr…" at bounding box center [810, 300] width 514 height 514
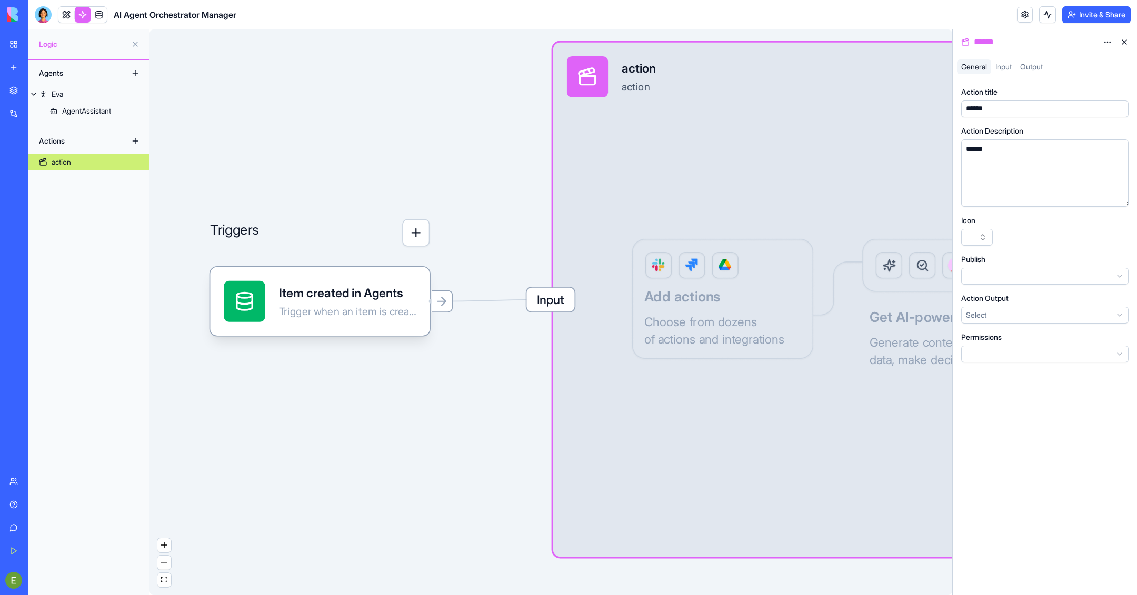
click at [1047, 66] on div "Output" at bounding box center [1031, 66] width 31 height 15
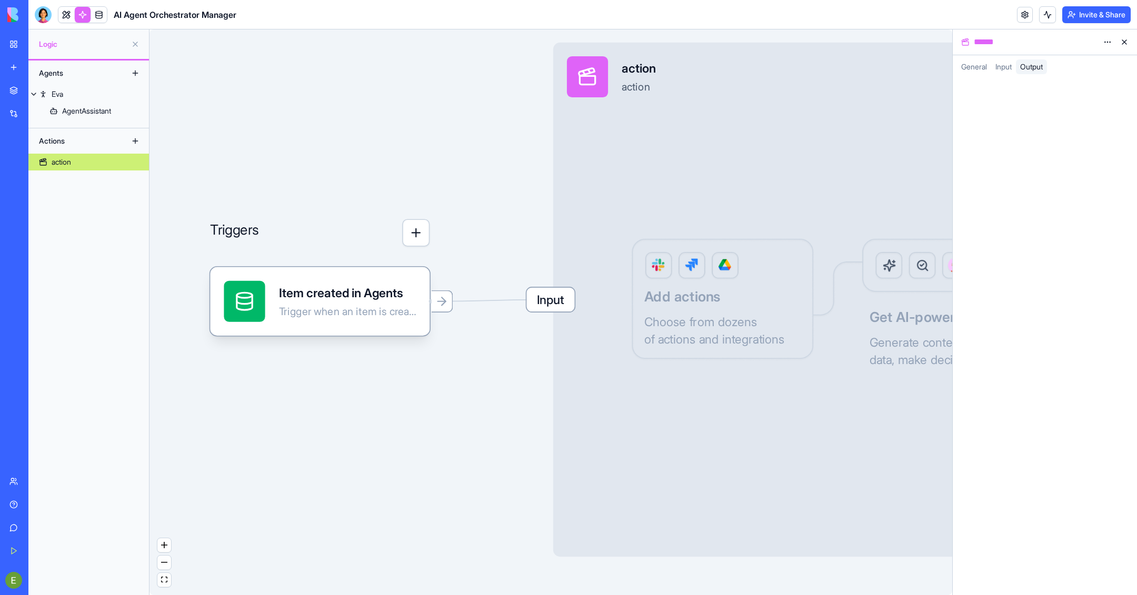
click at [1004, 65] on span "Input" at bounding box center [1003, 66] width 16 height 9
click at [1006, 112] on div "Add input field Save as default Test" at bounding box center [1044, 116] width 167 height 59
click at [1006, 107] on html "BETA My Workspace New app Marketplace Integrations Recent AI Agent Orchestrator…" at bounding box center [568, 297] width 1137 height 595
click at [1037, 144] on span "Number" at bounding box center [1045, 145] width 27 height 11
click at [996, 99] on input "number" at bounding box center [1003, 109] width 82 height 21
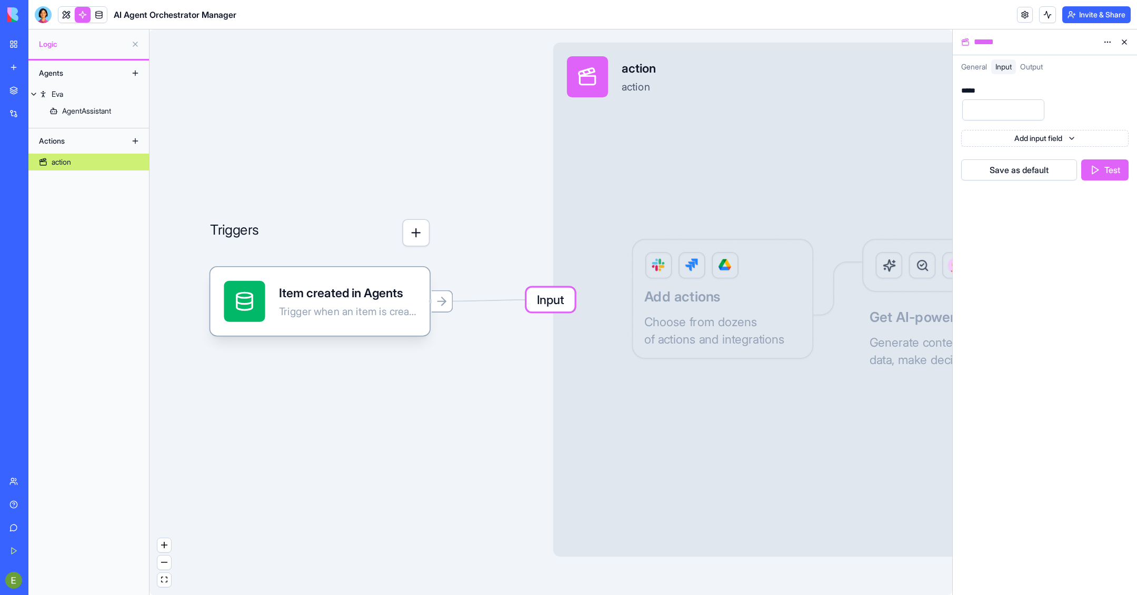
type input "*"
click at [808, 194] on div "Input action action Output Add actions Choose from dozens of actions and integr…" at bounding box center [810, 300] width 514 height 514
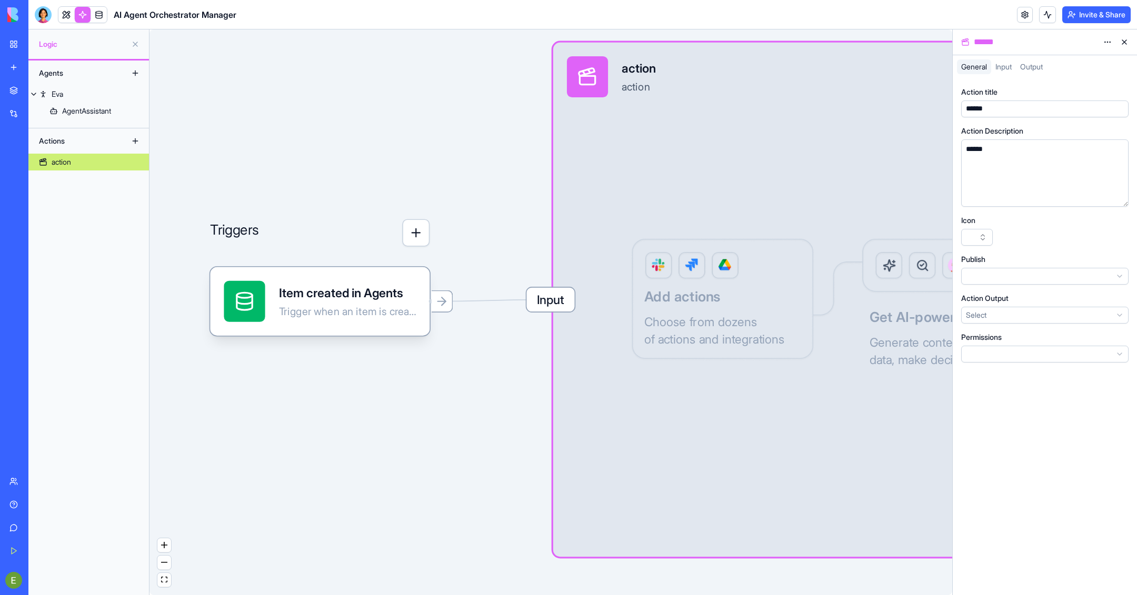
click at [721, 291] on div "Input action action Output Add actions Choose from dozens of actions and integr…" at bounding box center [810, 300] width 514 height 514
click at [1006, 66] on span "Input" at bounding box center [1003, 66] width 16 height 9
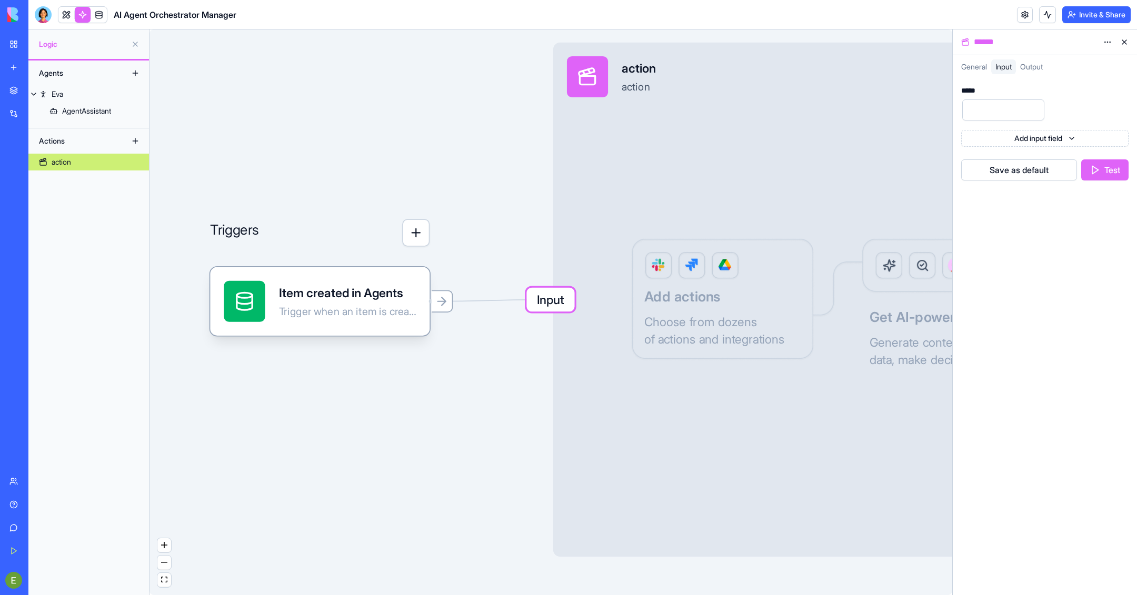
click at [1006, 107] on input "number" at bounding box center [1003, 109] width 82 height 21
type input "*"
click at [1113, 163] on button "Test" at bounding box center [1104, 170] width 47 height 21
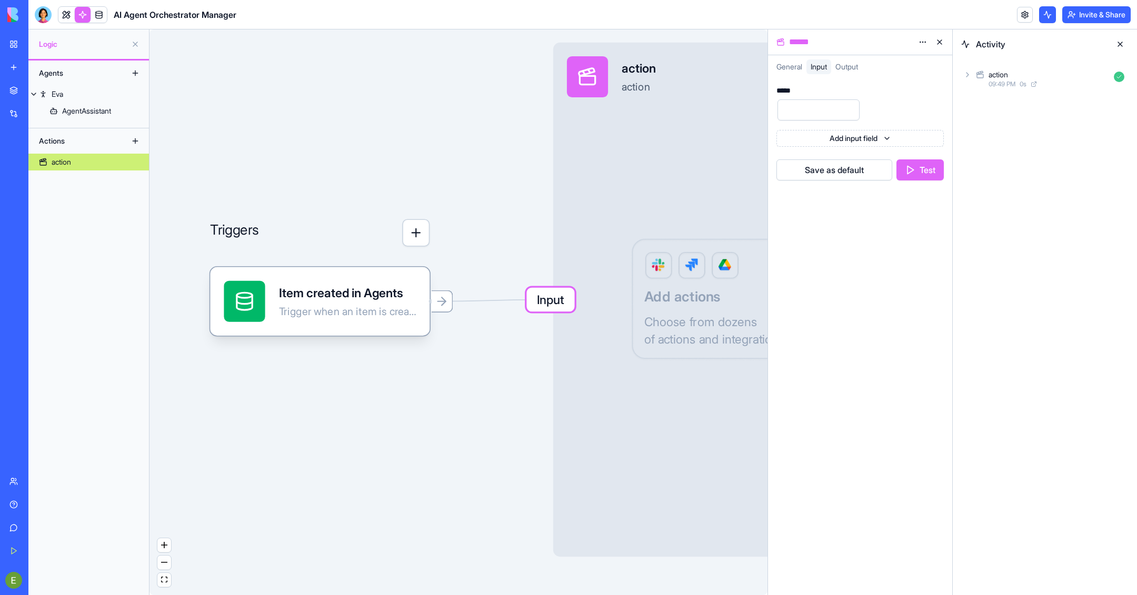
click at [982, 82] on div "action 09:49 PM 0 s" at bounding box center [1044, 78] width 167 height 23
click at [1007, 107] on div "Input" at bounding box center [1049, 102] width 159 height 19
click at [999, 270] on span "Output" at bounding box center [997, 275] width 23 height 11
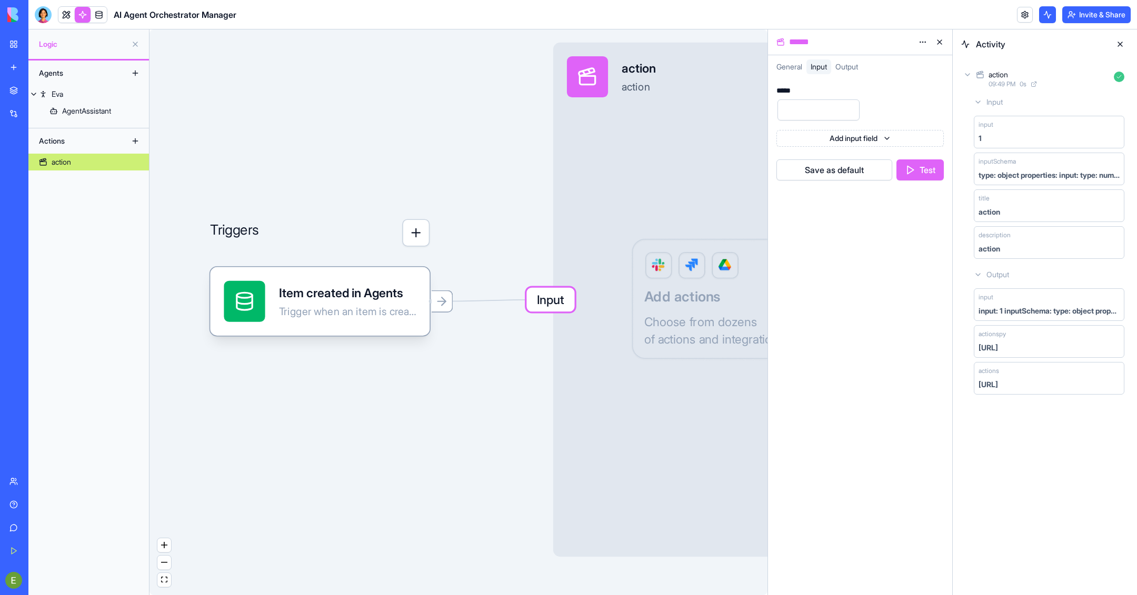
click at [998, 384] on div "http://prod-wf-actions-app.wf-actions.svc.cluster.local.:3000" at bounding box center [988, 385] width 19 height 11
click at [649, 238] on div "Input action action Output Add actions Choose from dozens of actions and integr…" at bounding box center [810, 300] width 514 height 514
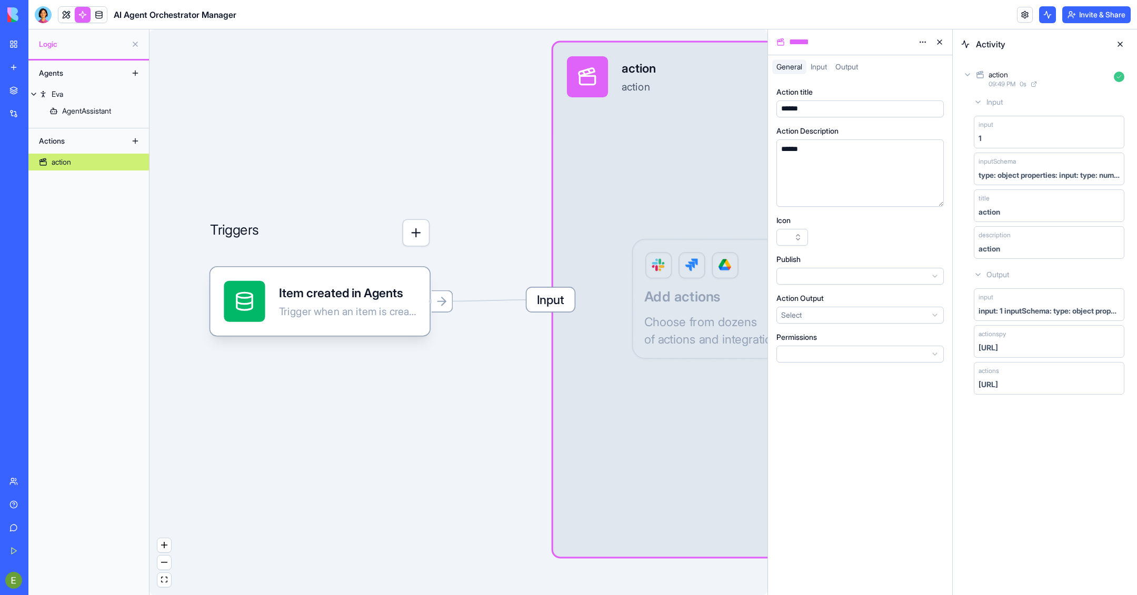
click at [601, 96] on div at bounding box center [587, 76] width 41 height 41
click at [439, 308] on icon at bounding box center [442, 302] width 14 height 14
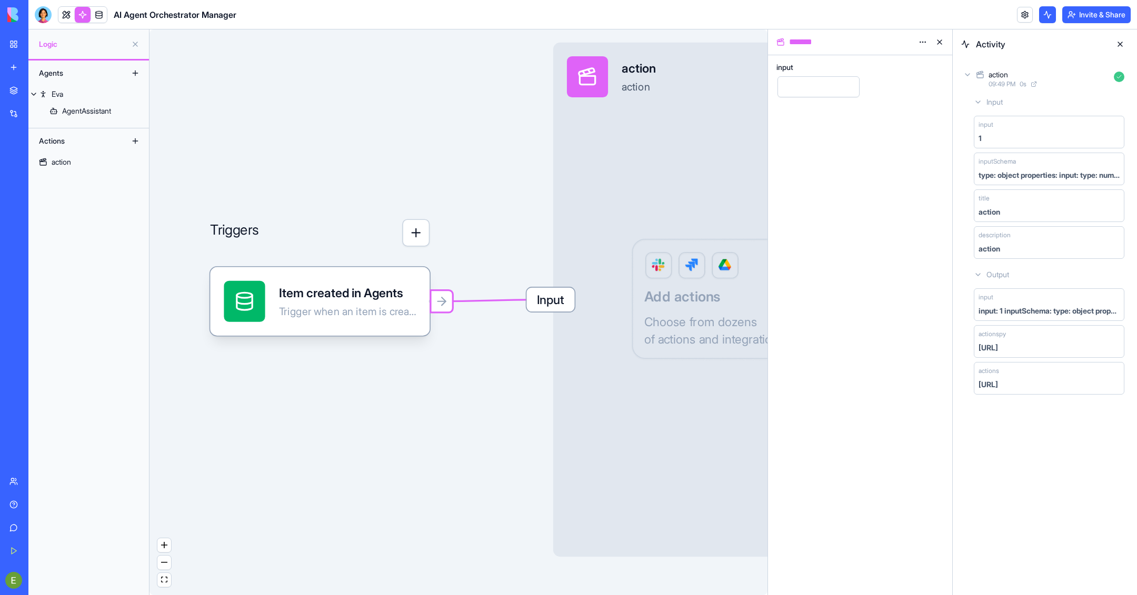
click at [419, 240] on button "button" at bounding box center [415, 232] width 27 height 27
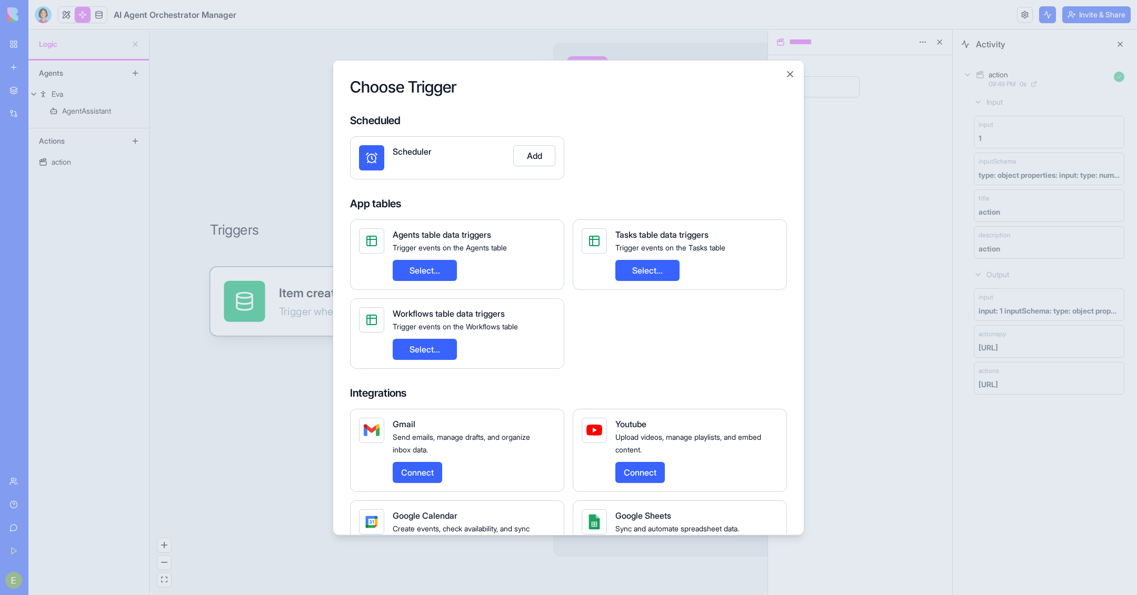
click at [783, 75] on div "Choose Trigger Scheduled Scheduler Add App tables Agents table data triggers Tr…" at bounding box center [569, 297] width 472 height 476
click at [796, 69] on div "Choose Trigger Scheduled Scheduler Add App tables Agents table data triggers Tr…" at bounding box center [569, 297] width 472 height 476
click at [784, 72] on div "Choose Trigger Scheduled Scheduler Add App tables Agents table data triggers Tr…" at bounding box center [569, 297] width 472 height 476
click at [789, 72] on button "Close" at bounding box center [790, 73] width 11 height 11
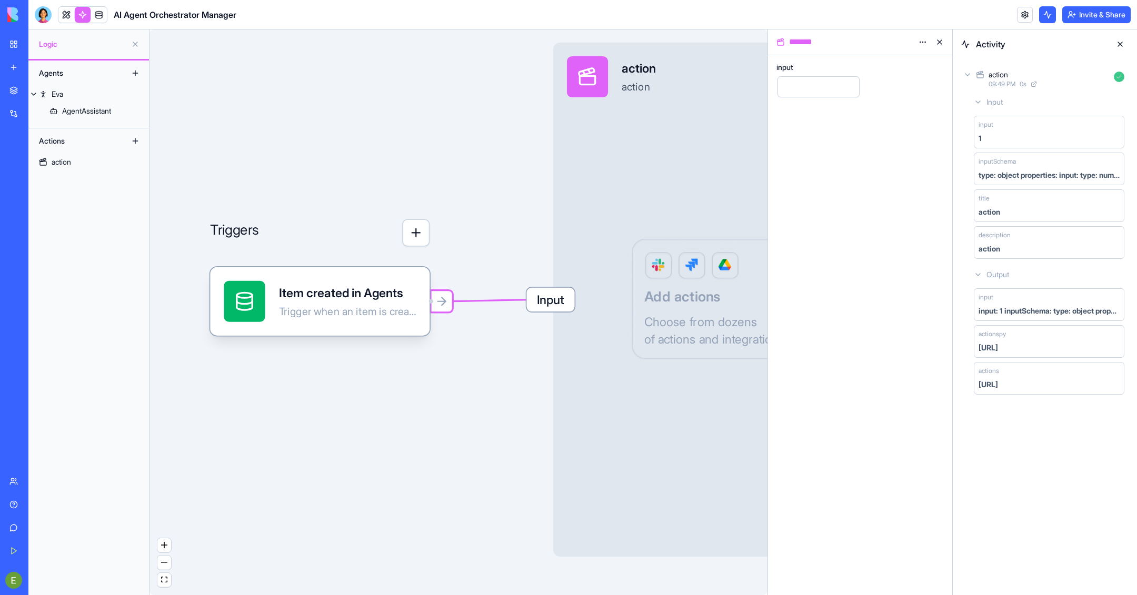
click at [937, 41] on button at bounding box center [939, 42] width 17 height 17
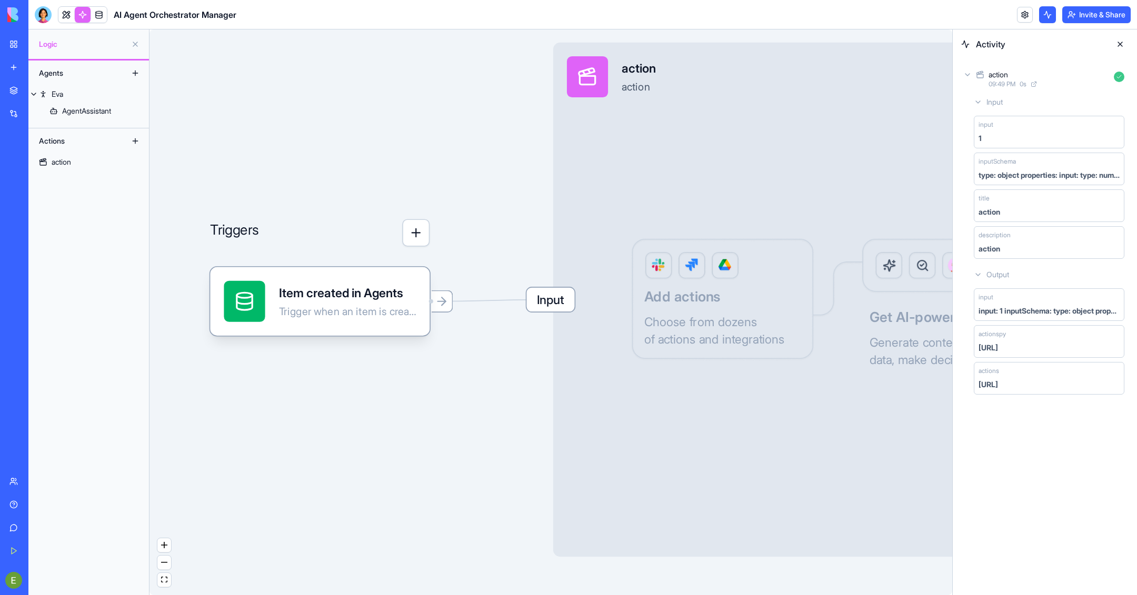
click at [1124, 42] on button at bounding box center [1120, 44] width 17 height 17
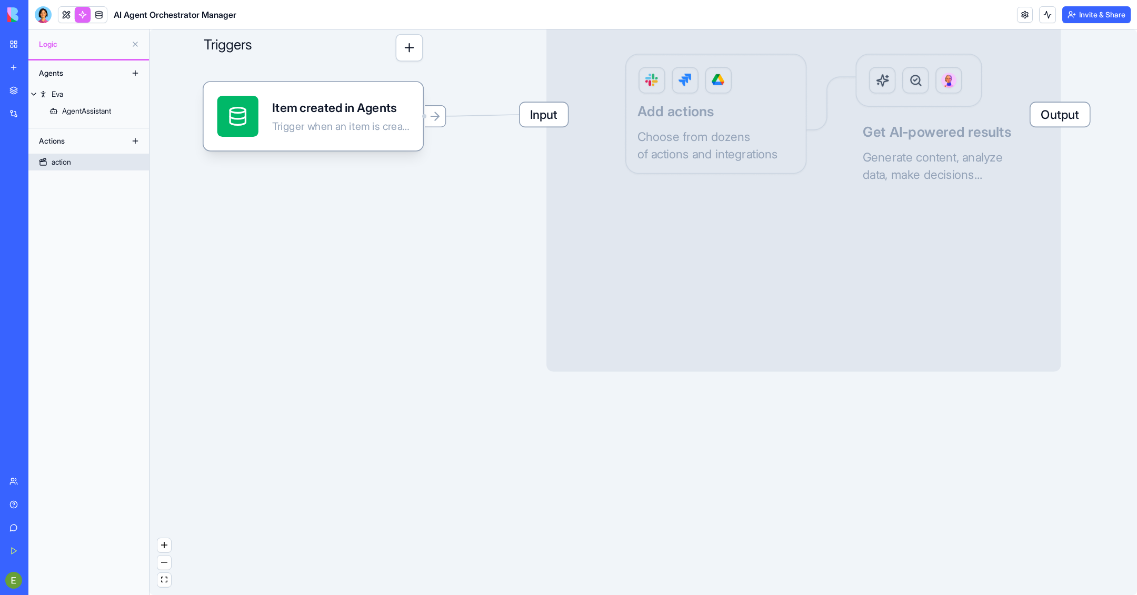
click at [1061, 111] on span "Output" at bounding box center [1060, 115] width 59 height 24
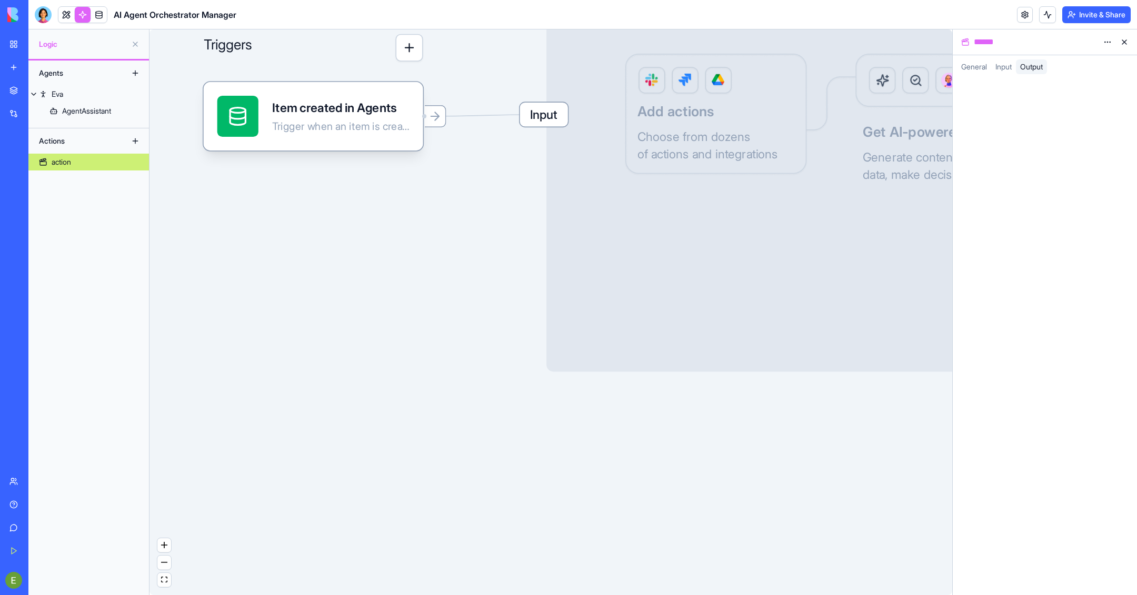
click at [1011, 68] on span "Input" at bounding box center [1003, 66] width 16 height 9
click at [1029, 66] on span "Output" at bounding box center [1031, 66] width 23 height 9
click at [983, 66] on span "General" at bounding box center [974, 66] width 26 height 9
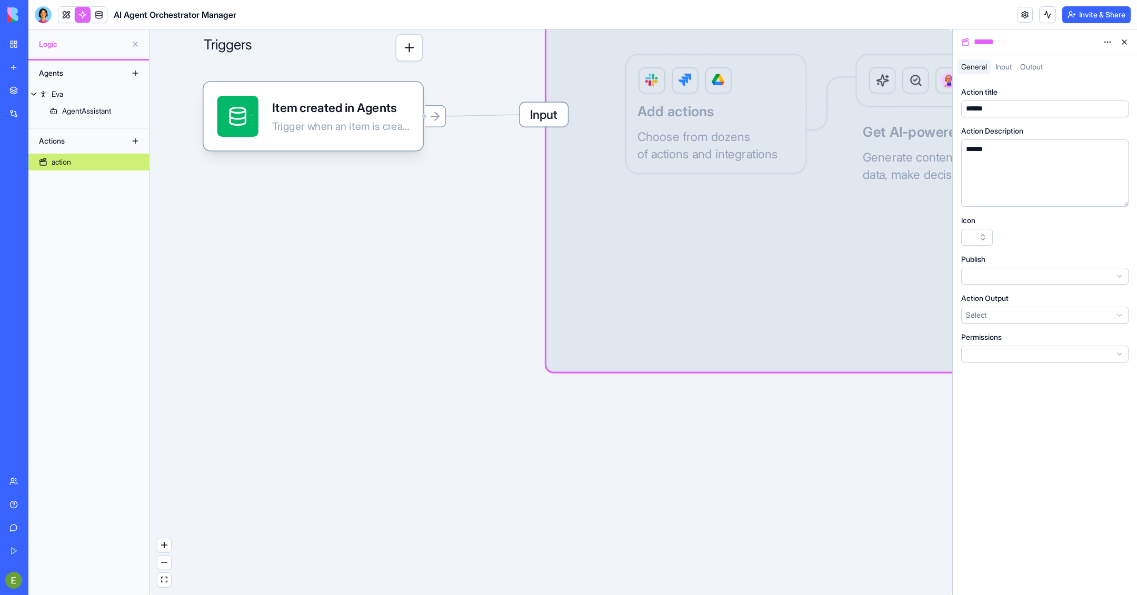
click at [1040, 313] on html "BETA My Workspace New app Marketplace Integrations Recent AI Agent Orchestrator…" at bounding box center [568, 297] width 1137 height 595
click at [1014, 343] on div "Permissions" at bounding box center [1044, 347] width 167 height 31
click at [1014, 349] on html "BETA My Workspace New app Marketplace Integrations Recent AI Agent Orchestrator…" at bounding box center [568, 297] width 1137 height 595
click at [1019, 279] on html "BETA My Workspace New app Marketplace Integrations Recent AI Agent Orchestrator…" at bounding box center [568, 297] width 1137 height 595
click at [993, 242] on html "BETA My Workspace New app Marketplace Integrations Recent AI Agent Orchestrator…" at bounding box center [568, 297] width 1137 height 595
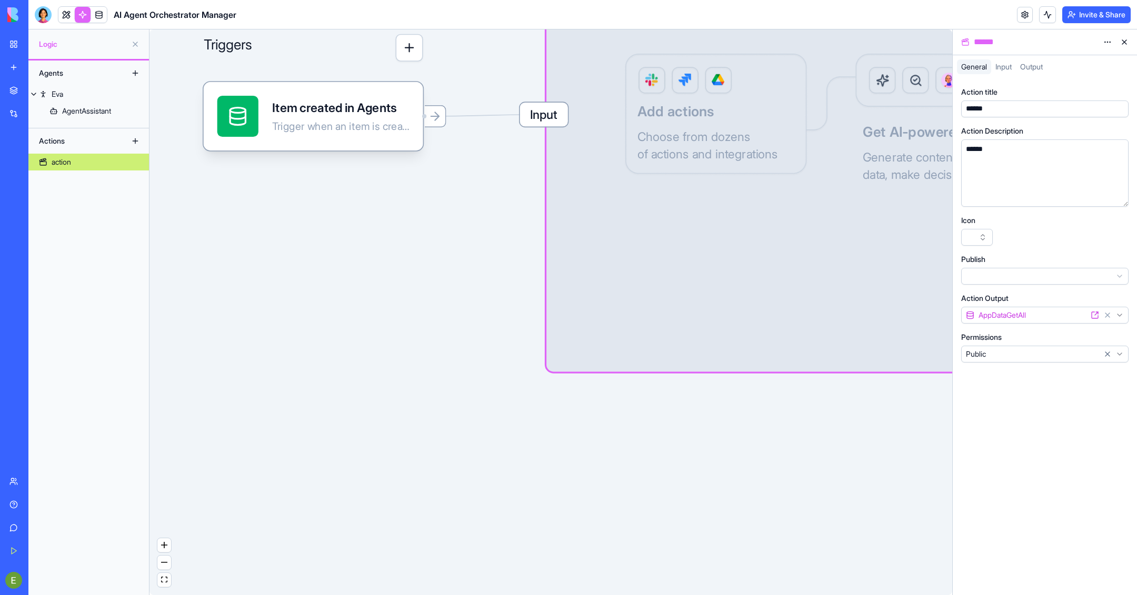
click at [1125, 44] on button at bounding box center [1124, 42] width 17 height 17
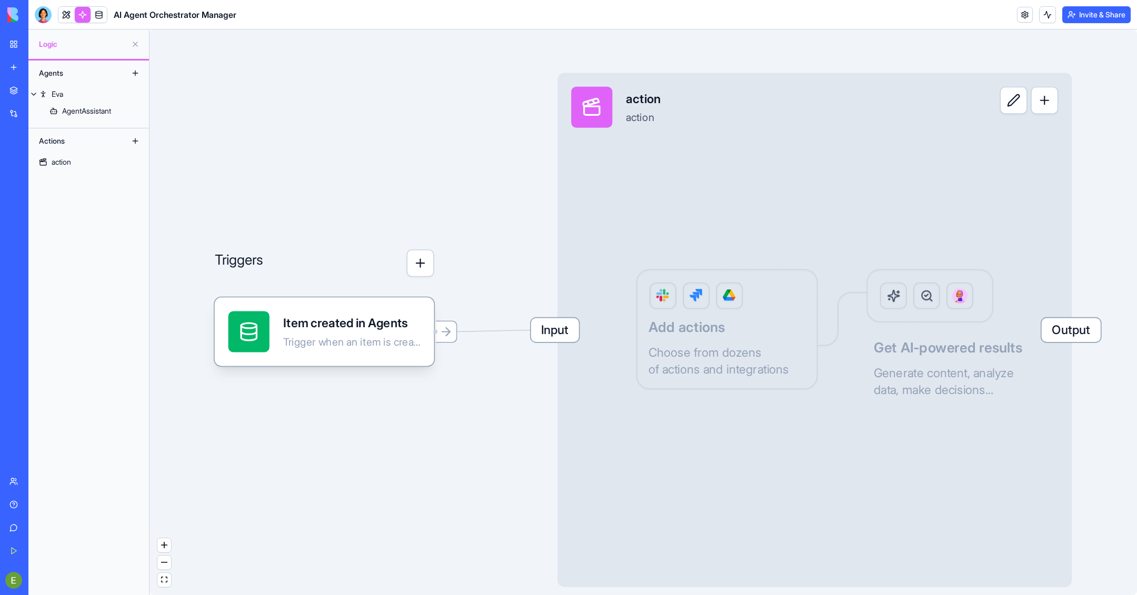
click at [135, 47] on button at bounding box center [135, 44] width 17 height 17
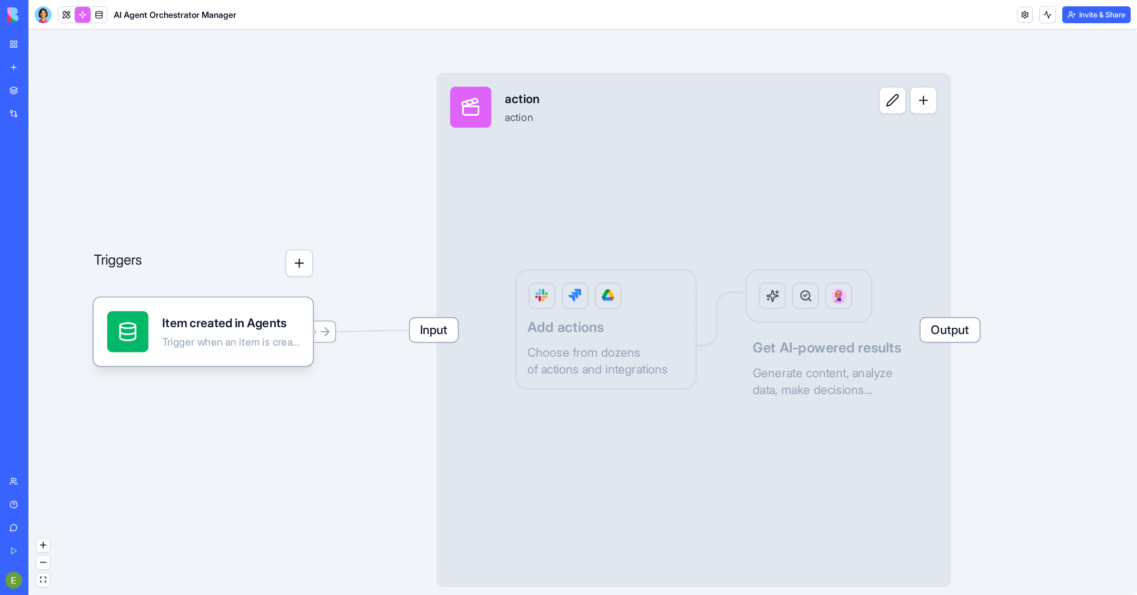
click at [49, 19] on img at bounding box center [39, 14] width 65 height 15
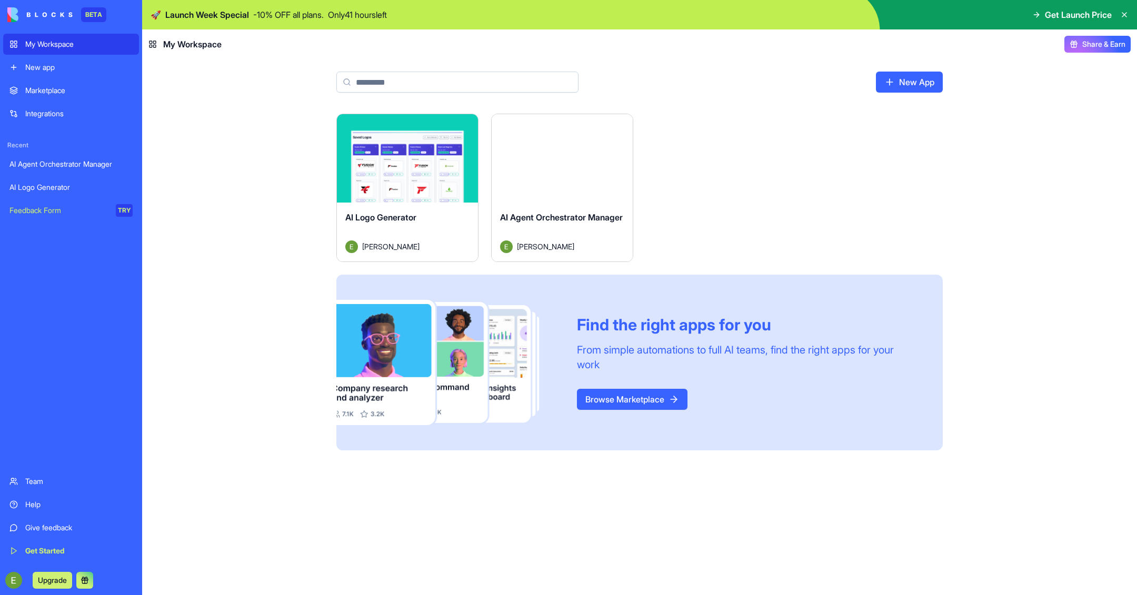
click at [84, 161] on div "AI Agent Orchestrator Manager" at bounding box center [70, 164] width 123 height 11
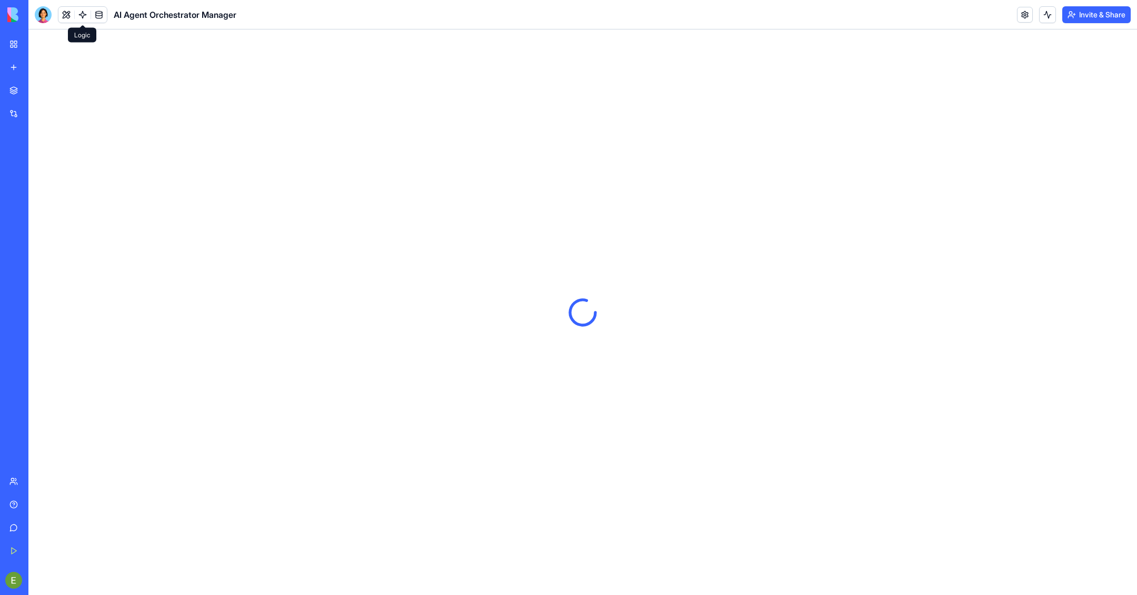
click at [84, 12] on link at bounding box center [83, 15] width 16 height 16
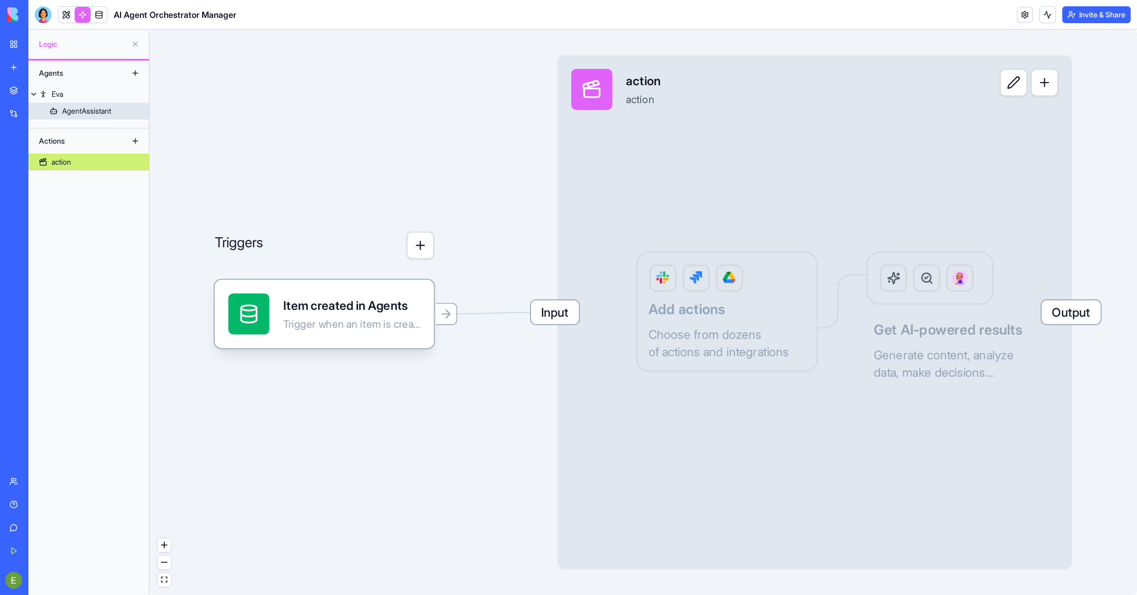
click at [105, 116] on div "AgentAssistant" at bounding box center [86, 111] width 49 height 11
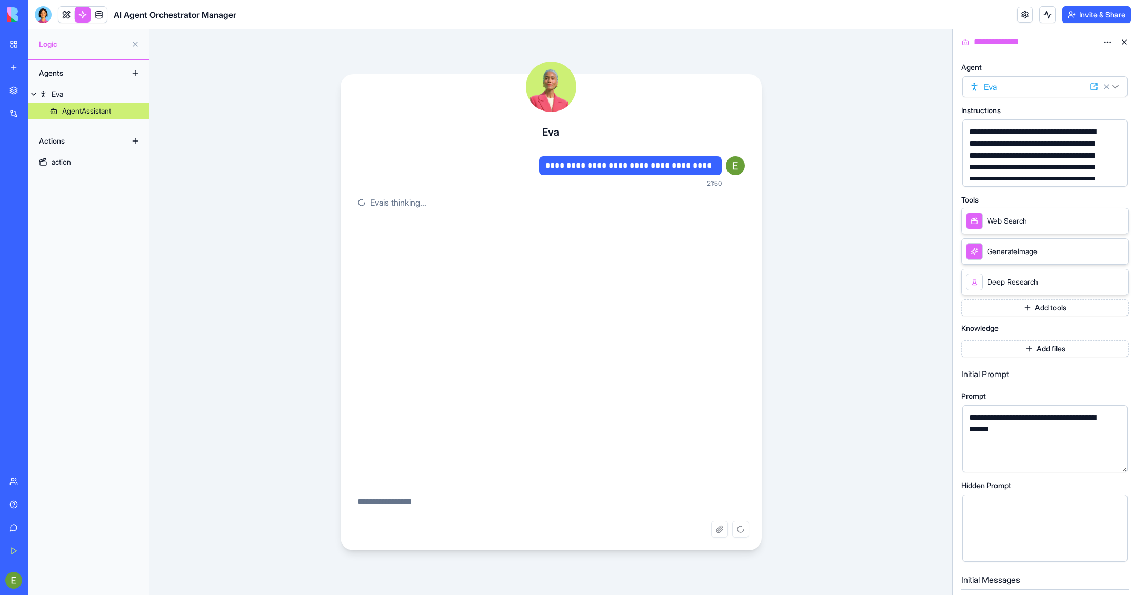
click at [135, 73] on button at bounding box center [135, 73] width 17 height 17
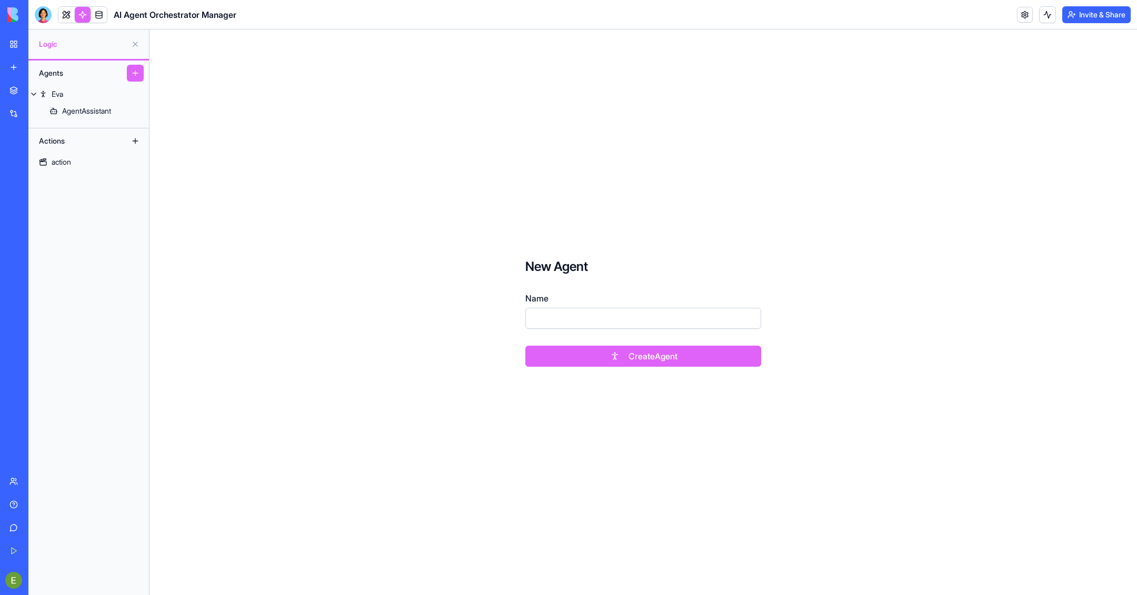
click at [701, 315] on input "Name" at bounding box center [643, 318] width 236 height 21
type input "*******"
click at [681, 358] on button "Create Agent" at bounding box center [643, 356] width 236 height 21
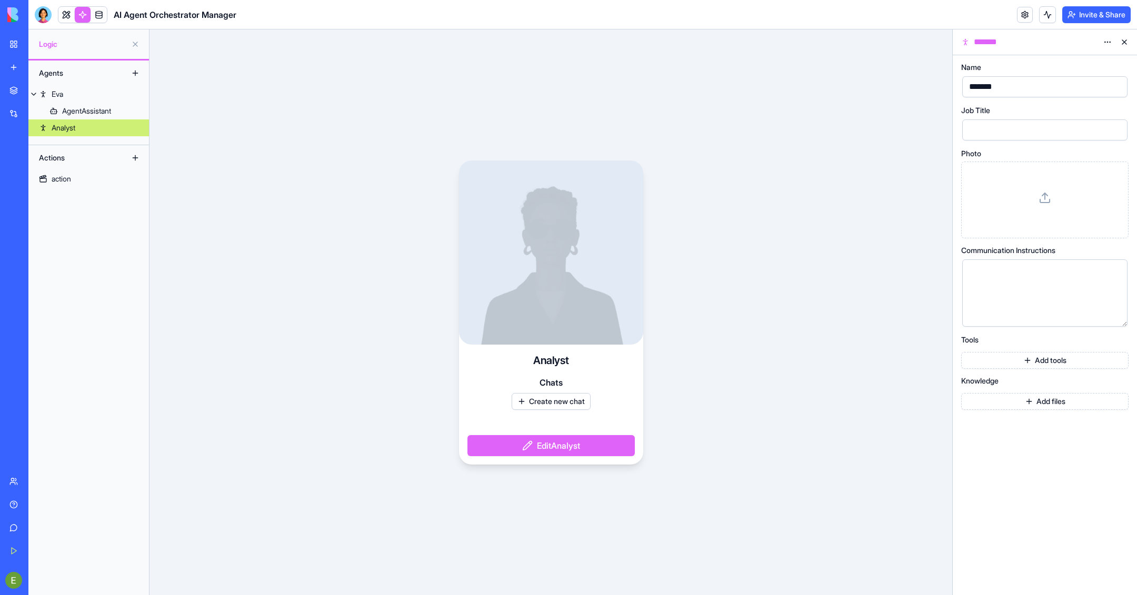
click at [562, 271] on div at bounding box center [551, 253] width 184 height 184
click at [550, 363] on h4 "Analyst" at bounding box center [551, 360] width 36 height 15
click at [543, 311] on div at bounding box center [551, 253] width 184 height 184
click at [1040, 195] on icon at bounding box center [1045, 198] width 13 height 13
click at [575, 453] on button "Edit Analyst" at bounding box center [550, 445] width 167 height 21
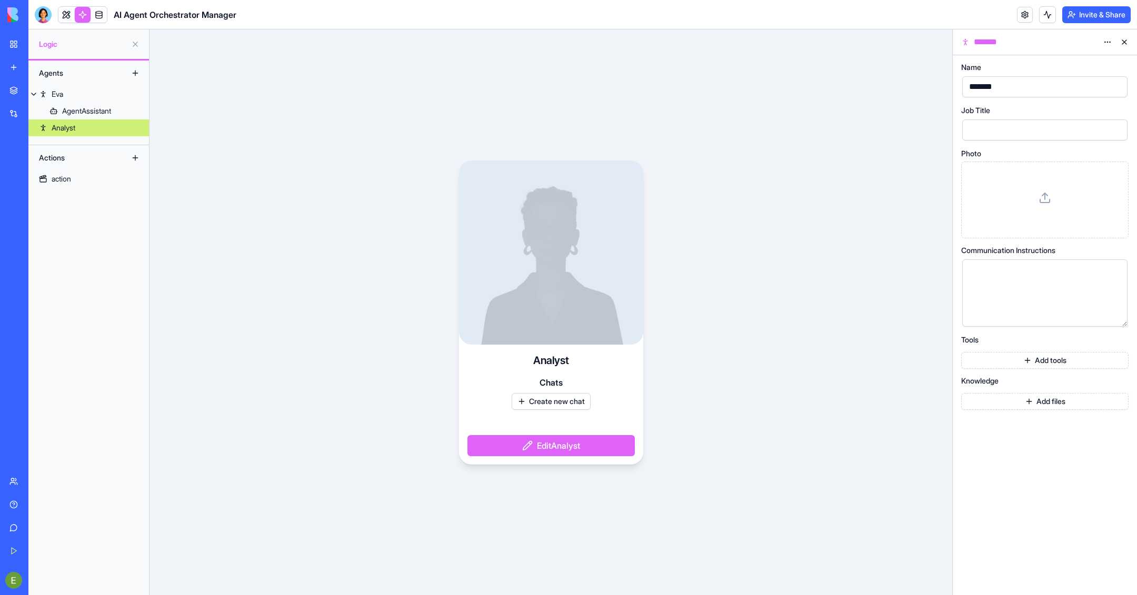
click at [558, 444] on button "Edit Analyst" at bounding box center [550, 445] width 167 height 21
click at [1060, 362] on button "Add tools" at bounding box center [1044, 360] width 167 height 17
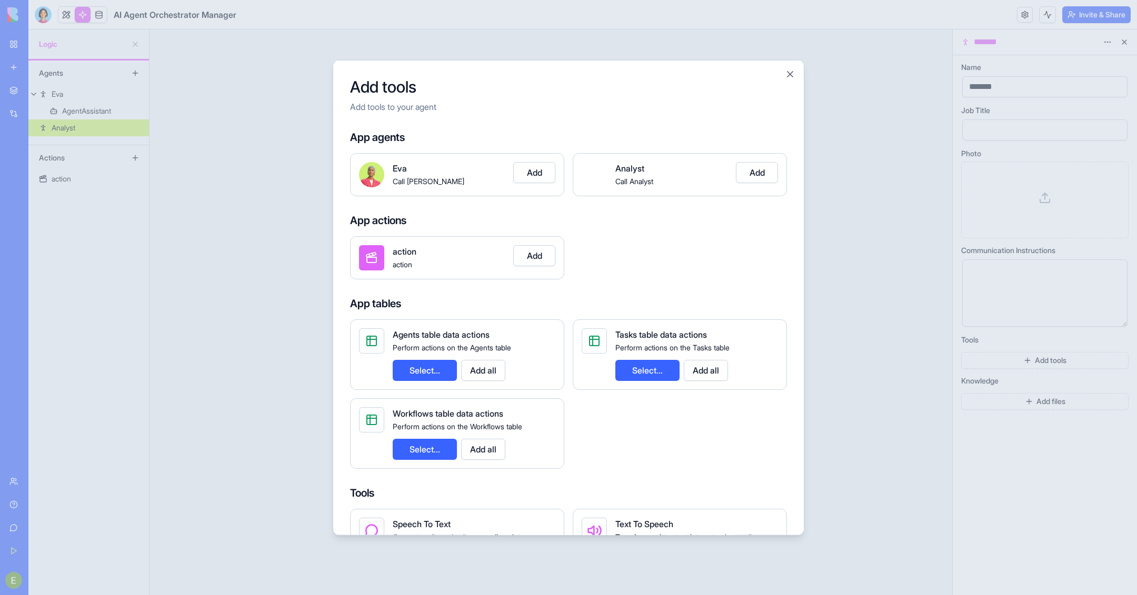
click at [542, 172] on button "Add" at bounding box center [534, 172] width 42 height 21
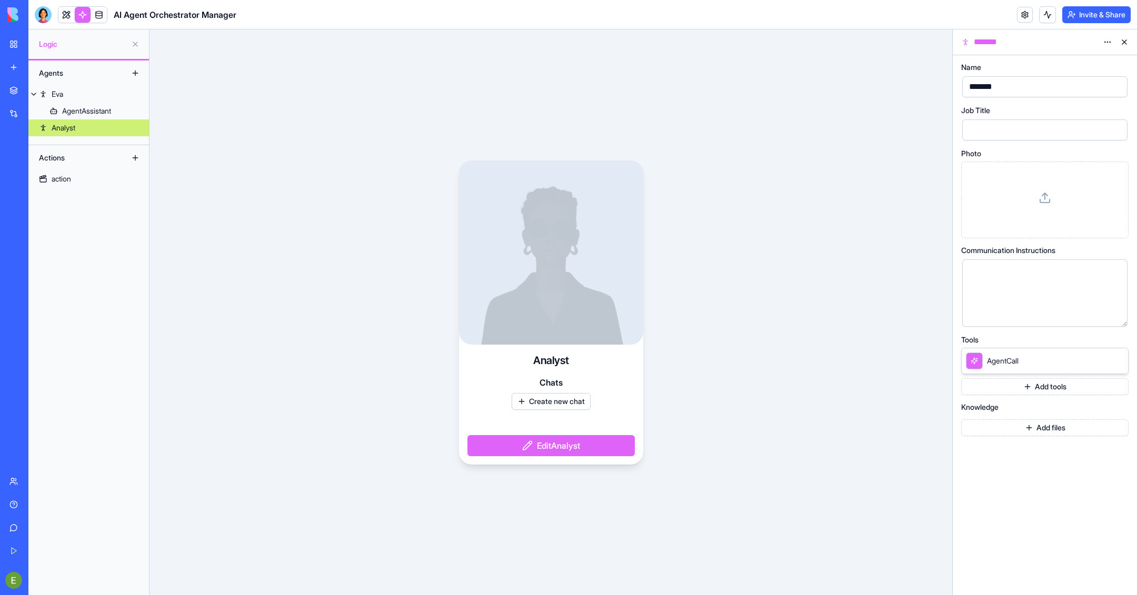
click at [1063, 429] on button "Add files" at bounding box center [1044, 428] width 167 height 17
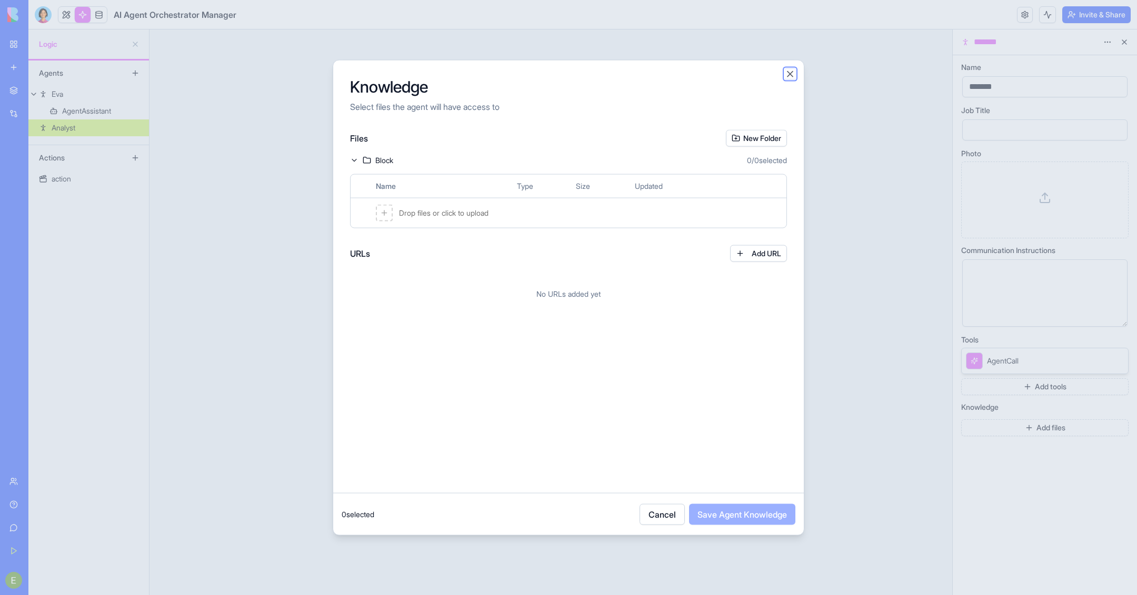
click at [793, 78] on button "Close" at bounding box center [790, 73] width 11 height 11
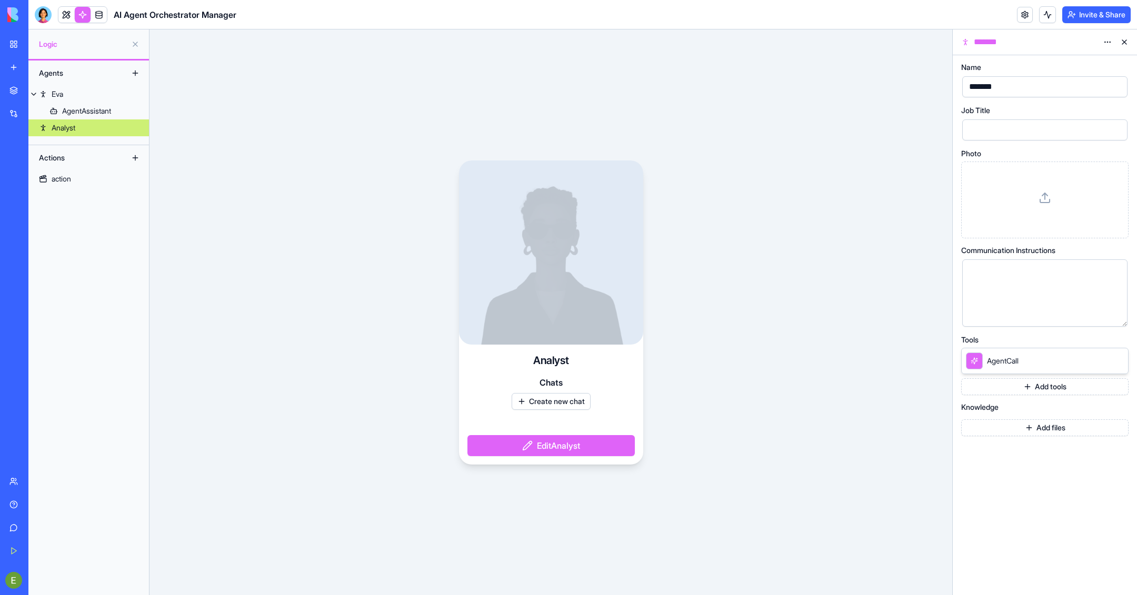
click at [559, 393] on button "Create new chat" at bounding box center [551, 401] width 79 height 17
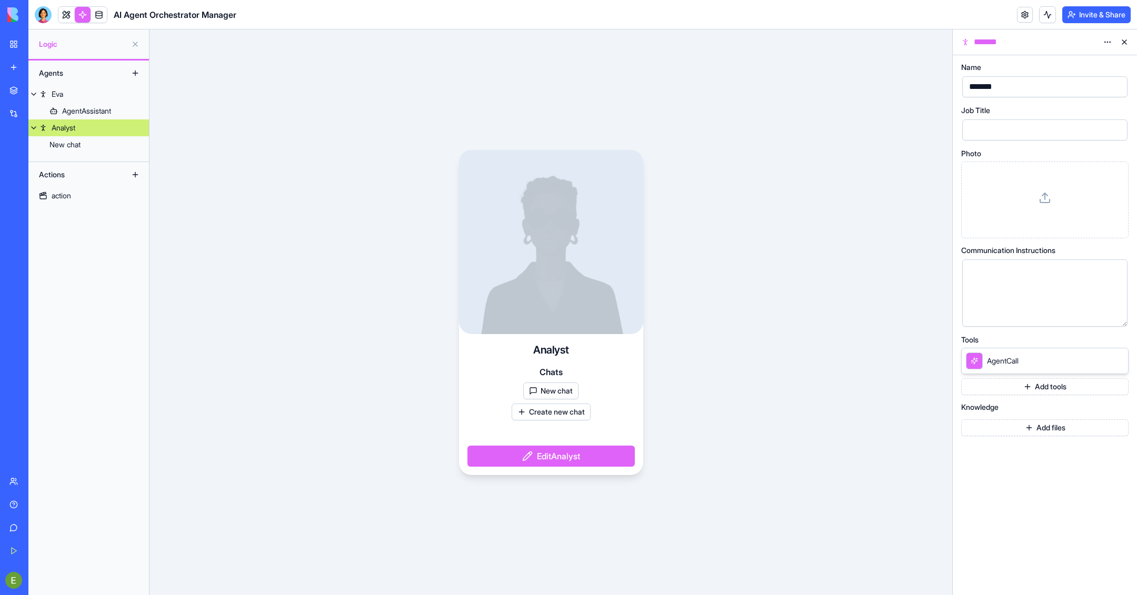
click at [581, 407] on button "Create new chat" at bounding box center [551, 412] width 79 height 17
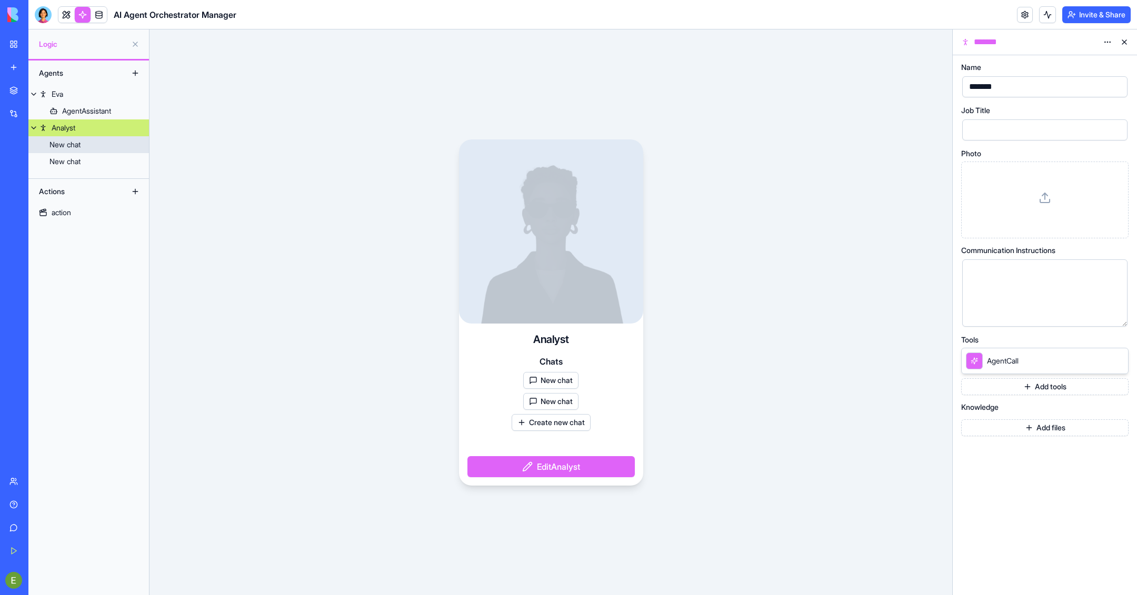
click at [61, 152] on link "New chat" at bounding box center [88, 144] width 121 height 17
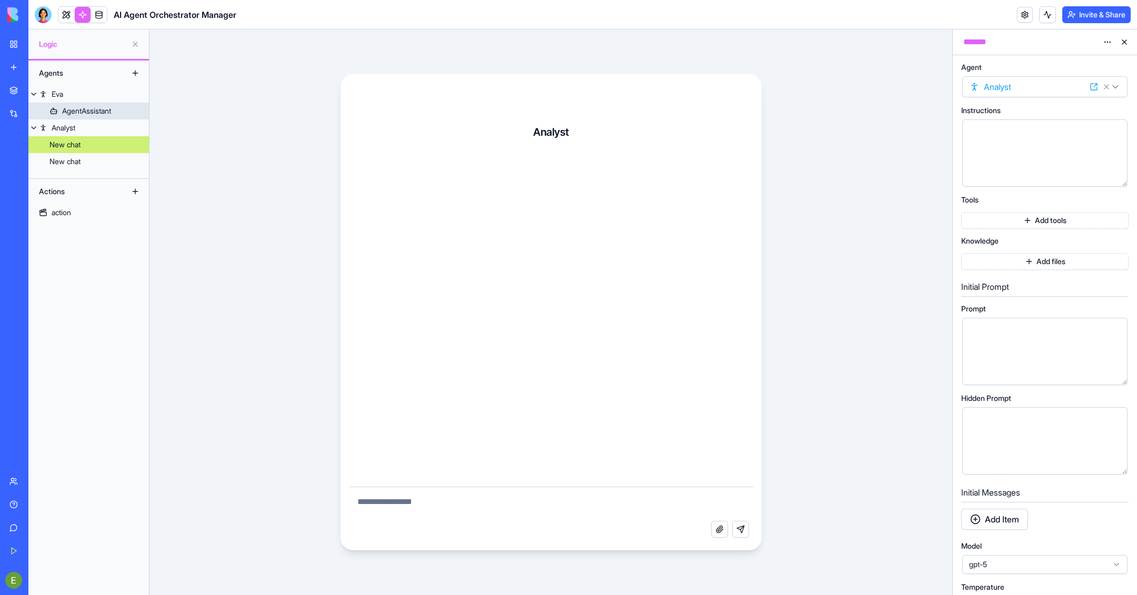
click at [92, 117] on link "AgentAssistant" at bounding box center [88, 111] width 121 height 17
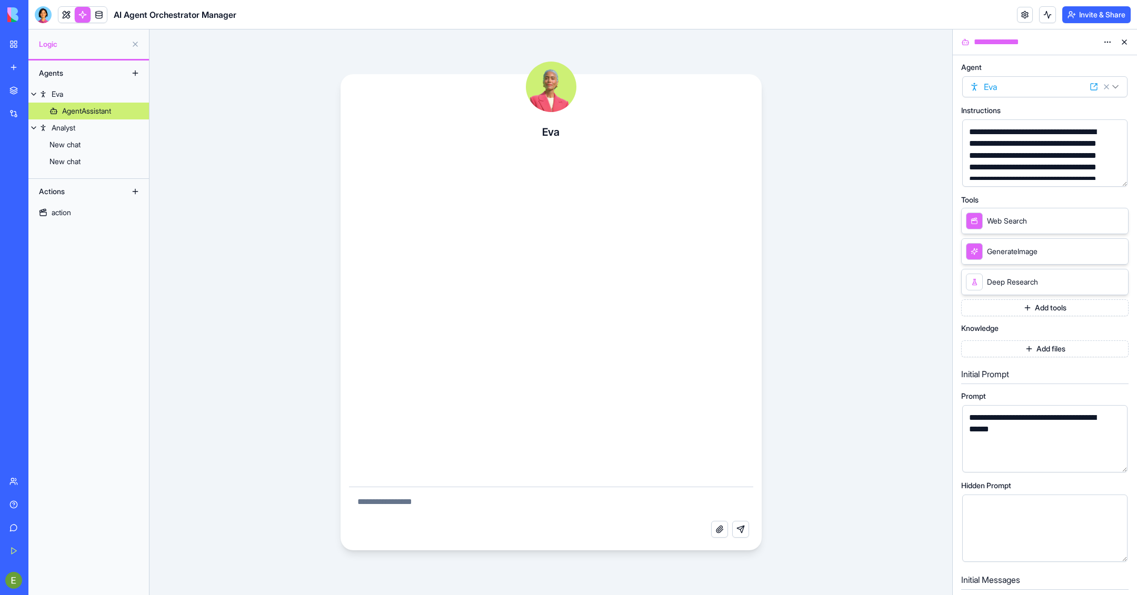
click at [550, 95] on div at bounding box center [551, 87] width 51 height 51
click at [61, 9] on link at bounding box center [66, 15] width 16 height 16
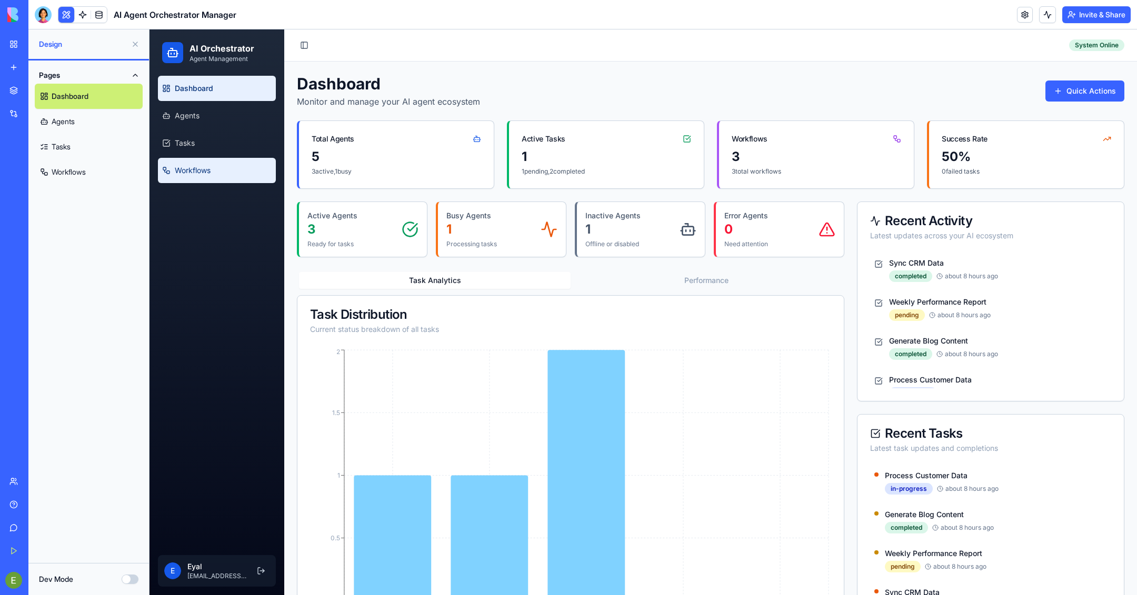
click at [215, 170] on link "Workflows" at bounding box center [217, 170] width 118 height 25
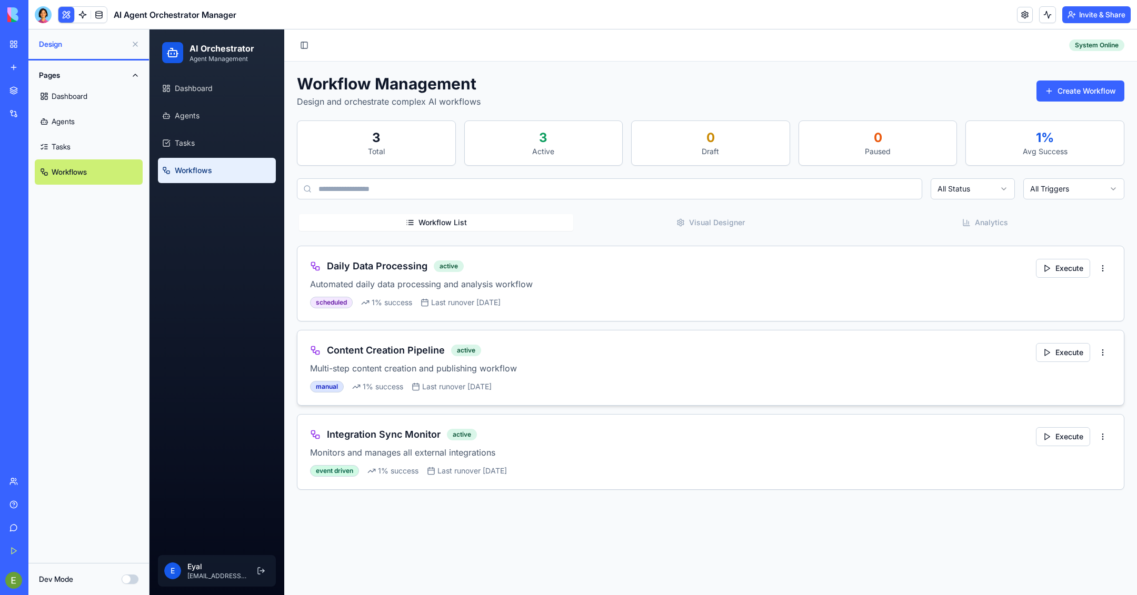
click at [444, 364] on p "Multi-step content creation and publishing workflow" at bounding box center [673, 368] width 726 height 13
click at [1058, 343] on button "Execute" at bounding box center [1063, 352] width 54 height 19
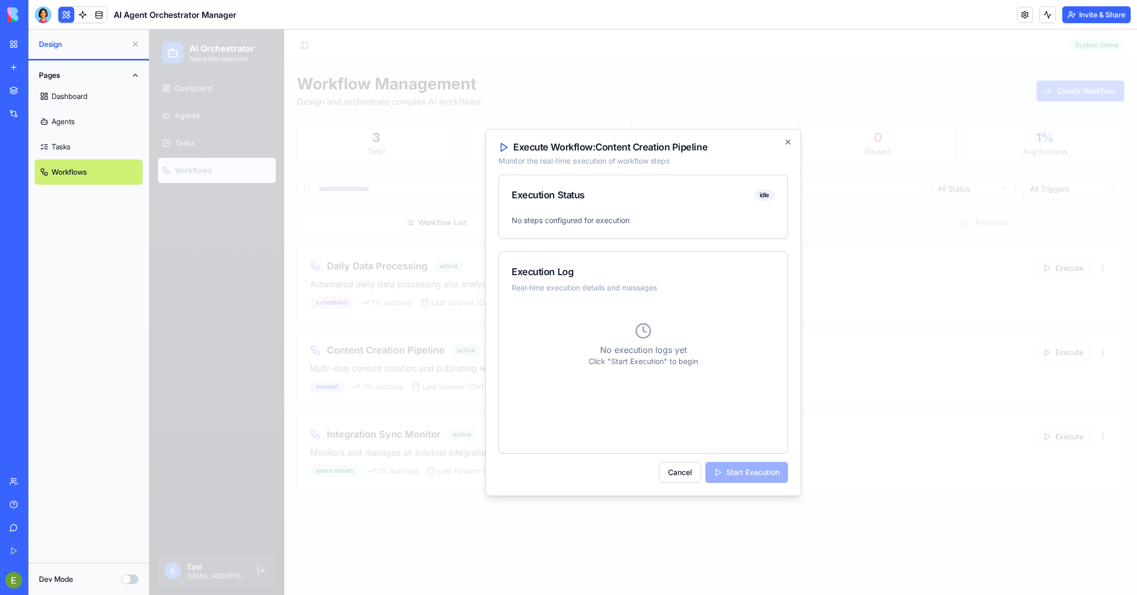
click at [621, 360] on p "Click "Start Execution" to begin" at bounding box center [643, 361] width 263 height 11
click at [661, 270] on div "Execution Log" at bounding box center [643, 272] width 263 height 15
click at [640, 210] on div "Execution Status idle" at bounding box center [643, 195] width 288 height 40
click at [664, 418] on div "No execution logs yet Click "Start Execution" to begin" at bounding box center [643, 373] width 263 height 135
click at [740, 471] on div "Cancel Start Execution" at bounding box center [644, 472] width 290 height 21
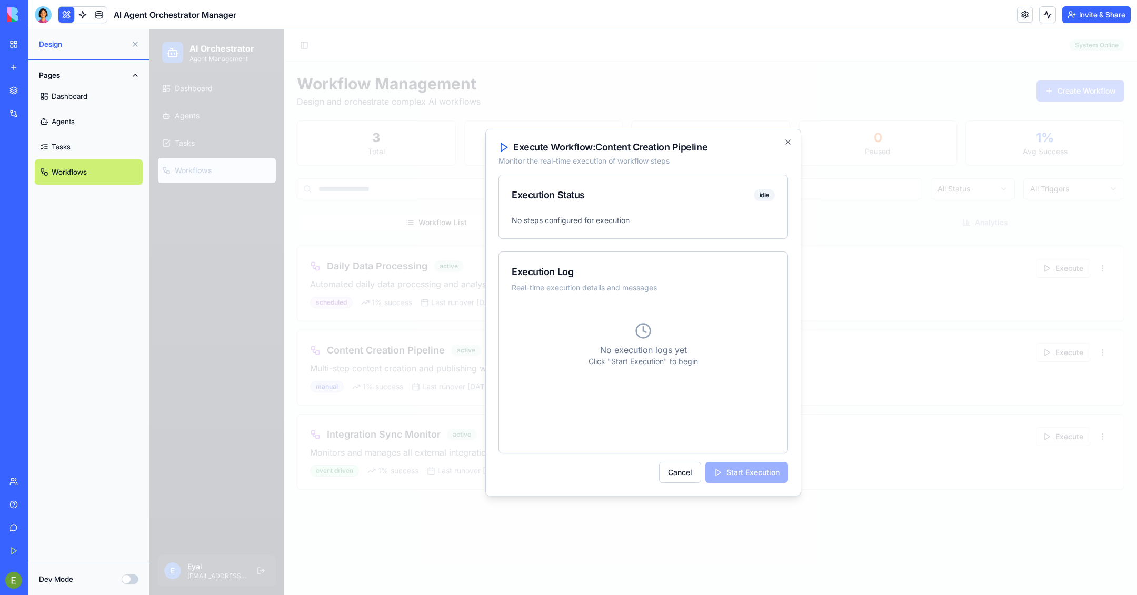
drag, startPoint x: 697, startPoint y: 471, endPoint x: 682, endPoint y: 356, distance: 115.2
click at [682, 357] on div "Execute Workflow: Content Creation Pipeline Monitor the real-time execution of …" at bounding box center [643, 312] width 316 height 367
click at [630, 320] on div "No execution logs yet Click "Start Execution" to begin" at bounding box center [643, 345] width 263 height 78
click at [750, 204] on div "Execution Status idle" at bounding box center [643, 195] width 288 height 40
click at [788, 142] on icon "button" at bounding box center [788, 142] width 8 height 8
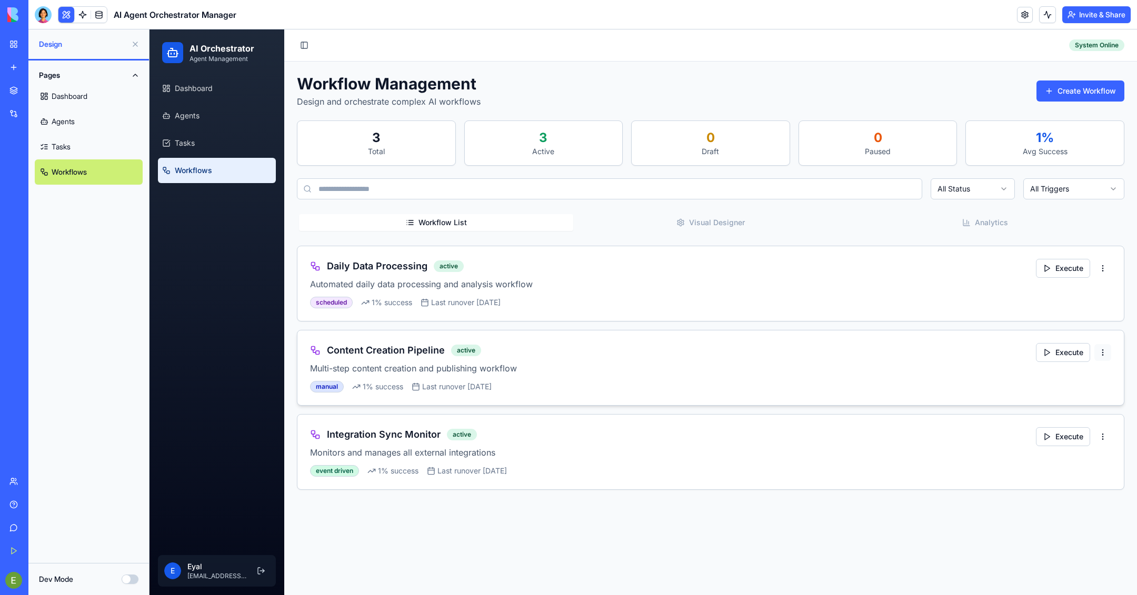
click at [1101, 347] on html "AI Orchestrator Agent Management Dashboard Agents Tasks Workflows E Eyal eyal.s…" at bounding box center [644, 312] width 988 height 566
click at [1074, 390] on div "Edit Workflow" at bounding box center [1074, 390] width 68 height 17
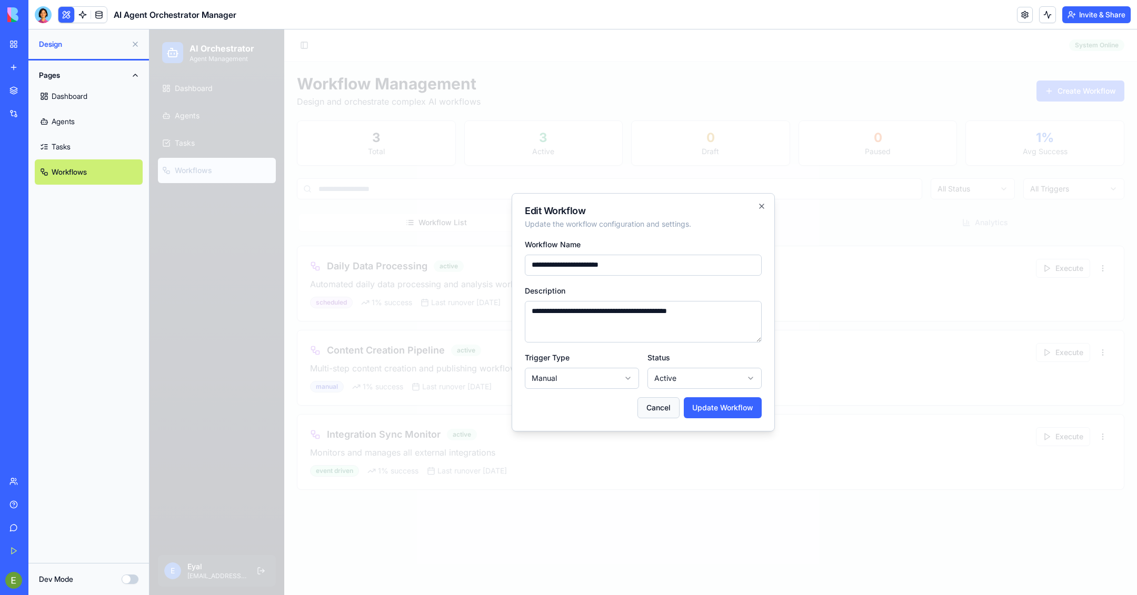
click at [664, 411] on button "Cancel" at bounding box center [658, 407] width 42 height 21
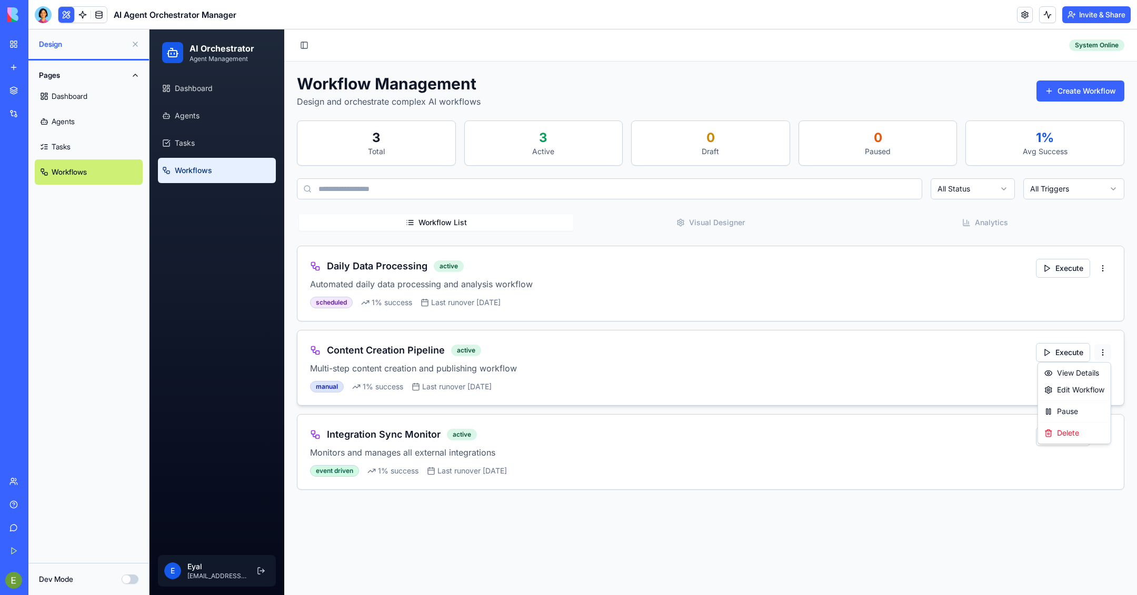
click at [1103, 343] on html "AI Orchestrator Agent Management Dashboard Agents Tasks Workflows E Eyal eyal.s…" at bounding box center [644, 312] width 988 height 566
click at [1068, 374] on div "View Details" at bounding box center [1074, 373] width 68 height 17
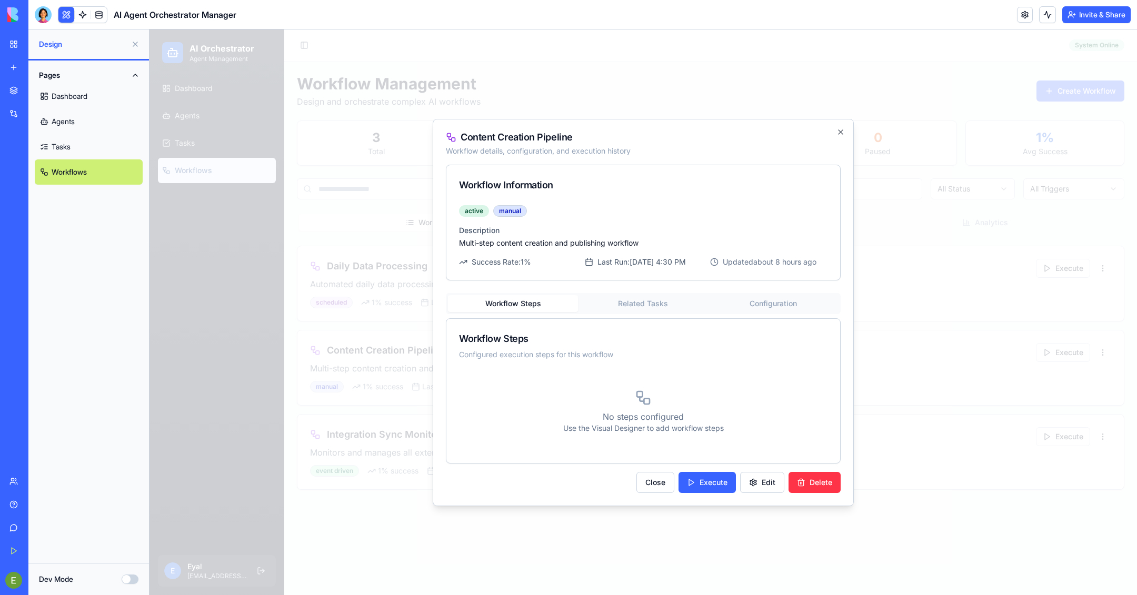
click at [512, 346] on div "Workflow Steps" at bounding box center [643, 339] width 368 height 15
click at [514, 344] on div "Workflow Steps" at bounding box center [643, 339] width 368 height 15
click at [720, 493] on button "Execute" at bounding box center [707, 482] width 57 height 21
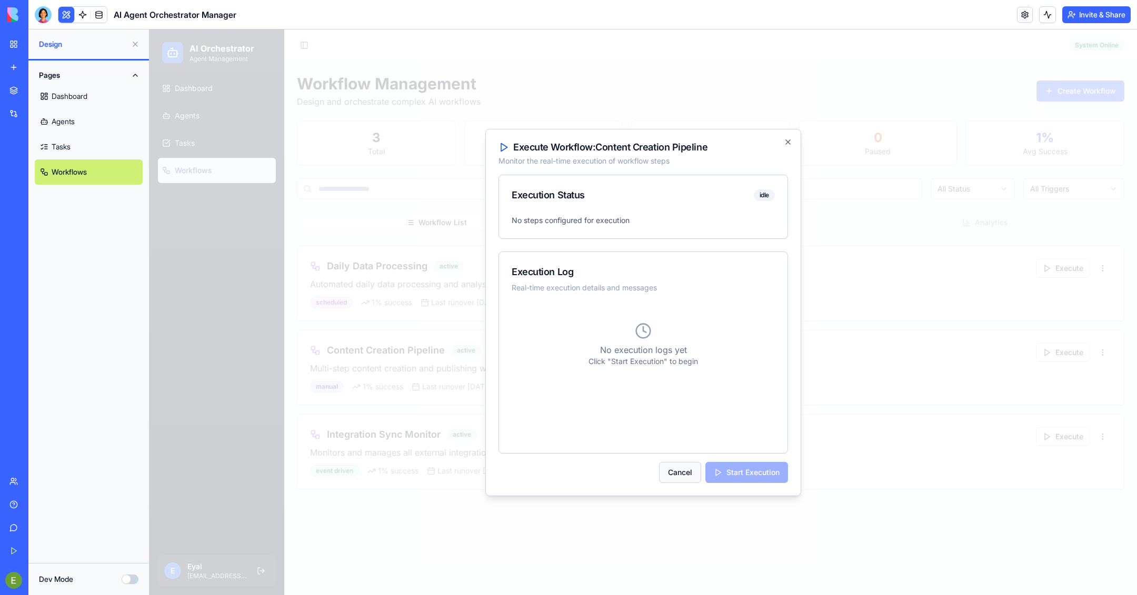
click at [686, 471] on button "Cancel" at bounding box center [680, 472] width 42 height 21
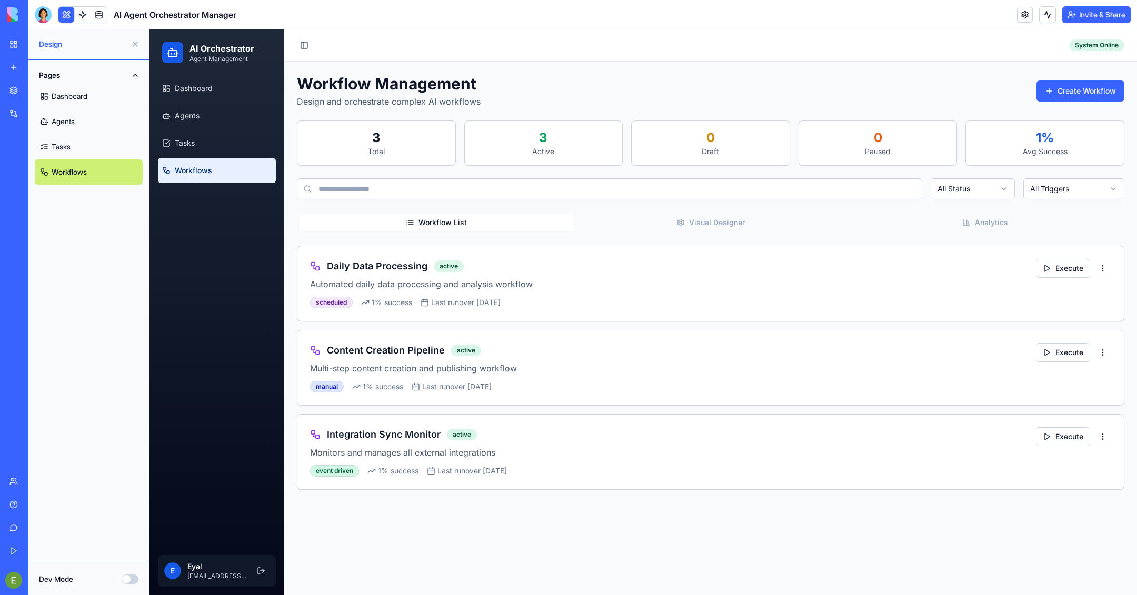
click at [690, 241] on div "Workflow List Visual Designer Analytics Daily Data Processing active Automated …" at bounding box center [711, 351] width 828 height 278
click at [690, 197] on input at bounding box center [609, 188] width 625 height 21
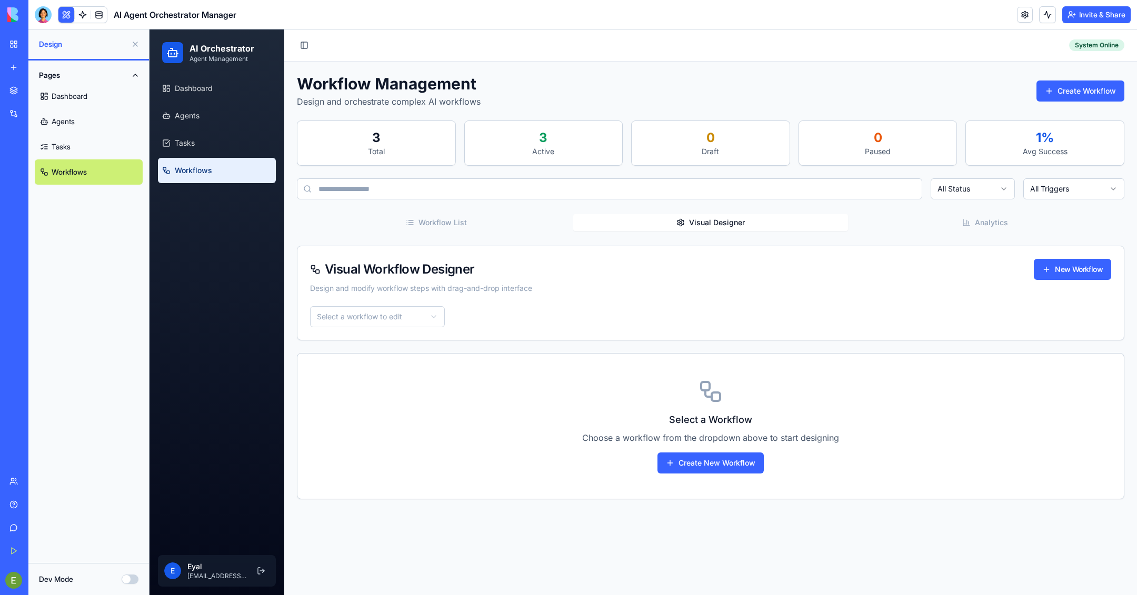
click at [690, 223] on button "Visual Designer" at bounding box center [710, 222] width 274 height 17
click at [706, 474] on div "Select a Workflow Choose a workflow from the dropdown above to start designing …" at bounding box center [710, 426] width 826 height 145
click at [441, 273] on span "Visual Workflow Designer" at bounding box center [392, 269] width 165 height 13
click at [386, 315] on html "AI Orchestrator Agent Management Dashboard Agents Tasks Workflows E Eyal eyal.s…" at bounding box center [644, 312] width 988 height 566
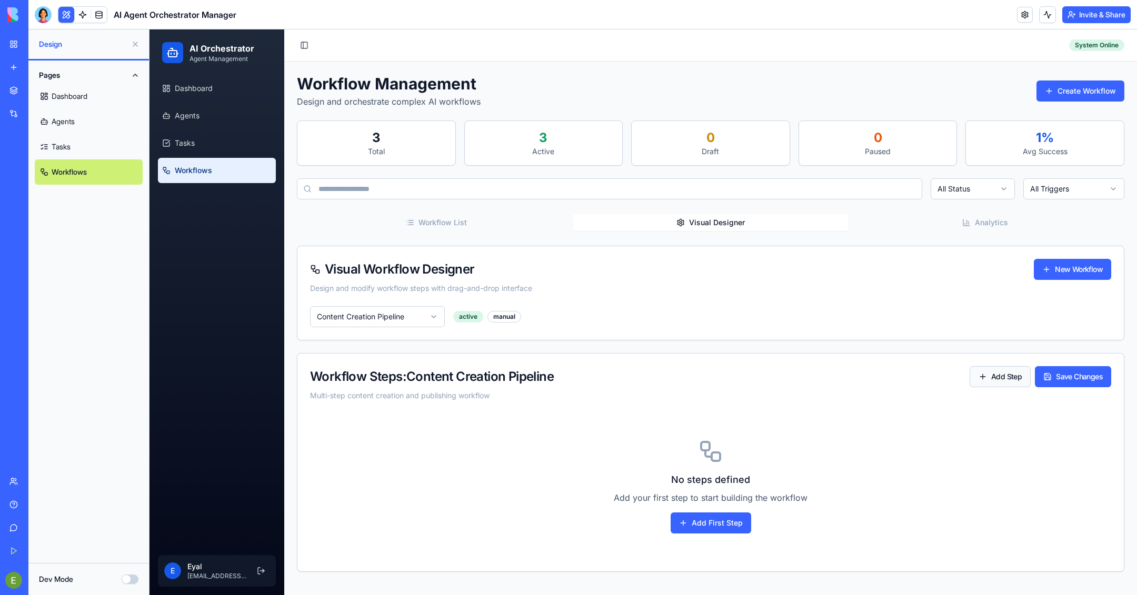
click at [997, 378] on button "Add Step" at bounding box center [1000, 376] width 61 height 21
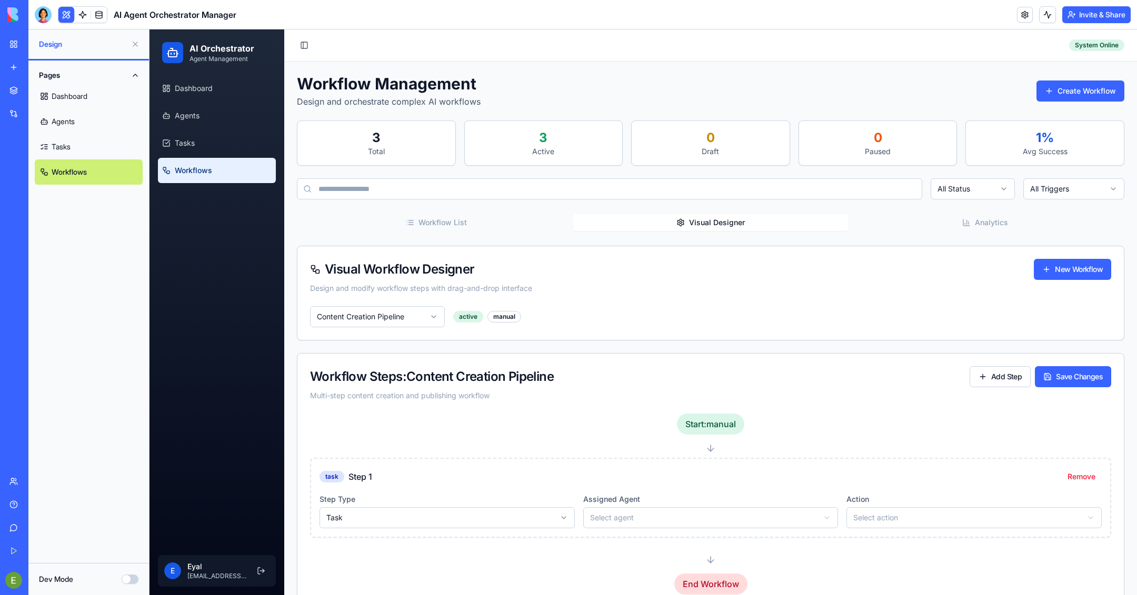
scroll to position [23, 0]
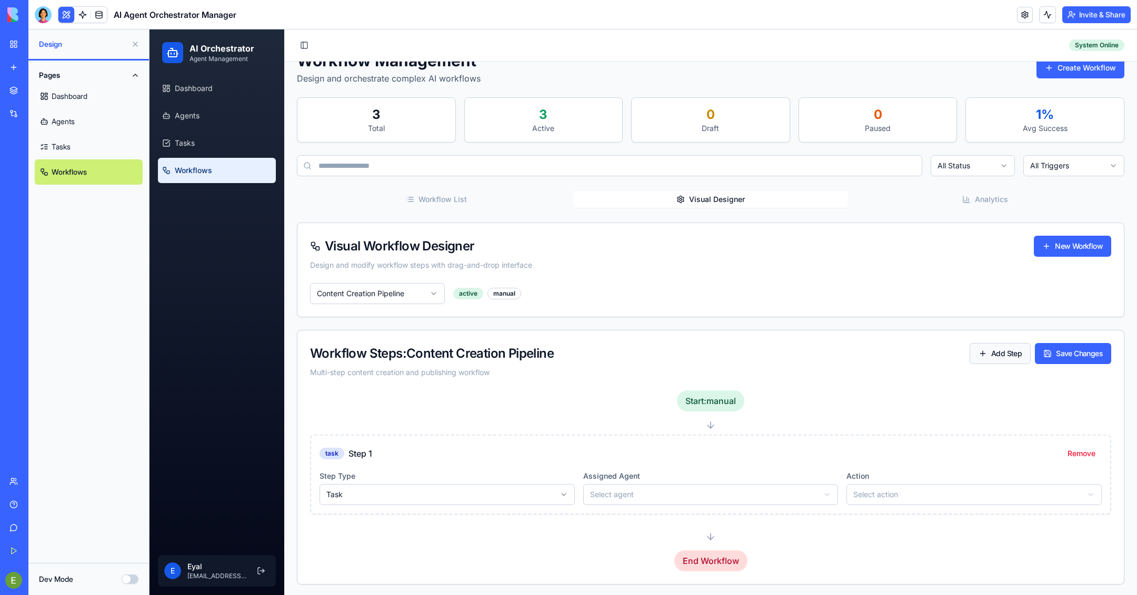
click at [1001, 355] on button "Add Step" at bounding box center [1000, 353] width 61 height 21
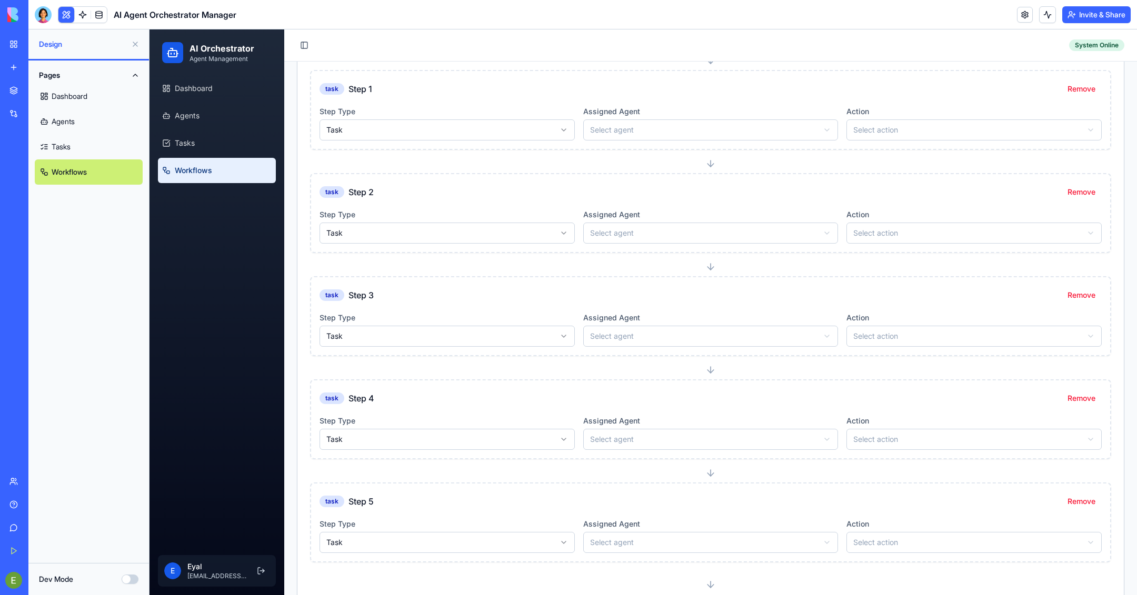
scroll to position [363, 0]
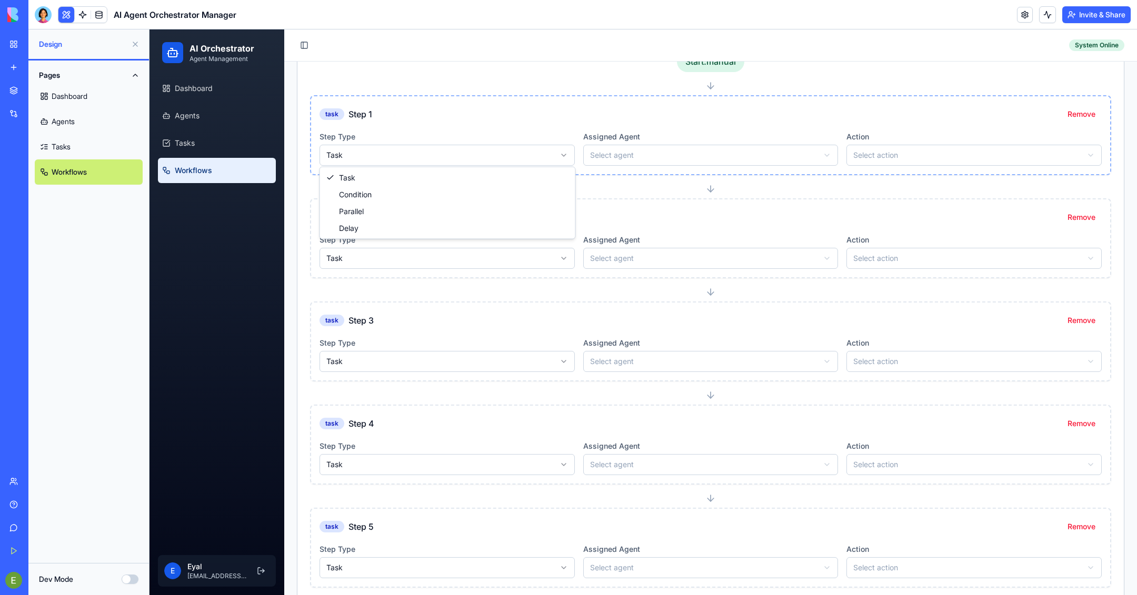
click at [476, 156] on html "AI Orchestrator Agent Management Dashboard Agents Tasks Workflows E Eyal eyal.s…" at bounding box center [644, 169] width 988 height 1004
click at [444, 258] on html "AI Orchestrator Agent Management Dashboard Agents Tasks Workflows E Eyal eyal.s…" at bounding box center [644, 169] width 988 height 1004
click at [613, 148] on html "AI Orchestrator Agent Management Dashboard Agents Tasks Workflows E Eyal eyal.s…" at bounding box center [644, 169] width 988 height 1004
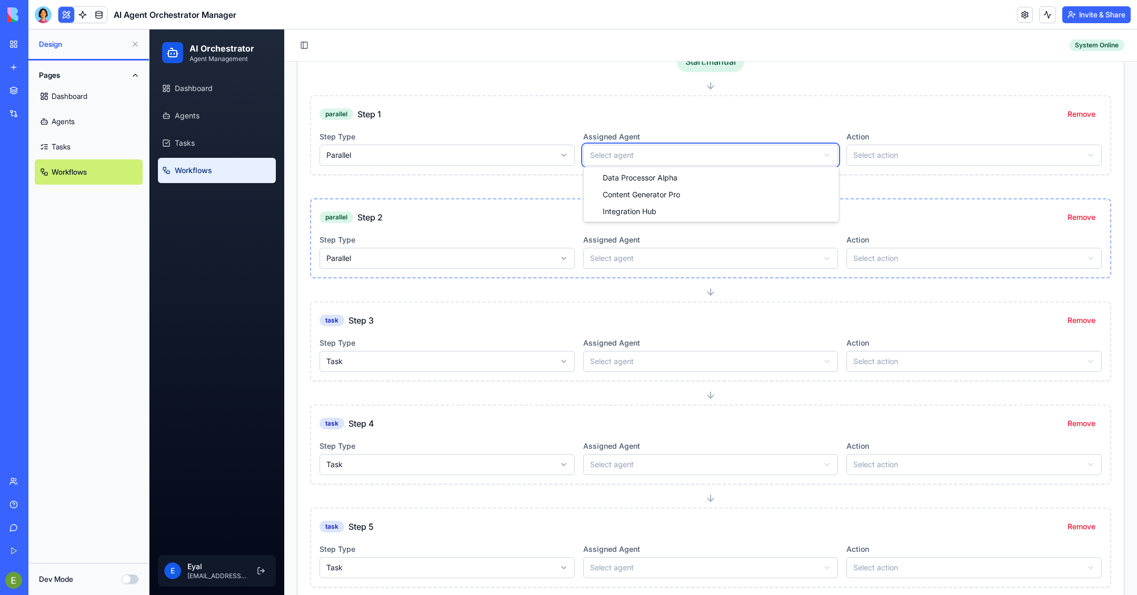
click at [877, 156] on html "AI Orchestrator Agent Management Dashboard Agents Tasks Workflows E Eyal eyal.s…" at bounding box center [644, 169] width 988 height 1004
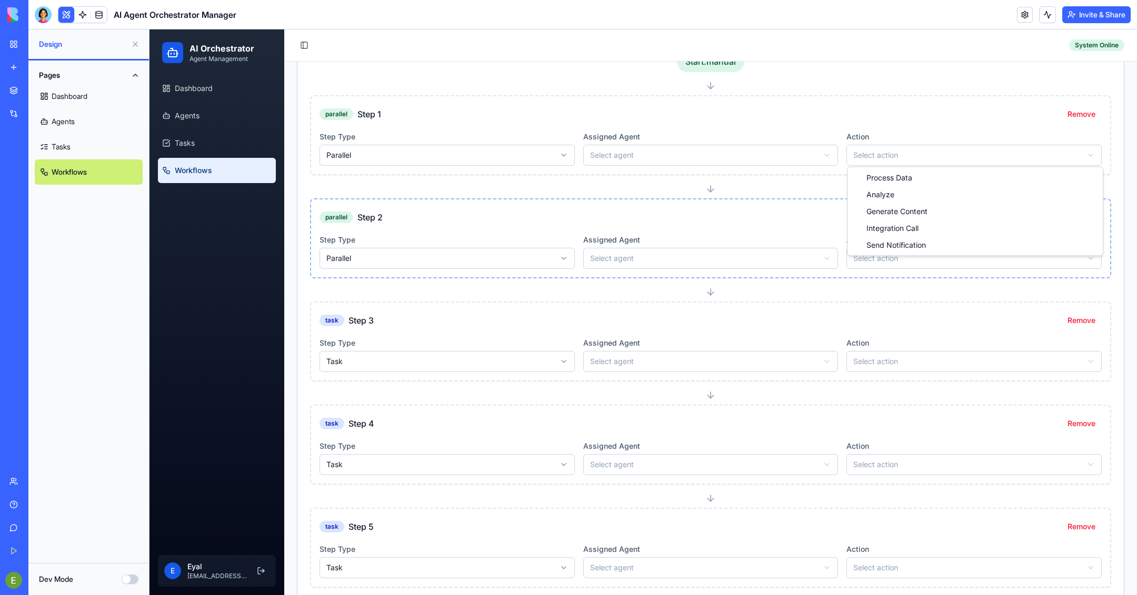
click at [877, 156] on html "AI Orchestrator Agent Management Dashboard Agents Tasks Workflows E Eyal eyal.s…" at bounding box center [644, 169] width 988 height 1004
click at [900, 272] on div "parallel Step 2 Remove Step Type Parallel Assigned Agent Select agent Action Se…" at bounding box center [710, 239] width 799 height 78
click at [900, 268] on div "parallel Step 2 Remove Step Type Parallel Assigned Agent Select agent Action Se…" at bounding box center [710, 239] width 799 height 78
click at [900, 257] on html "AI Orchestrator Agent Management Dashboard Agents Tasks Workflows E Eyal eyal.s…" at bounding box center [644, 169] width 988 height 1004
click at [646, 356] on html "AI Orchestrator Agent Management Dashboard Agents Tasks Workflows E Eyal eyal.s…" at bounding box center [644, 169] width 988 height 1004
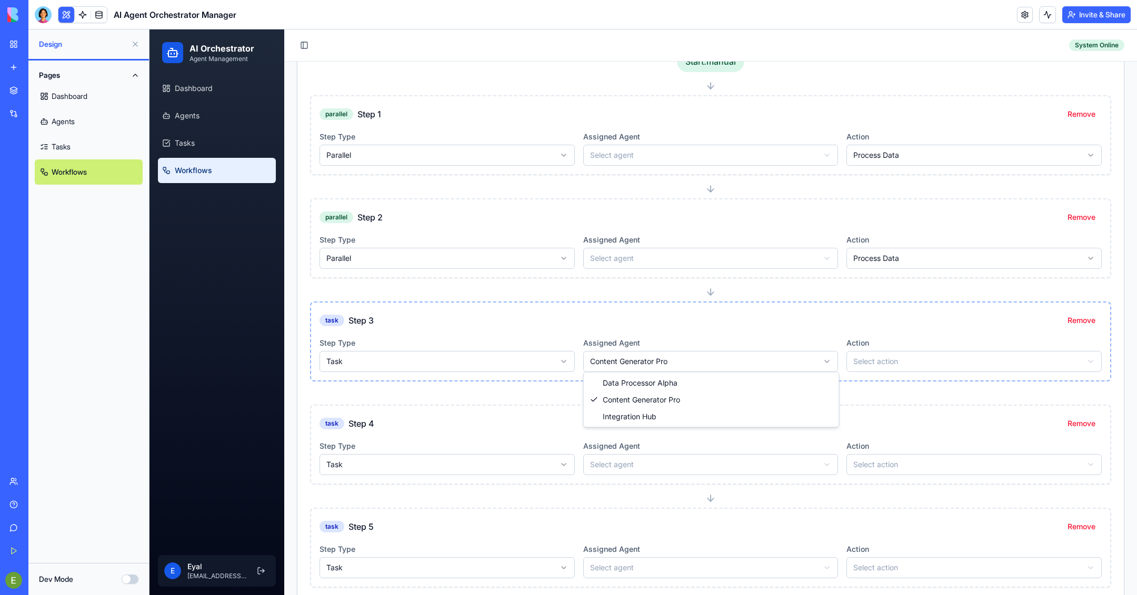
click at [649, 363] on html "AI Orchestrator Agent Management Dashboard Agents Tasks Workflows E Eyal eyal.s…" at bounding box center [644, 169] width 988 height 1004
click at [898, 162] on html "AI Orchestrator Agent Management Dashboard Agents Tasks Workflows E Eyal eyal.s…" at bounding box center [644, 169] width 988 height 1004
click at [898, 161] on html "AI Orchestrator Agent Management Dashboard Agents Tasks Workflows E Eyal eyal.s…" at bounding box center [644, 169] width 988 height 1004
click at [785, 359] on html "AI Orchestrator Agent Management Dashboard Agents Tasks Workflows E Eyal eyal.s…" at bounding box center [644, 169] width 988 height 1004
click at [746, 154] on html "AI Orchestrator Agent Management Dashboard Agents Tasks Workflows E Eyal eyal.s…" at bounding box center [644, 169] width 988 height 1004
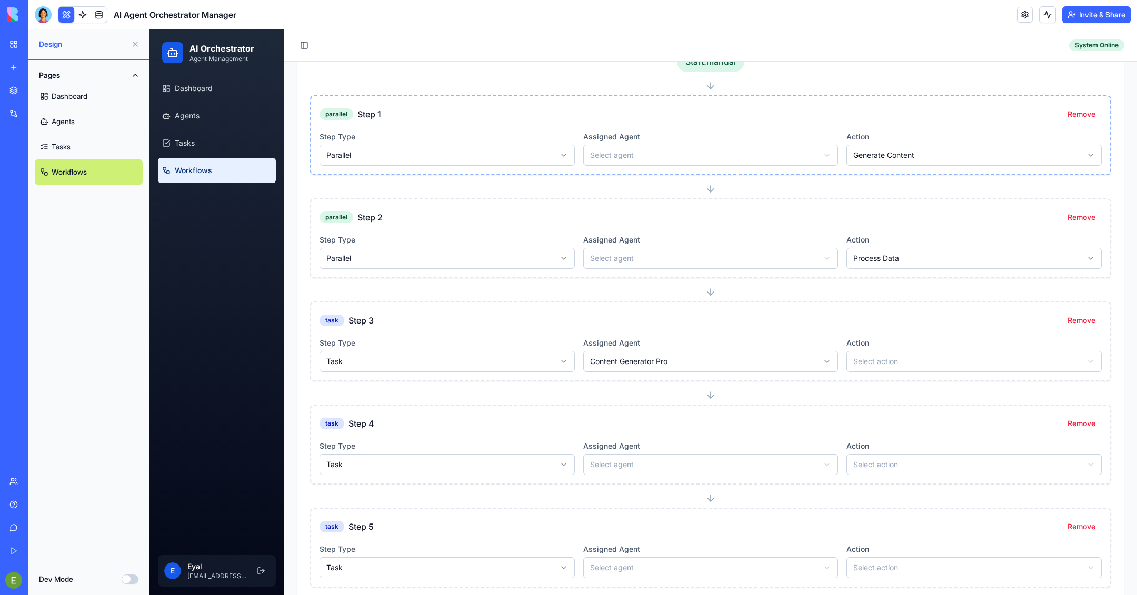
click at [745, 151] on html "AI Orchestrator Agent Management Dashboard Agents Tasks Workflows E Eyal eyal.s…" at bounding box center [644, 169] width 988 height 1004
click at [714, 260] on html "AI Orchestrator Agent Management Dashboard Agents Tasks Workflows E Eyal eyal.s…" at bounding box center [644, 169] width 988 height 1004
click at [725, 358] on html "AI Orchestrator Agent Management Dashboard Agents Tasks Workflows E Eyal eyal.s…" at bounding box center [644, 169] width 988 height 1004
click at [894, 341] on div "Action Select action" at bounding box center [973, 354] width 255 height 36
click at [894, 351] on html "AI Orchestrator Agent Management Dashboard Agents Tasks Workflows E Eyal eyal.s…" at bounding box center [644, 169] width 988 height 1004
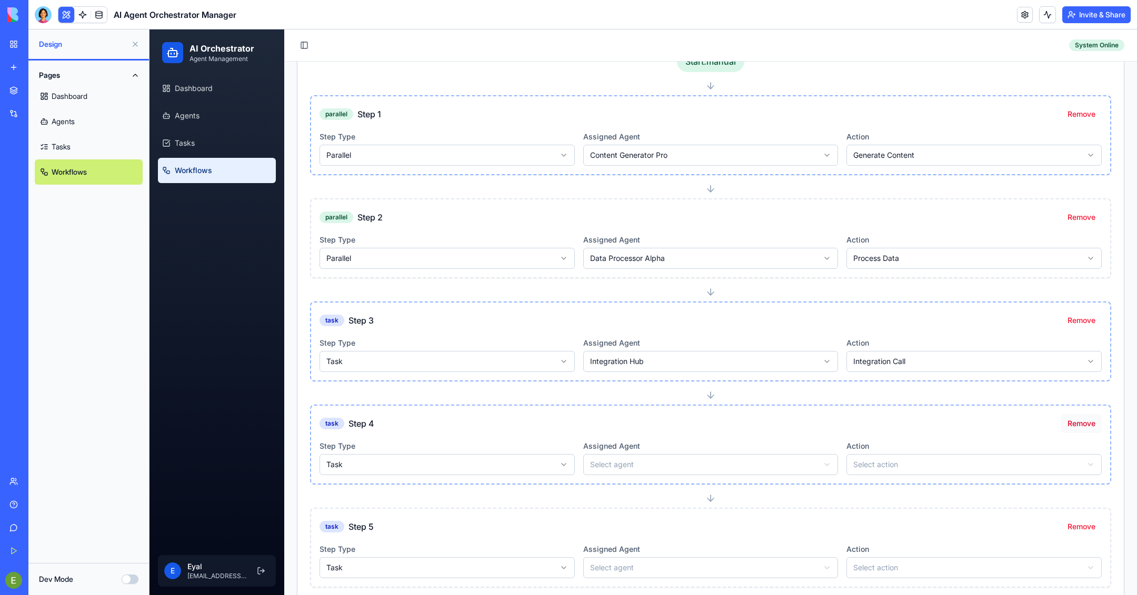
click at [1082, 419] on button "Remove" at bounding box center [1081, 423] width 41 height 19
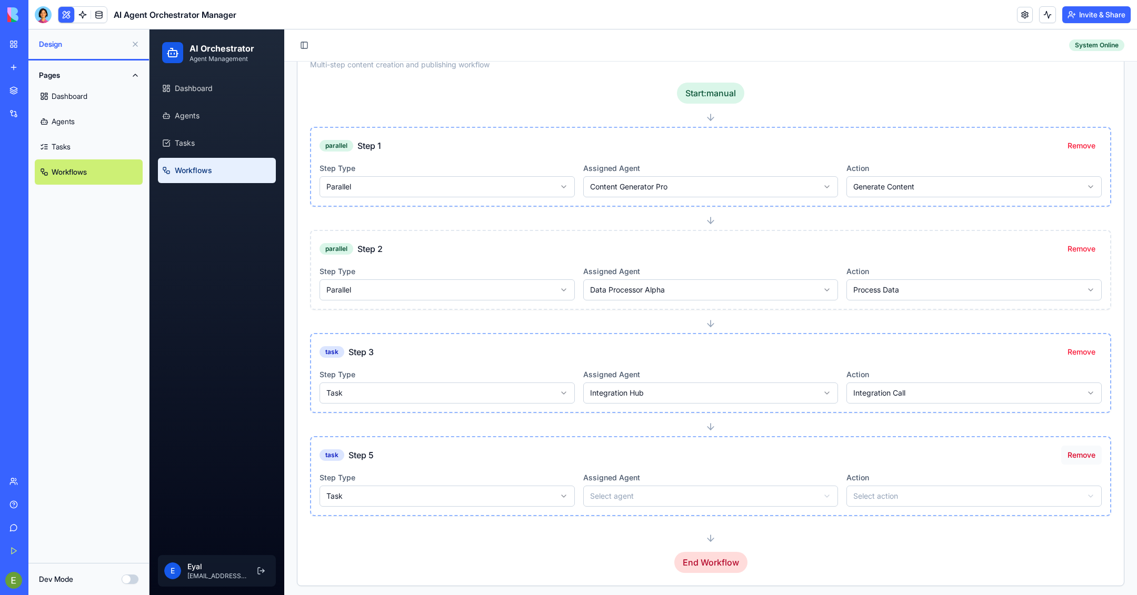
click at [1067, 454] on button "Remove" at bounding box center [1081, 455] width 41 height 19
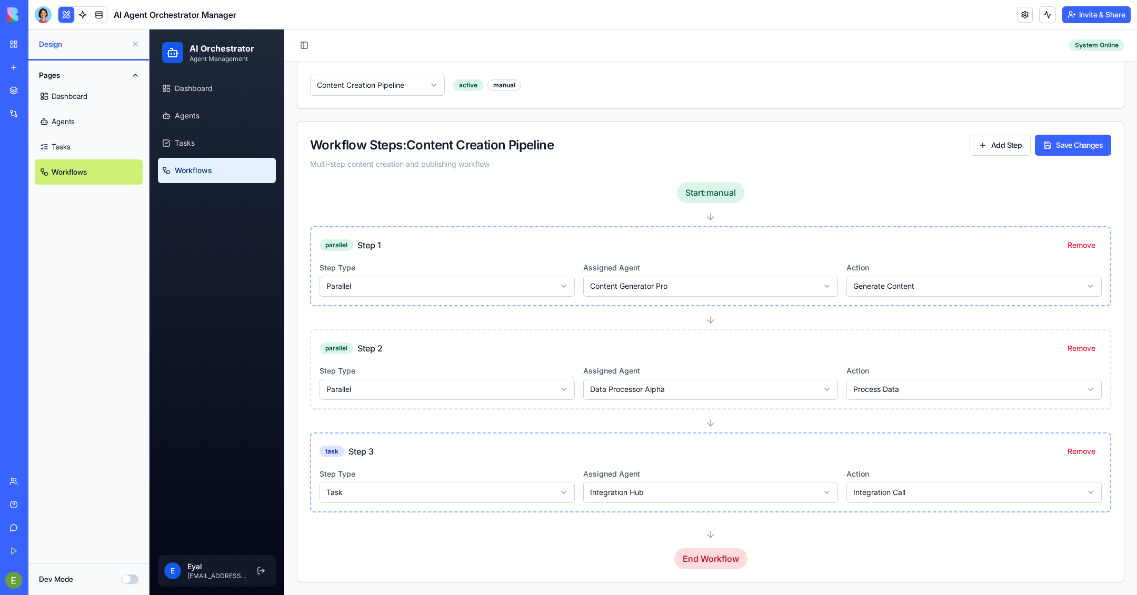
scroll to position [228, 0]
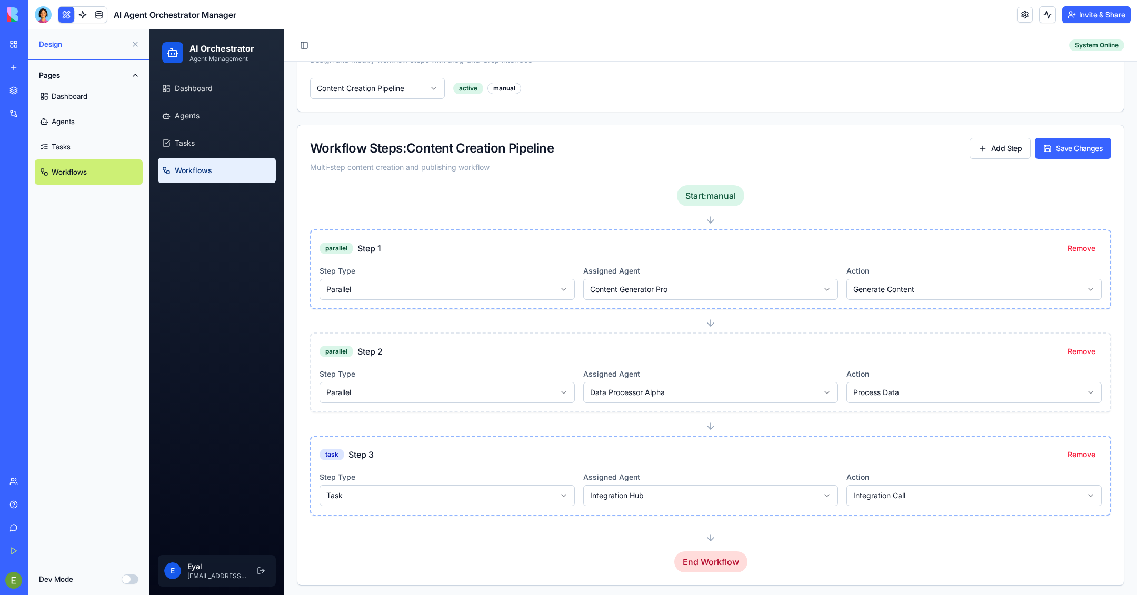
click at [721, 549] on div "Start: manual parallel Step 1 Remove Step Type Parallel Assigned Agent Content …" at bounding box center [710, 378] width 801 height 387
click at [1078, 144] on button "Save Changes" at bounding box center [1073, 148] width 76 height 21
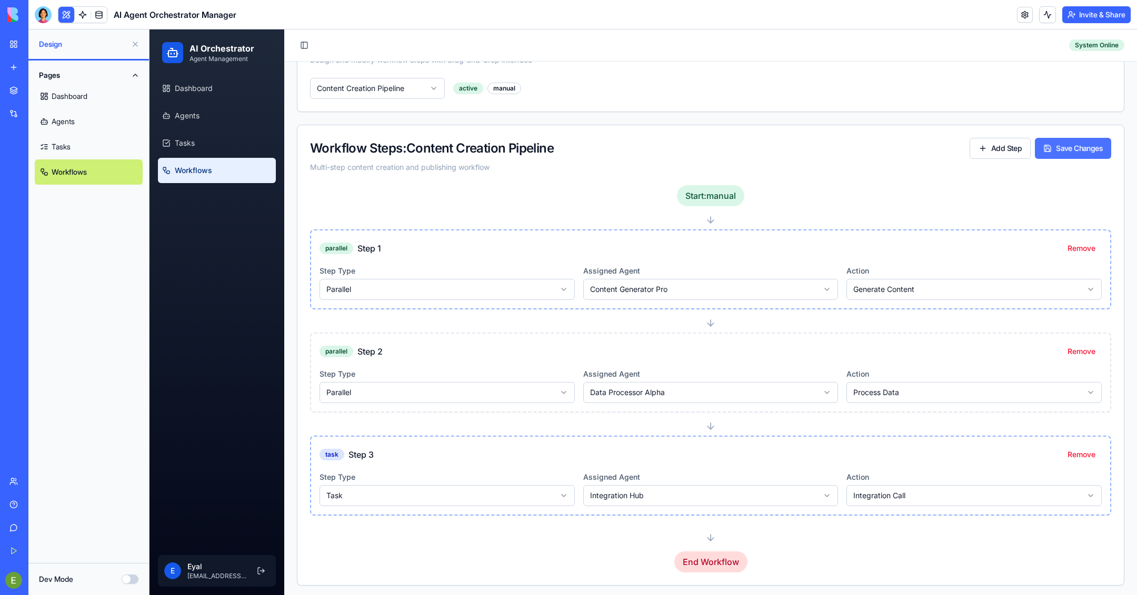
click at [1078, 144] on button "Save Changes" at bounding box center [1073, 148] width 76 height 21
click at [260, 570] on button at bounding box center [261, 571] width 17 height 17
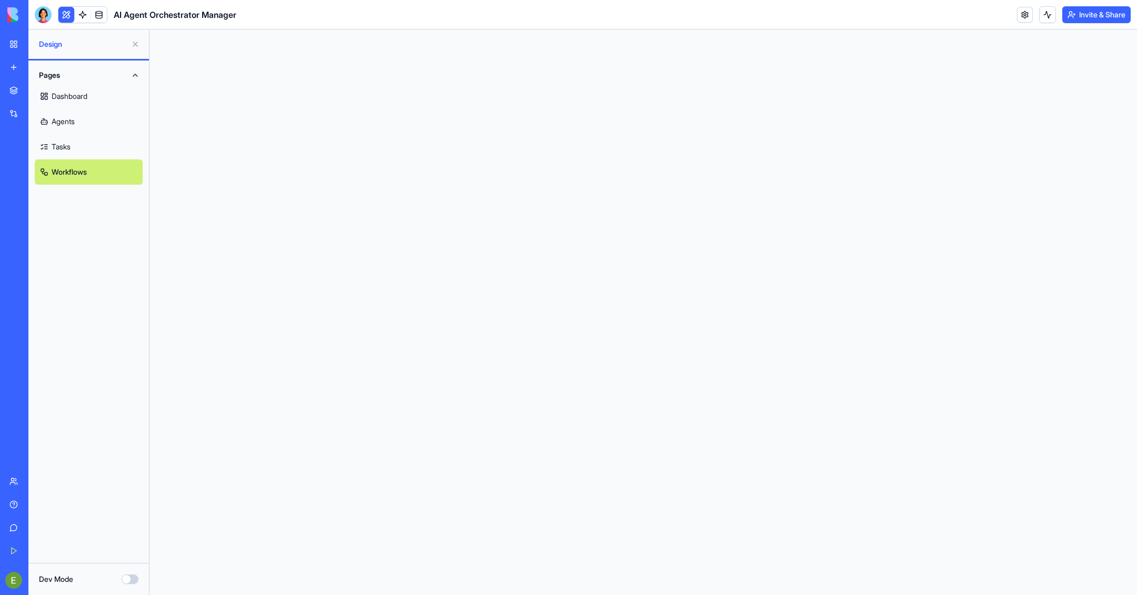
scroll to position [0, 0]
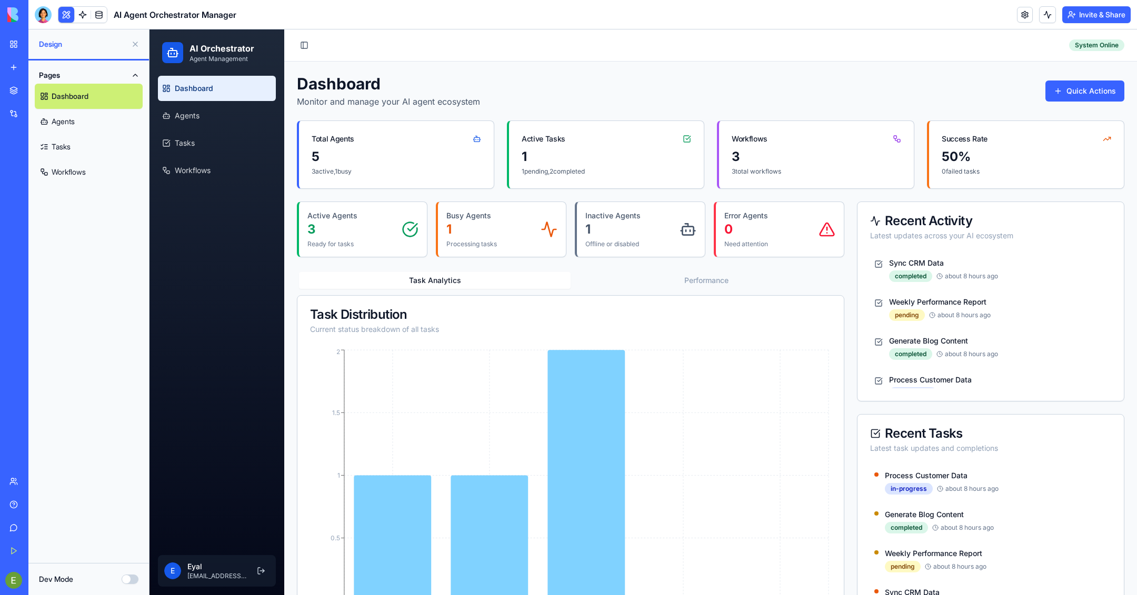
click at [35, 487] on link "Team" at bounding box center [24, 481] width 42 height 21
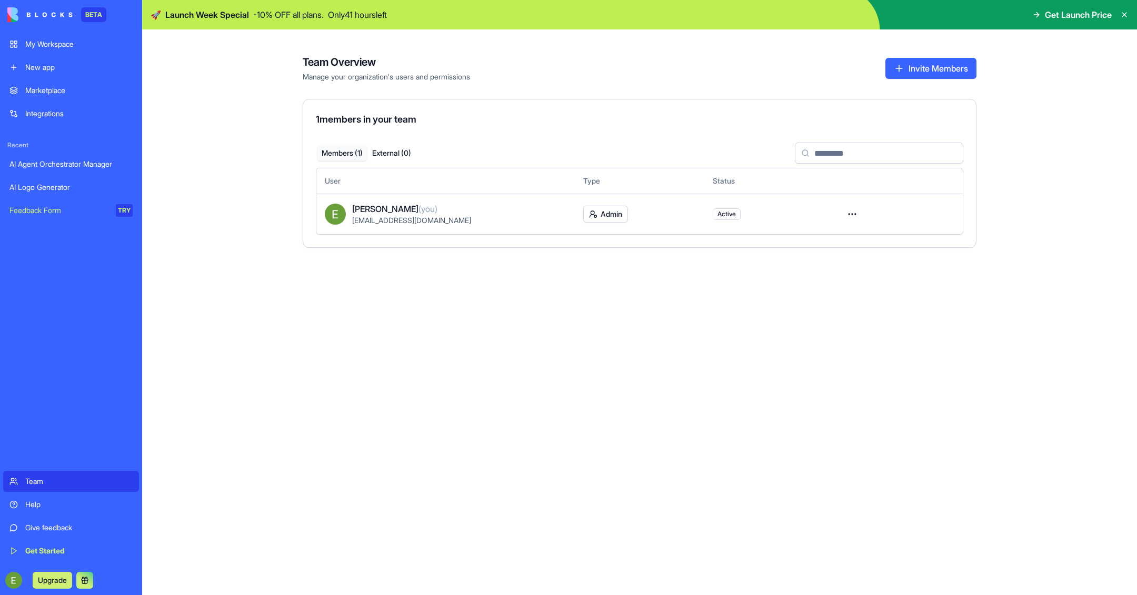
click at [56, 74] on link "New app" at bounding box center [71, 67] width 136 height 21
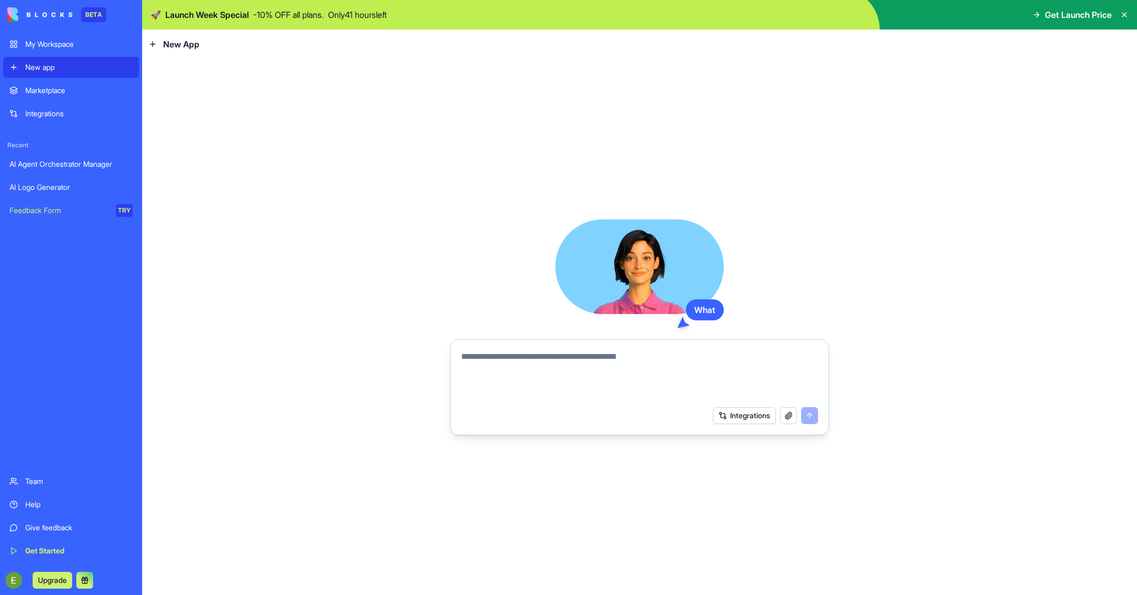
click at [56, 107] on link "Integrations" at bounding box center [71, 113] width 136 height 21
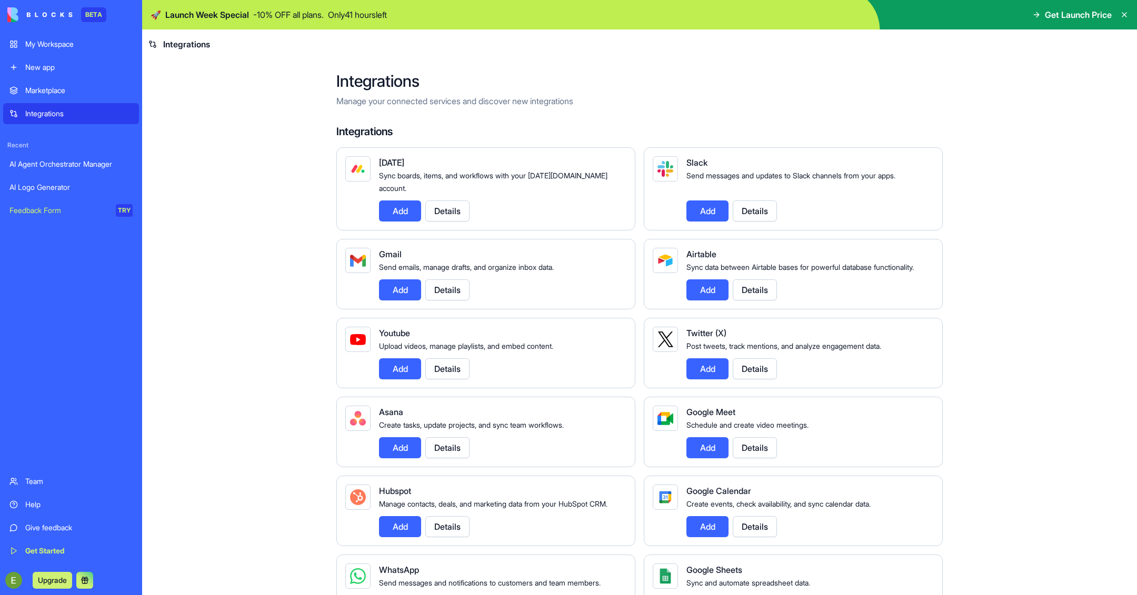
click at [54, 91] on div "Marketplace" at bounding box center [78, 90] width 107 height 11
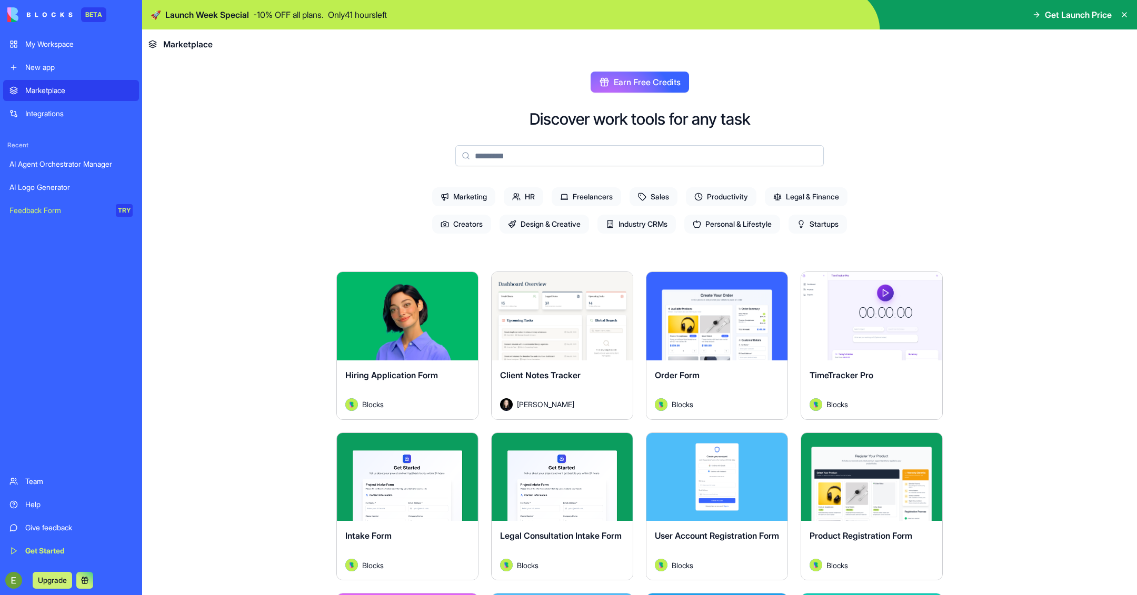
click at [441, 320] on button "Explore" at bounding box center [407, 316] width 79 height 21
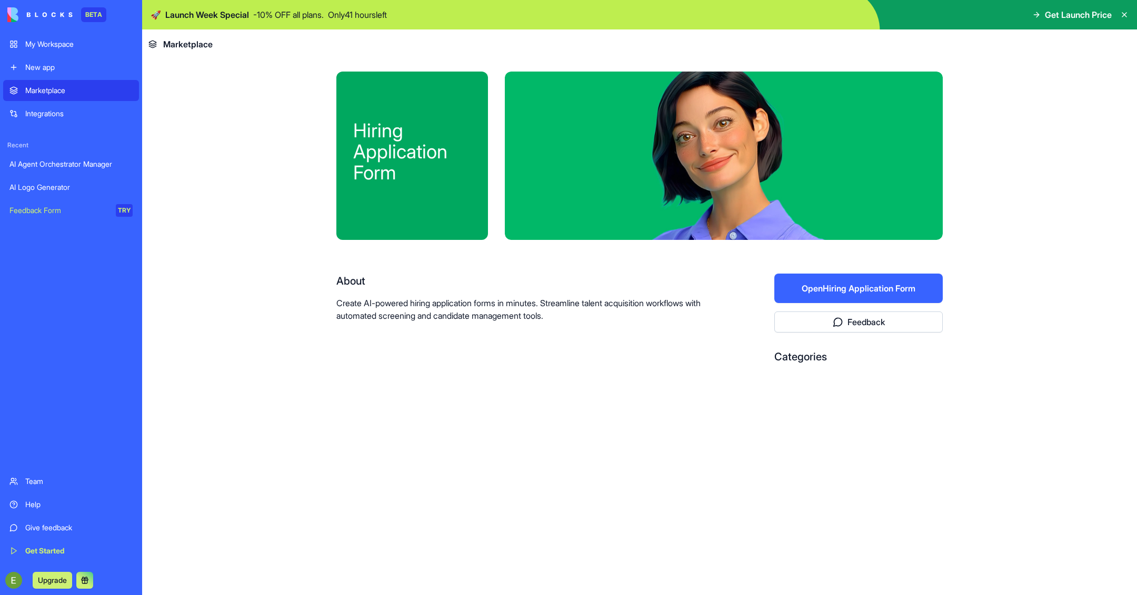
click at [47, 541] on link "Get Started" at bounding box center [71, 551] width 136 height 21
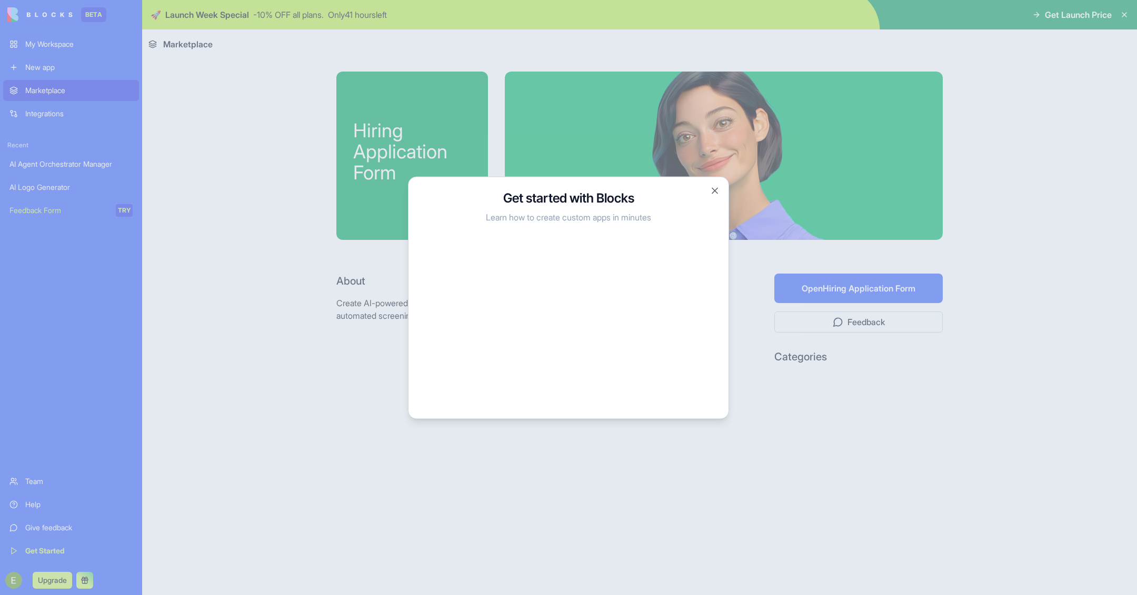
click at [599, 198] on h3 "Get started with Blocks" at bounding box center [568, 198] width 295 height 17
click at [714, 192] on button "Close" at bounding box center [715, 190] width 11 height 11
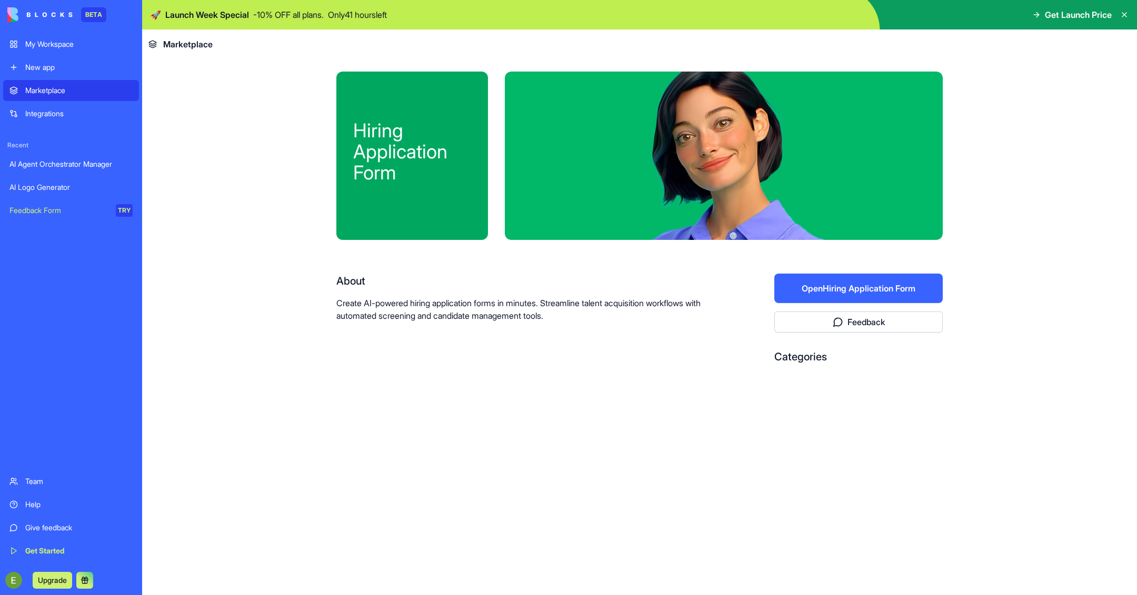
click at [88, 580] on button at bounding box center [84, 580] width 17 height 17
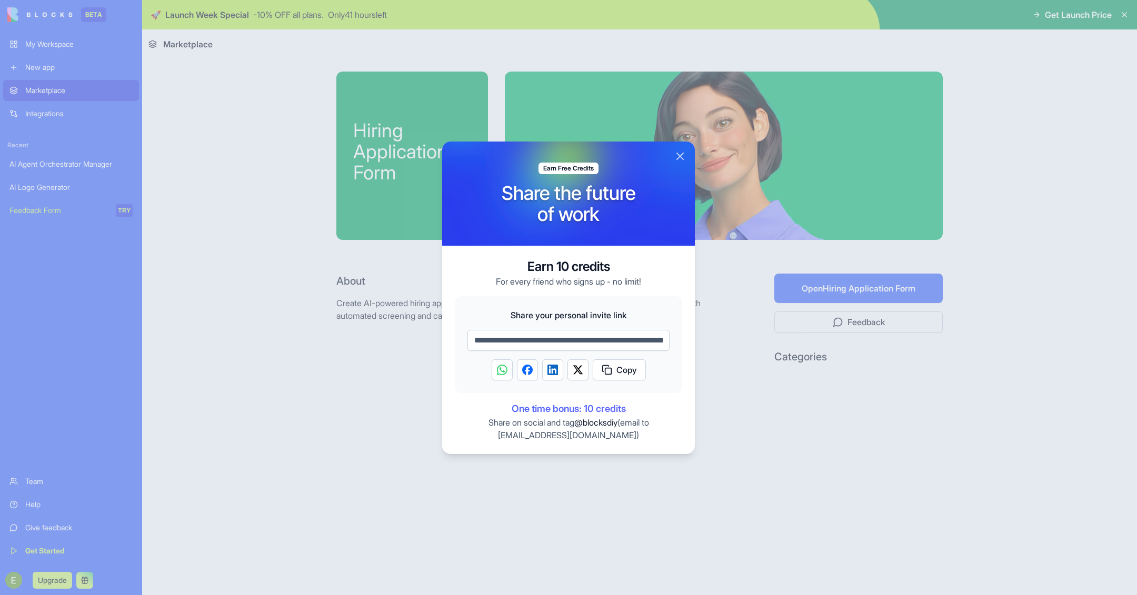
click at [683, 157] on button "Close" at bounding box center [680, 156] width 13 height 13
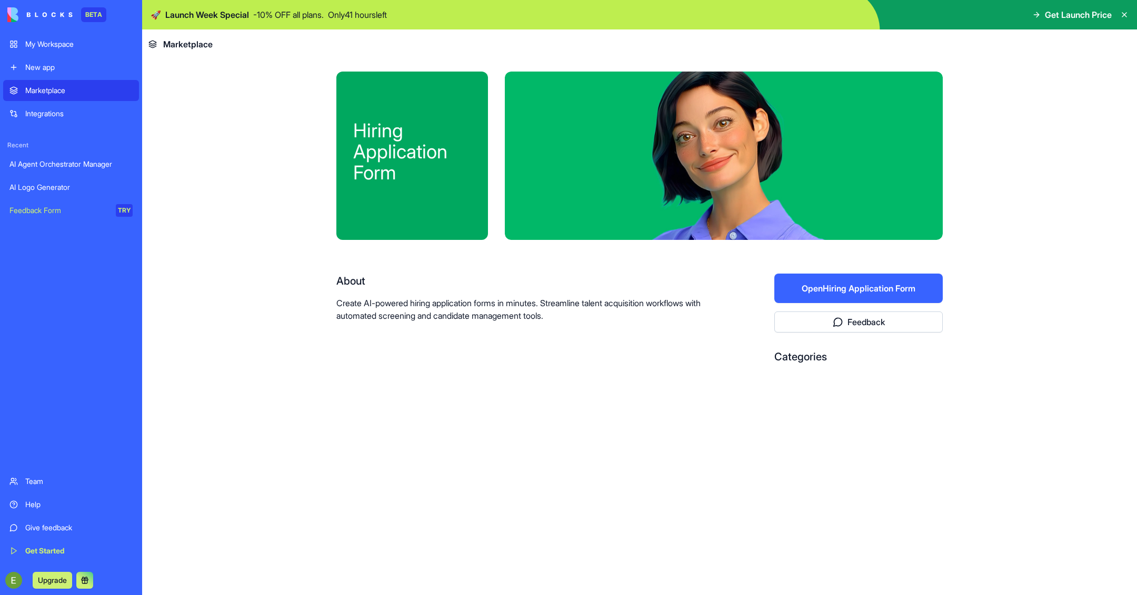
click at [35, 501] on div "Help" at bounding box center [78, 505] width 107 height 11
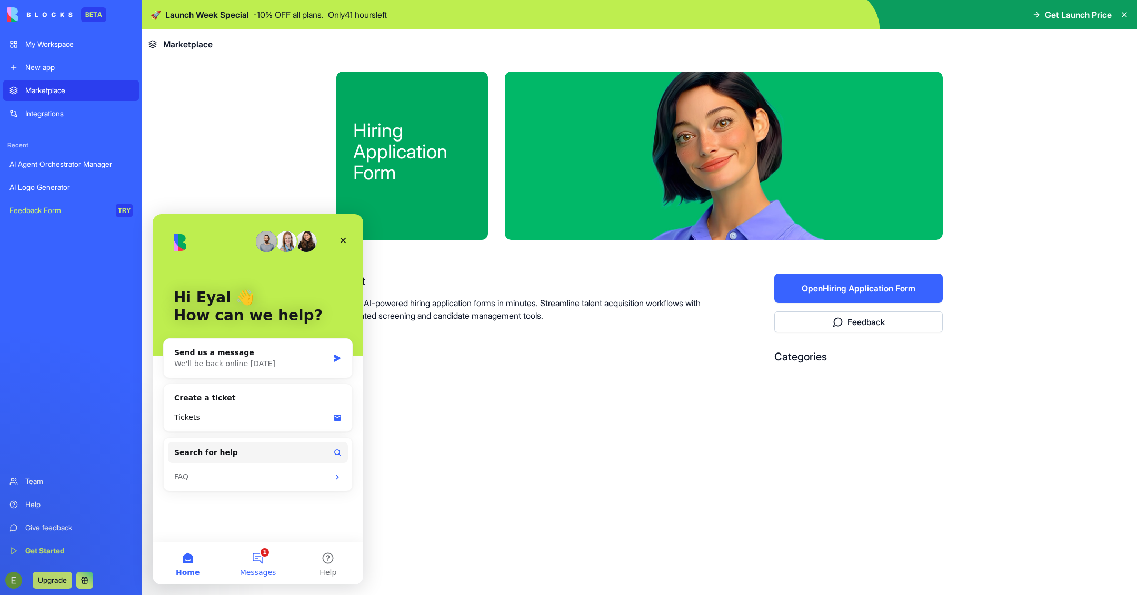
click at [262, 561] on button "1 Messages" at bounding box center [258, 564] width 70 height 42
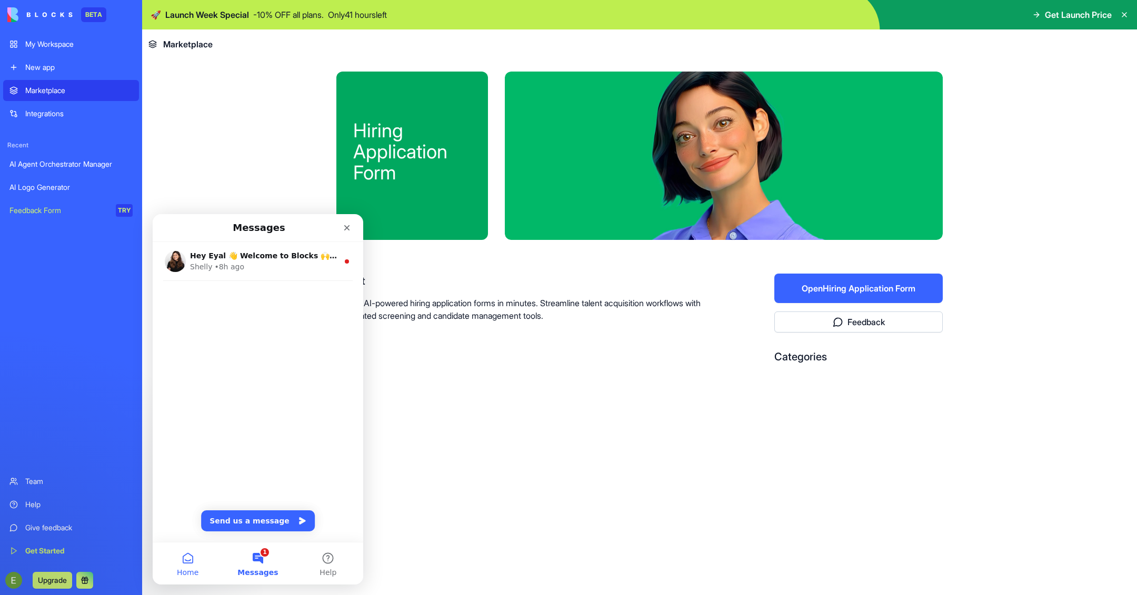
click at [193, 555] on button "Home" at bounding box center [188, 564] width 70 height 42
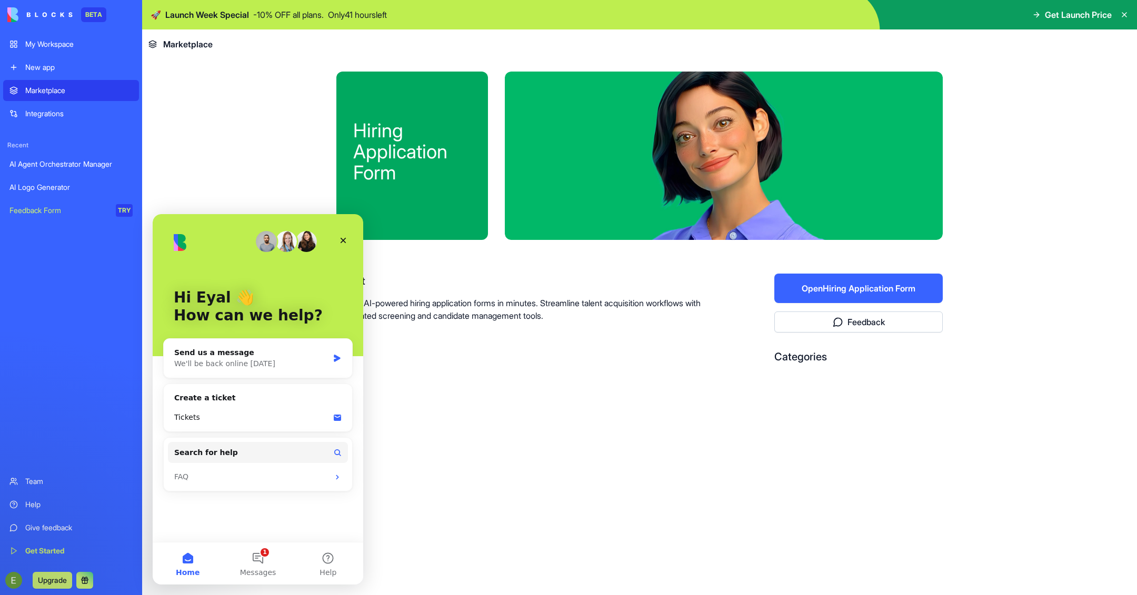
click at [290, 243] on img "Intercom messenger" at bounding box center [286, 241] width 21 height 21
click at [257, 248] on img "Intercom messenger" at bounding box center [266, 241] width 21 height 21
click at [344, 240] on icon "Close" at bounding box center [344, 241] width 6 height 6
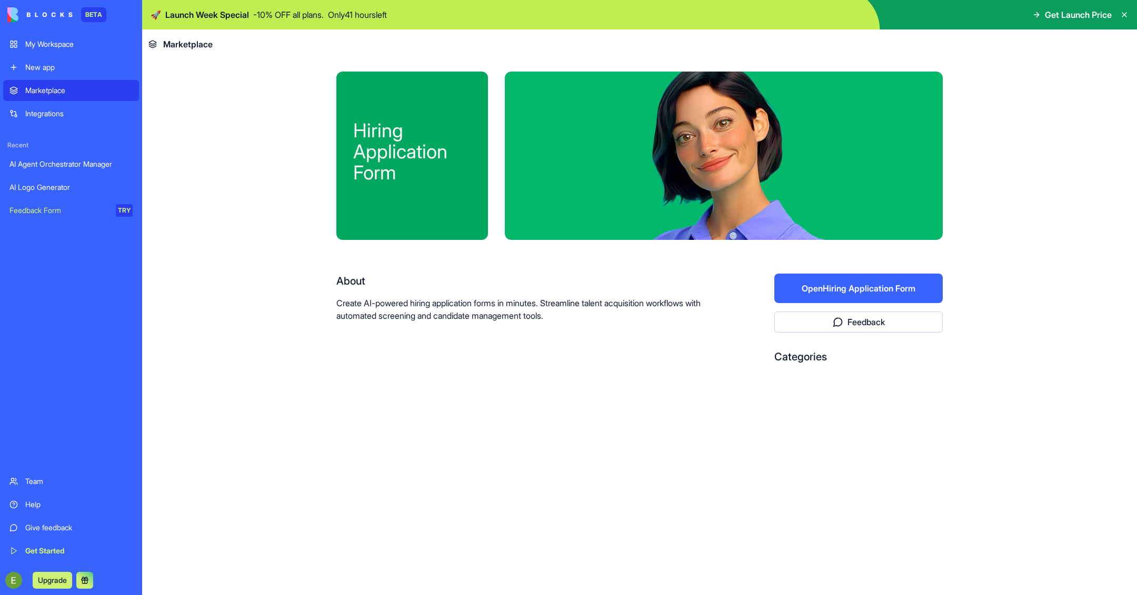
click at [91, 17] on div "BETA" at bounding box center [93, 14] width 25 height 15
click at [8, 19] on img at bounding box center [39, 14] width 65 height 15
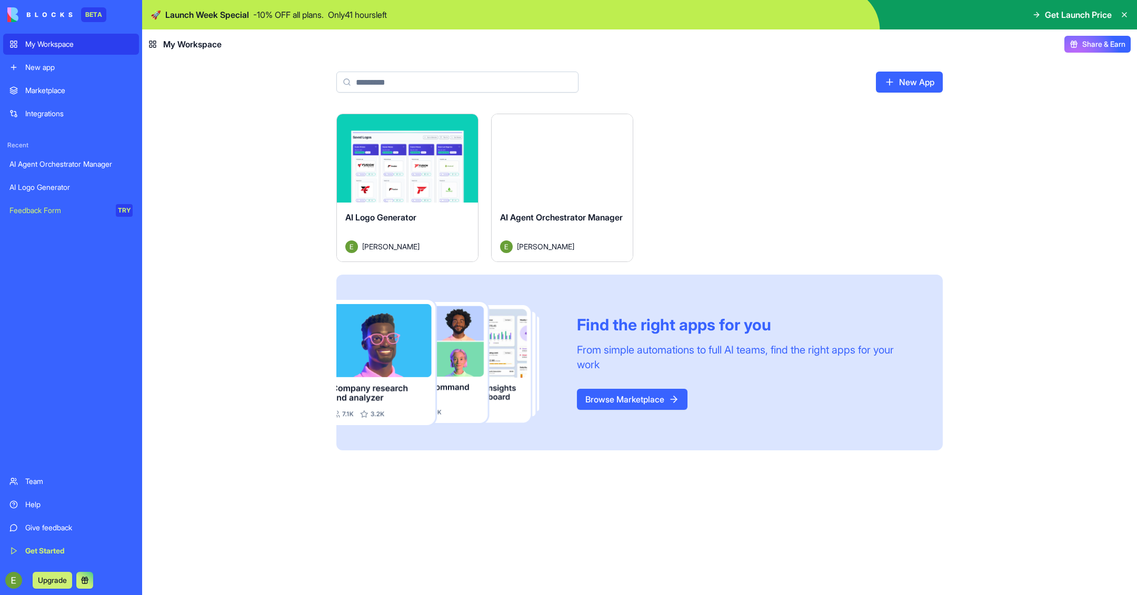
click at [44, 107] on link "Integrations" at bounding box center [71, 113] width 136 height 21
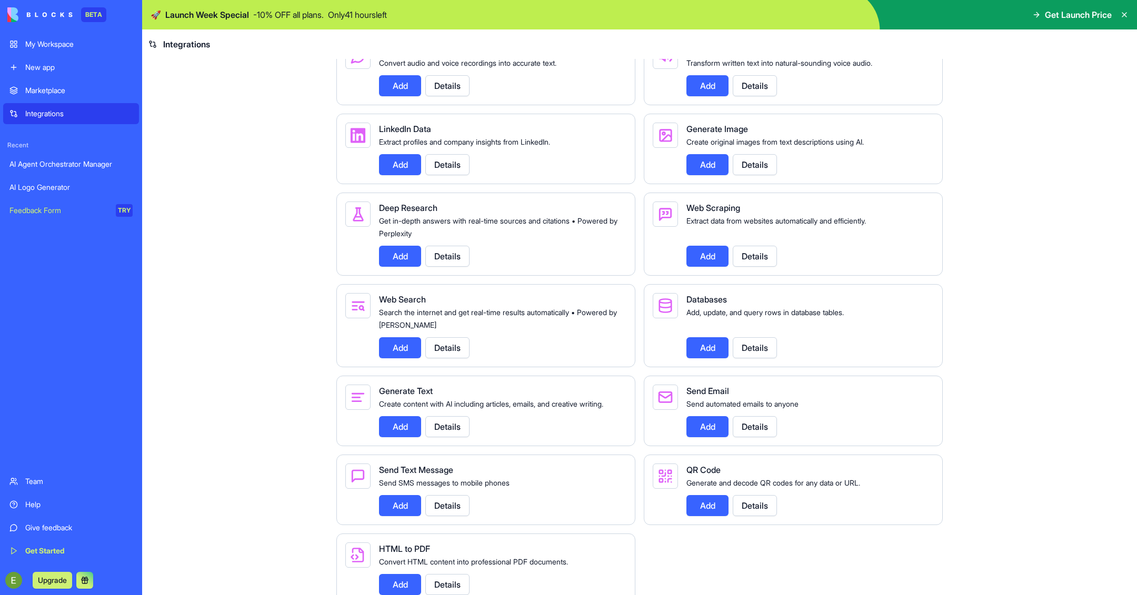
scroll to position [1069, 0]
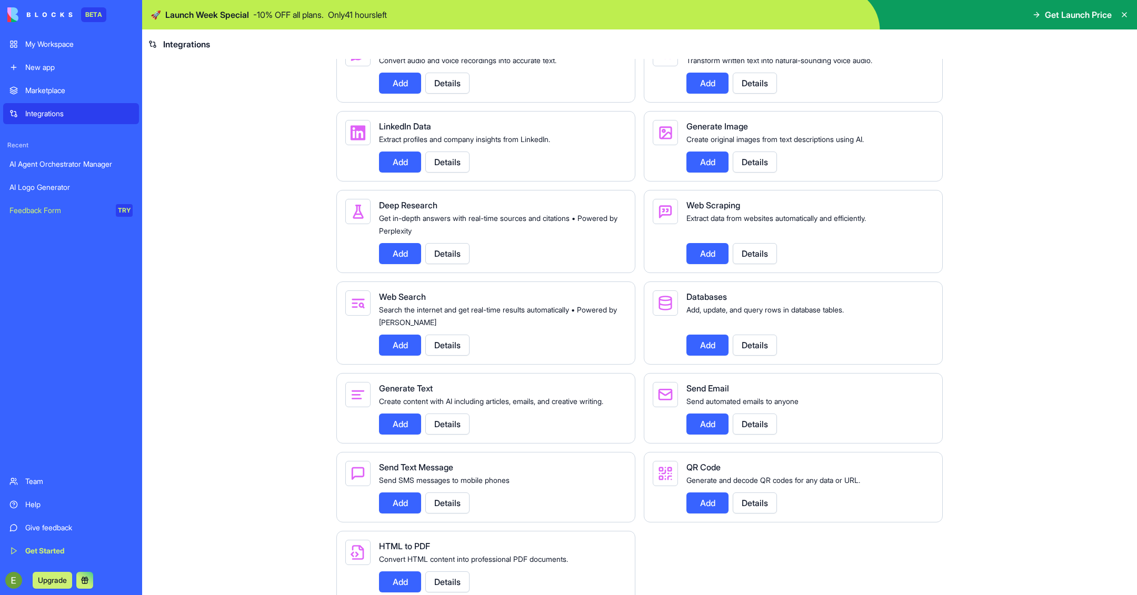
click at [705, 173] on button "Add" at bounding box center [707, 162] width 42 height 21
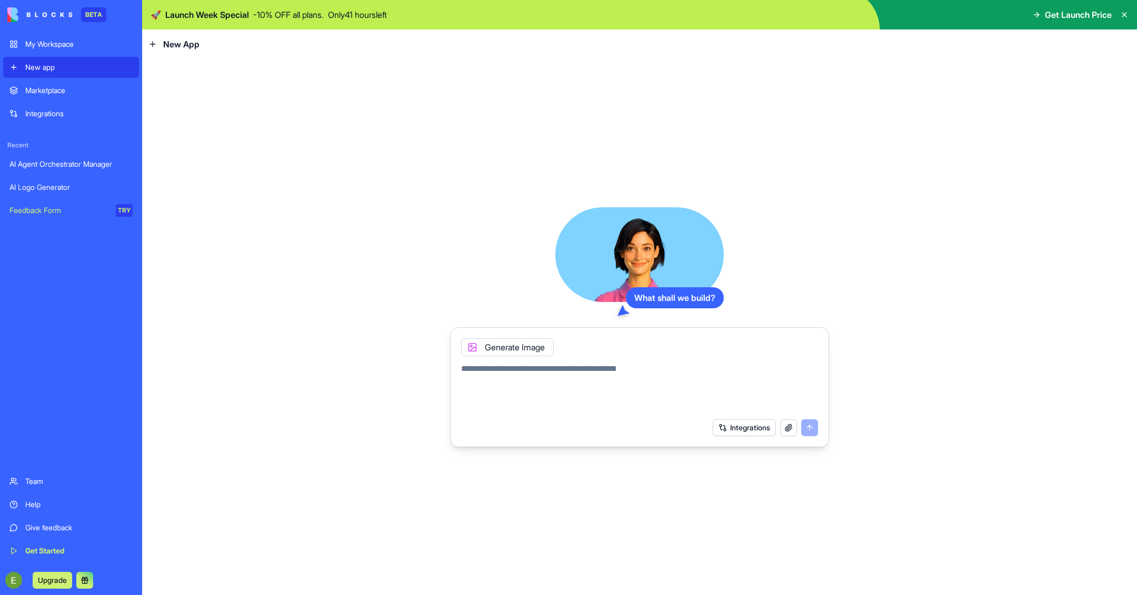
click at [474, 348] on icon at bounding box center [472, 347] width 8 height 8
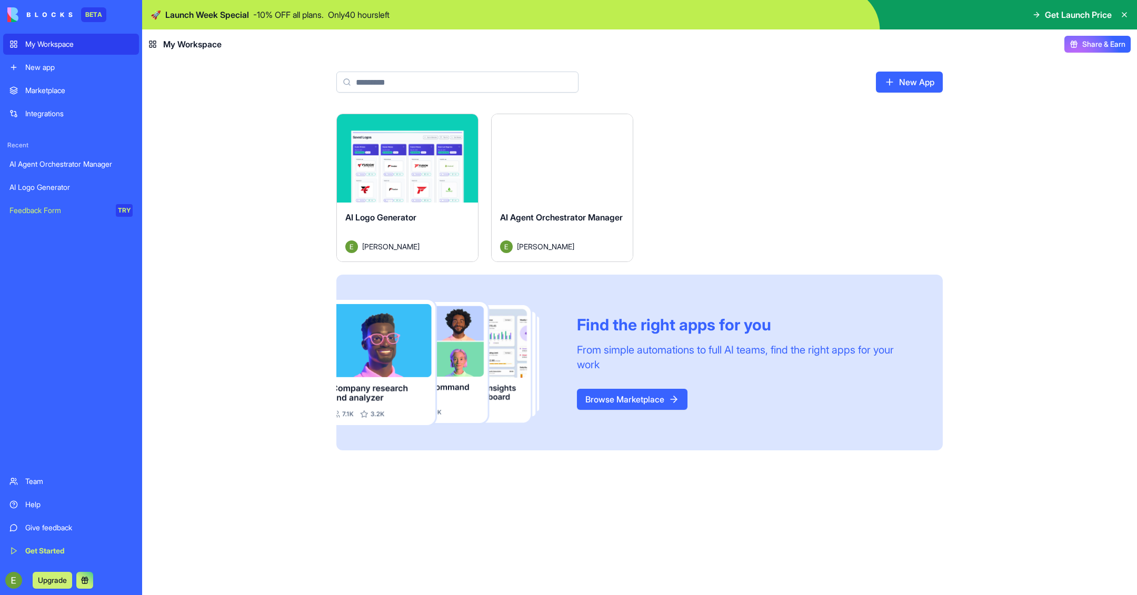
click at [52, 174] on link "AI Agent Orchestrator Manager" at bounding box center [71, 164] width 136 height 21
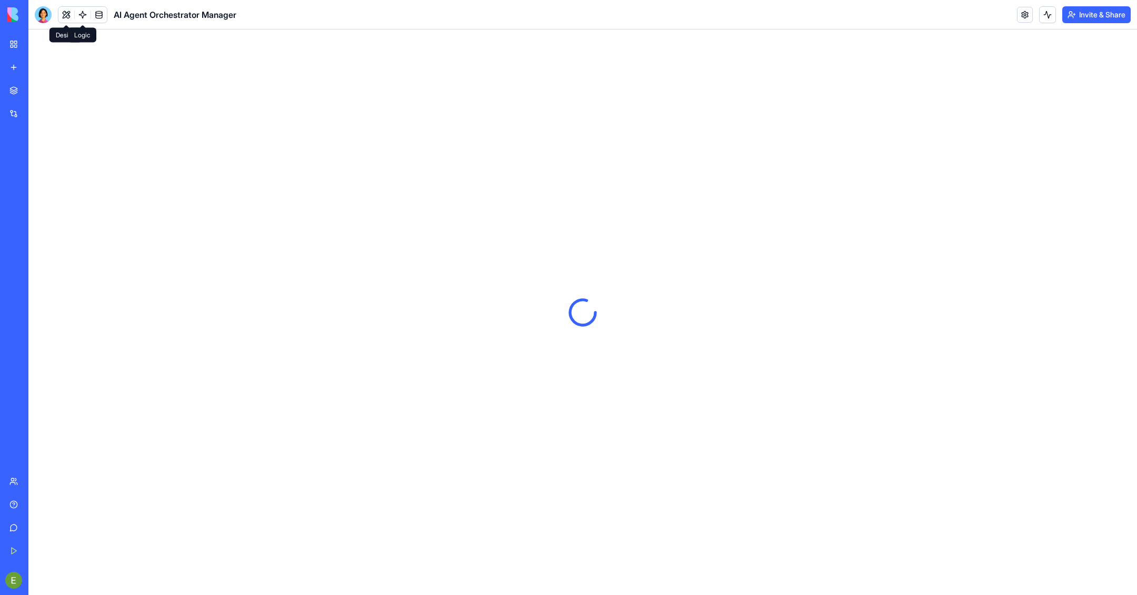
click at [81, 17] on link at bounding box center [83, 15] width 16 height 16
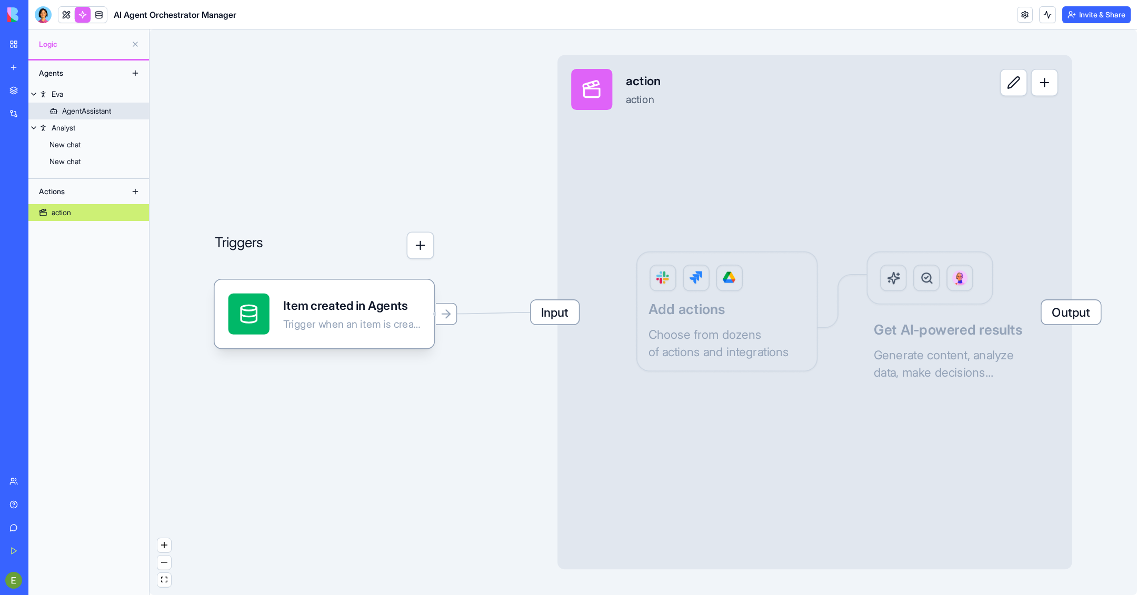
click at [76, 110] on div "AgentAssistant" at bounding box center [86, 111] width 49 height 11
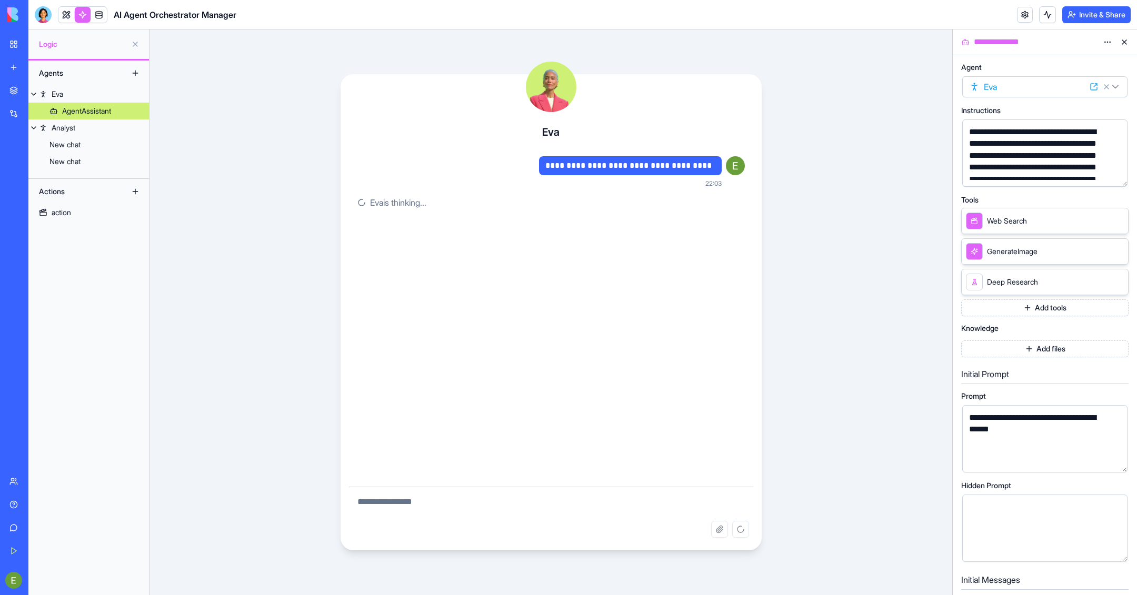
scroll to position [14, 0]
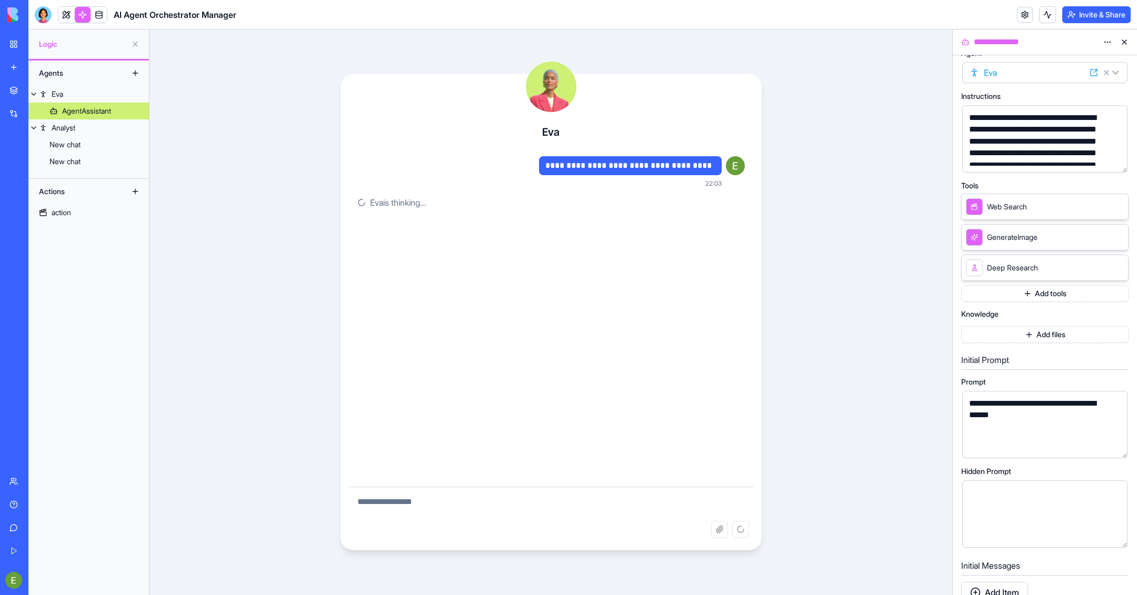
click at [1045, 296] on button "Add tools" at bounding box center [1044, 293] width 167 height 17
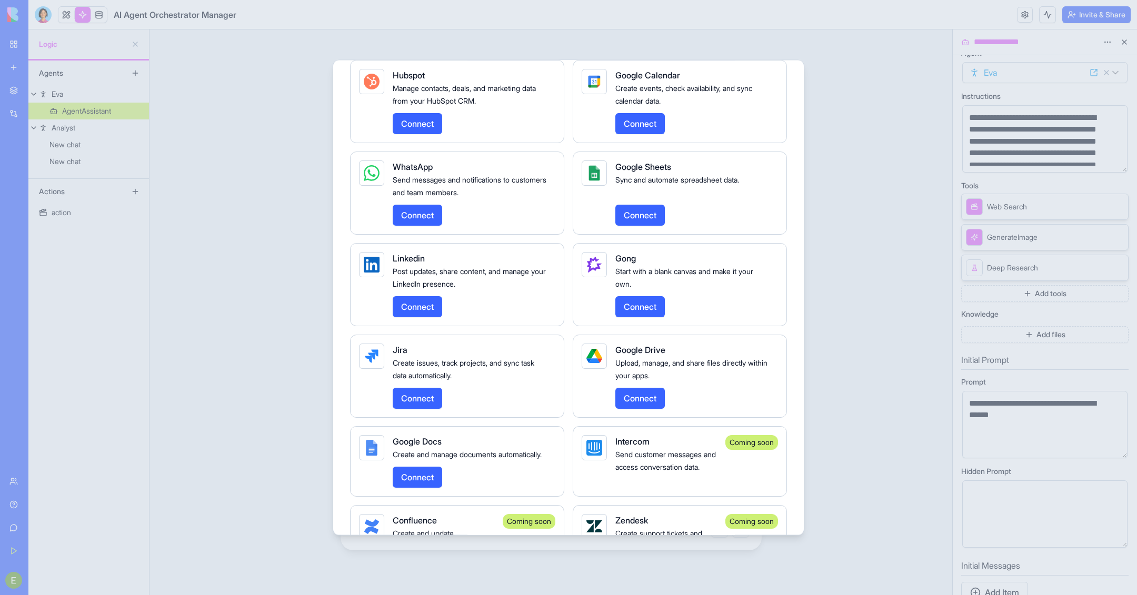
scroll to position [1721, 0]
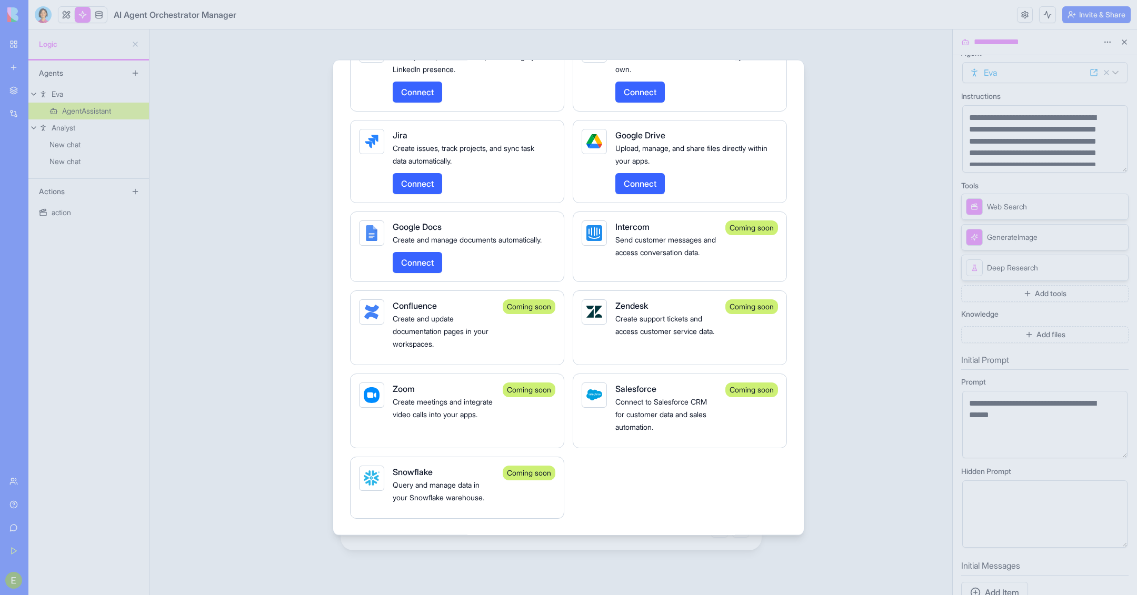
click at [912, 164] on div at bounding box center [568, 297] width 1137 height 595
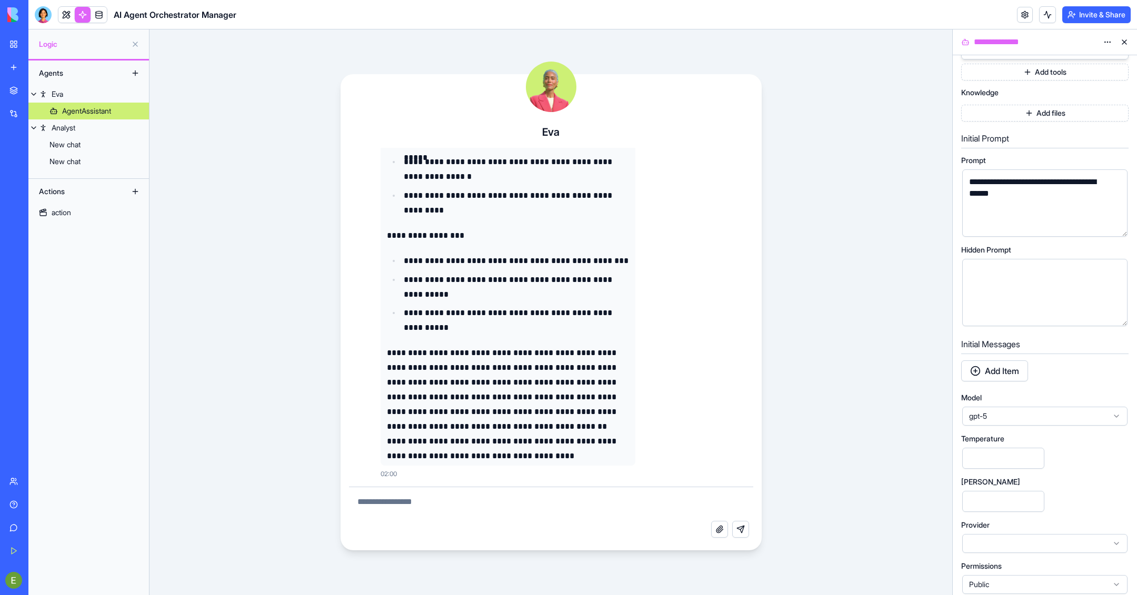
scroll to position [243, 0]
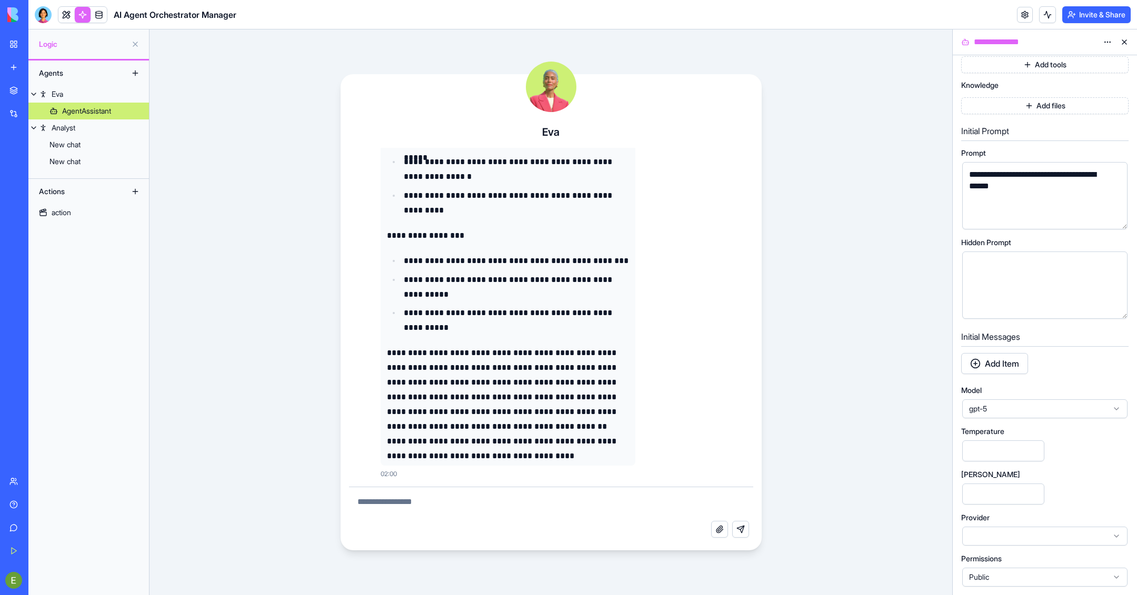
click at [1022, 413] on span "gpt-5" at bounding box center [1038, 409] width 139 height 11
click at [1018, 406] on span "gpt-5" at bounding box center [1038, 409] width 139 height 11
click at [1005, 539] on div at bounding box center [1044, 536] width 165 height 19
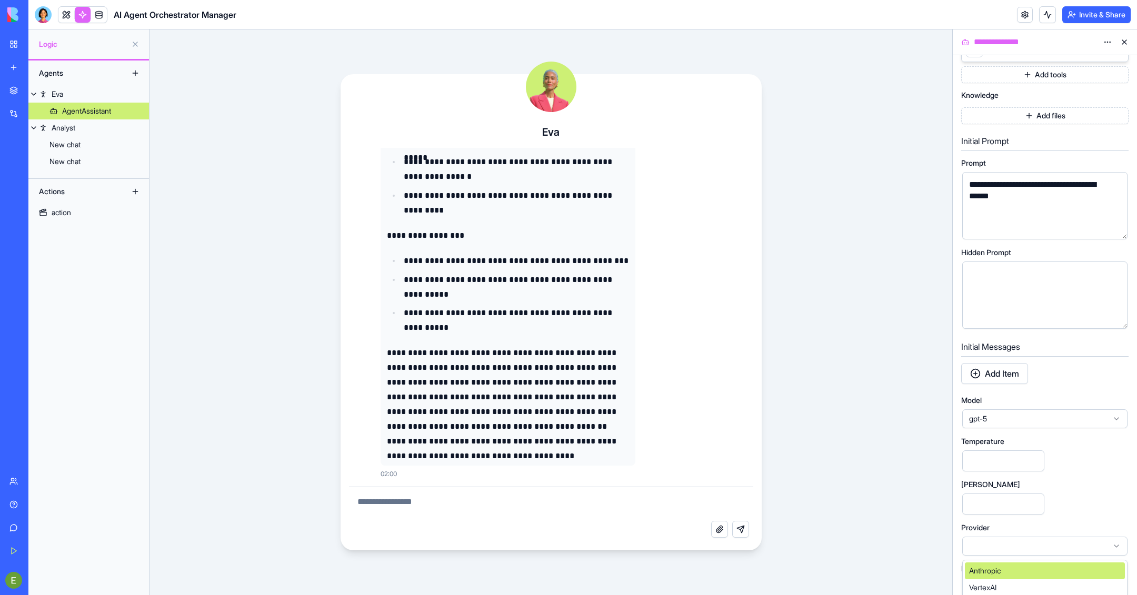
scroll to position [252, 0]
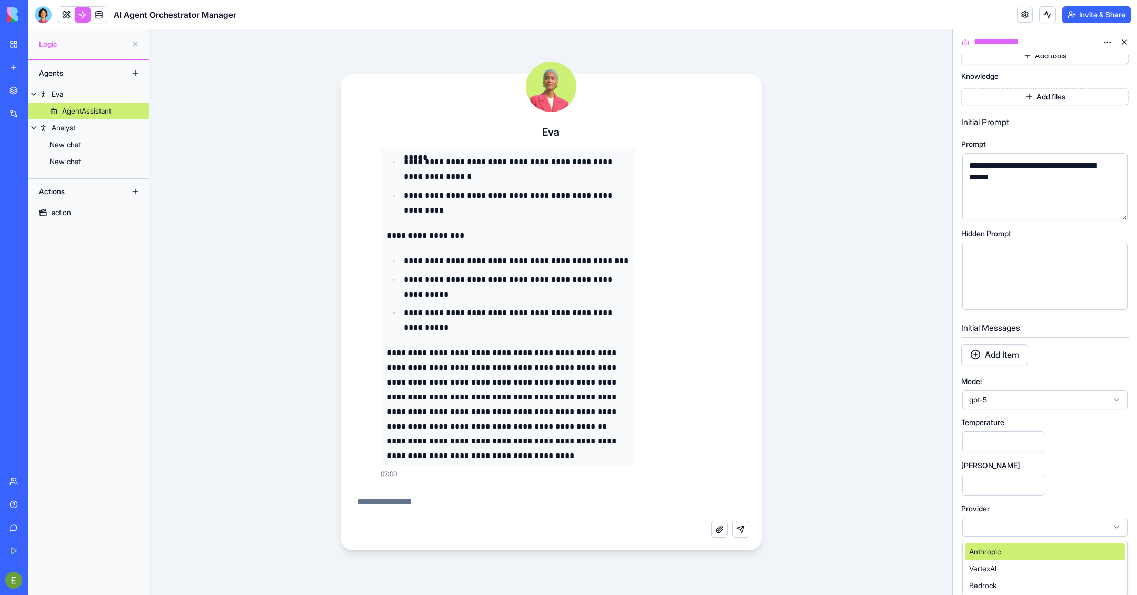
click at [993, 550] on span "Anthropic" at bounding box center [985, 552] width 32 height 11
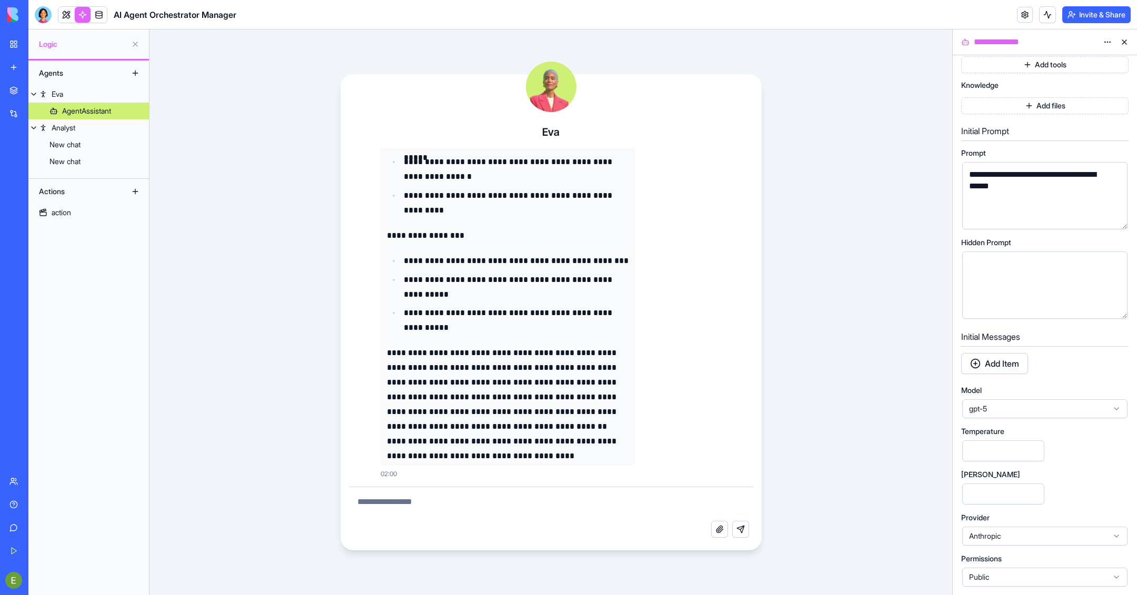
click at [1029, 409] on span "gpt-5" at bounding box center [1038, 409] width 139 height 11
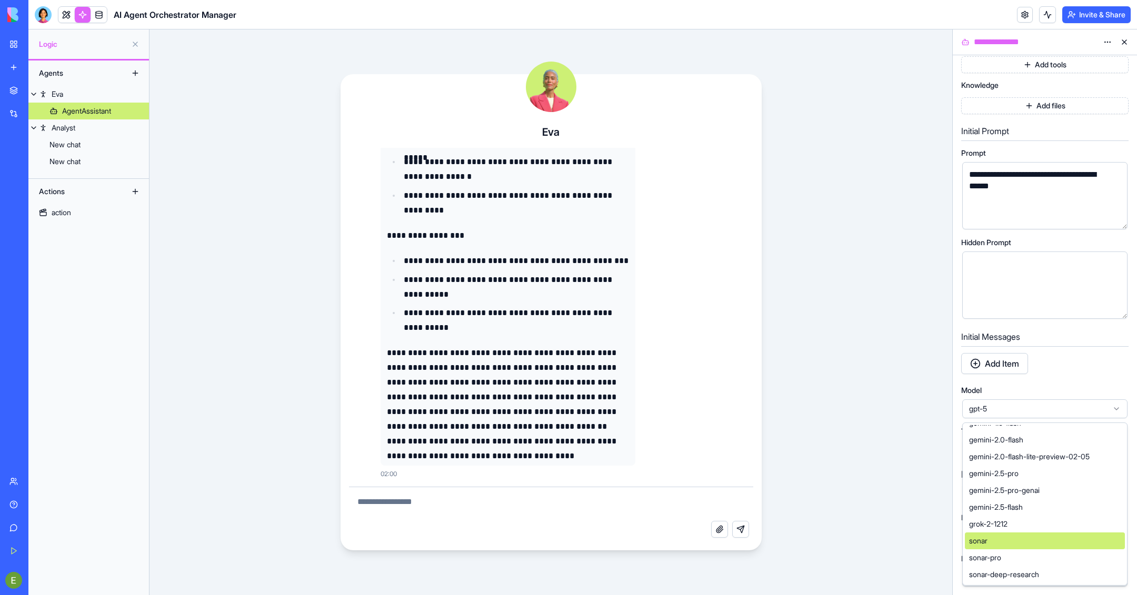
click at [997, 539] on div "sonar" at bounding box center [1045, 541] width 160 height 17
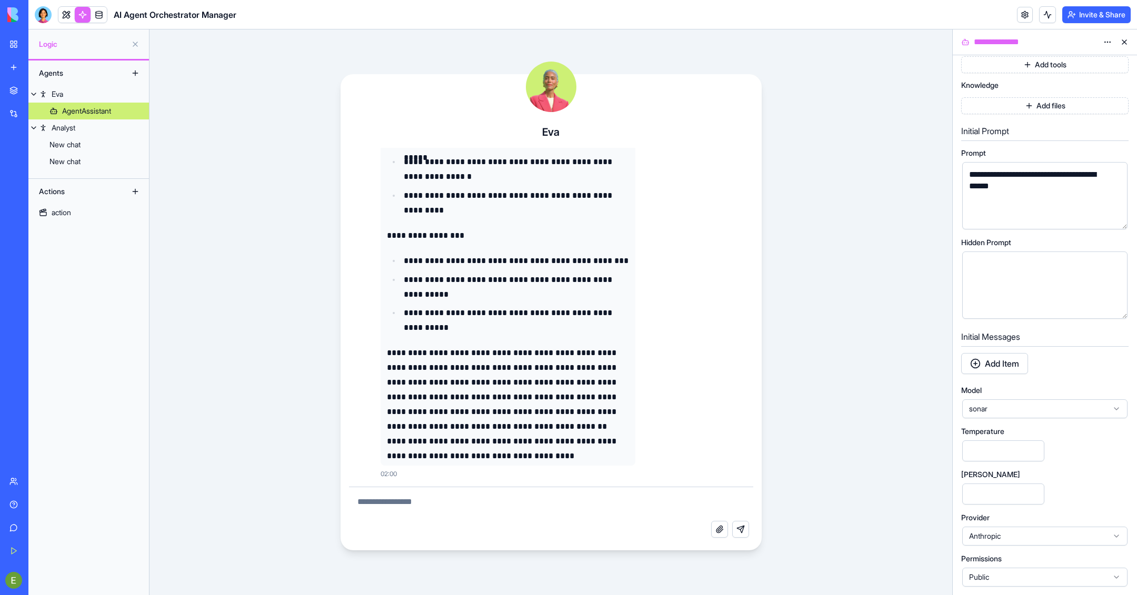
click at [1013, 491] on input "[PERSON_NAME]" at bounding box center [1003, 494] width 82 height 21
click at [1069, 477] on div "[PERSON_NAME]" at bounding box center [1044, 488] width 167 height 35
